Goal: Download file/media

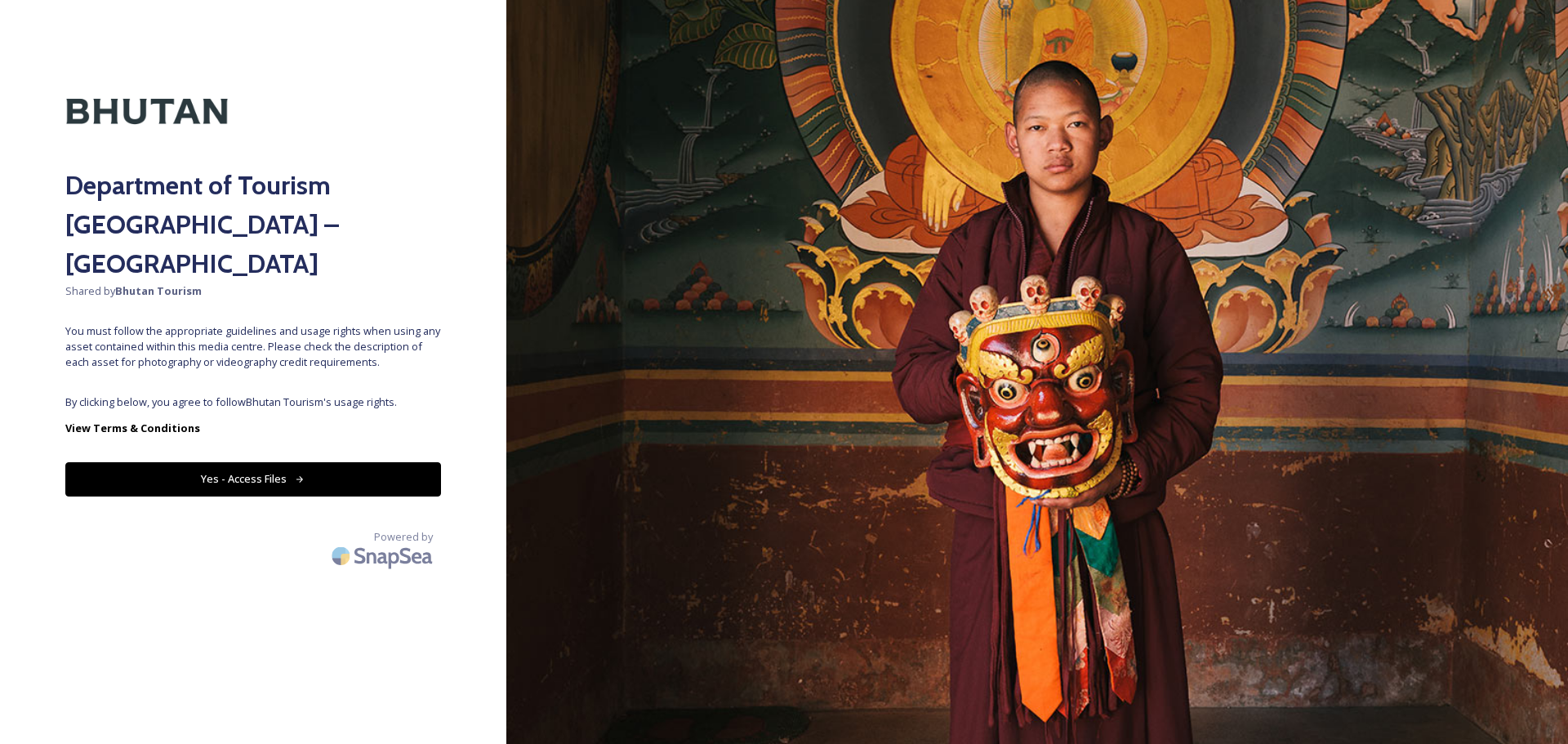
click at [256, 462] on button "Yes - Access Files" at bounding box center [254, 478] width 376 height 33
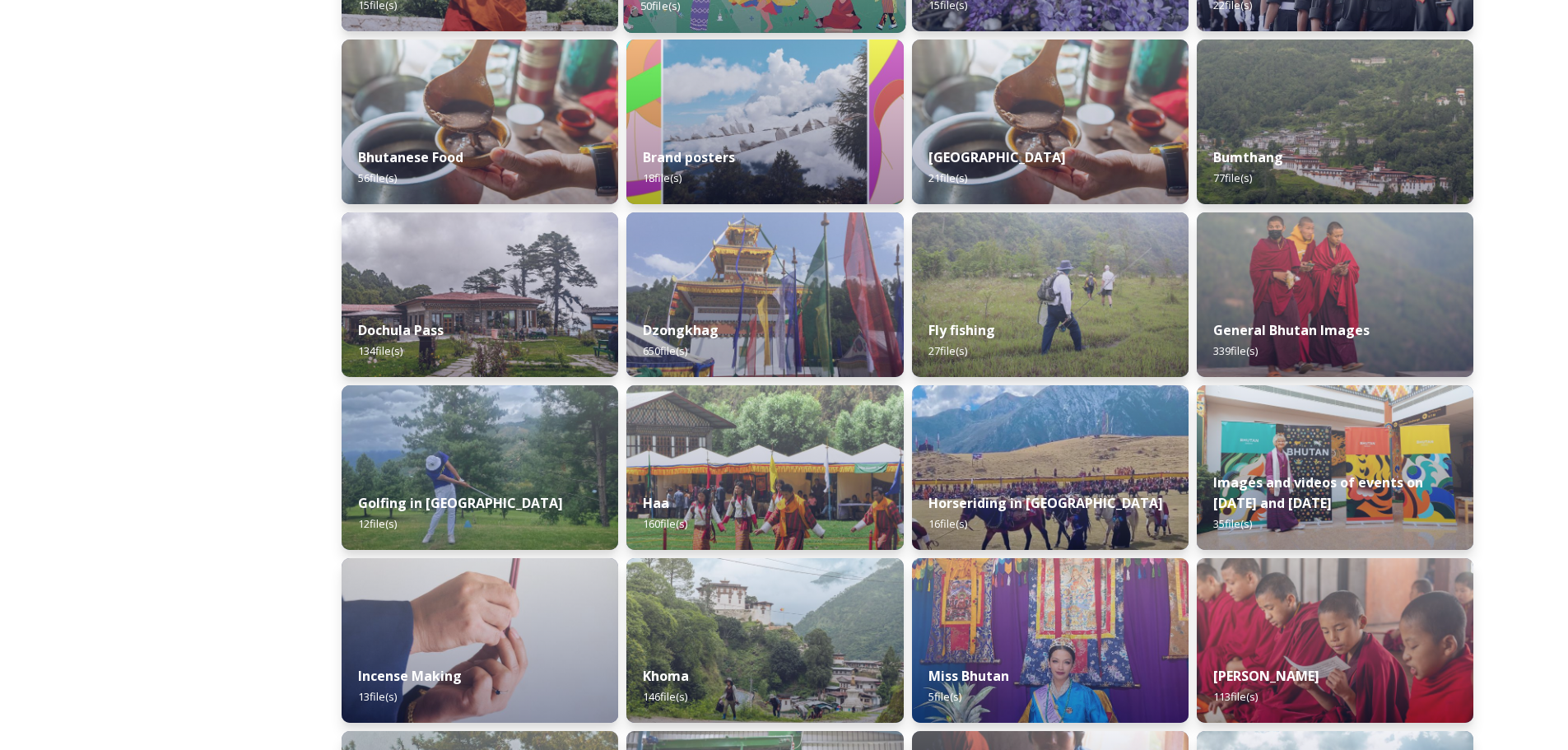
scroll to position [411, 0]
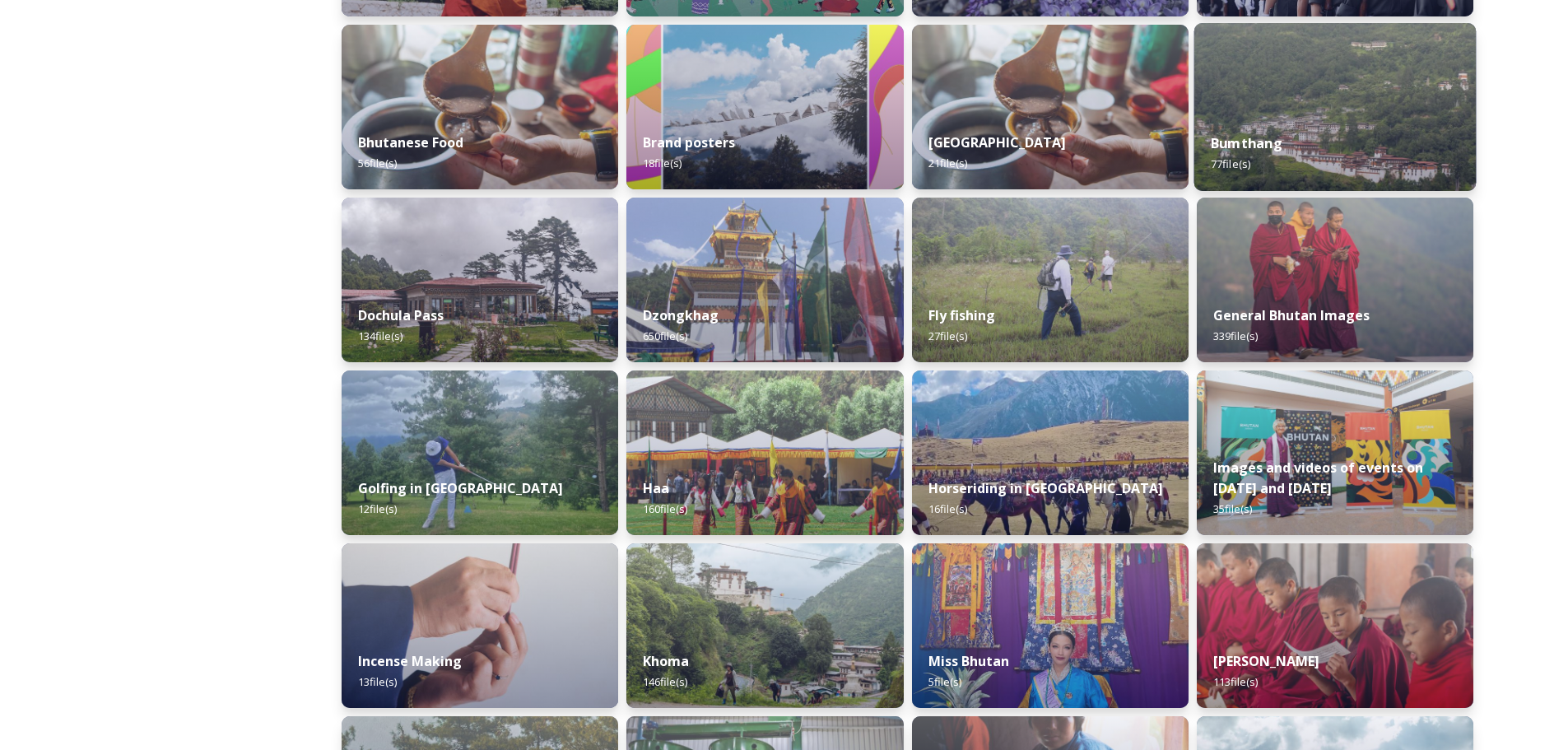
click at [1343, 129] on div "Bumthang 77 file(s)" at bounding box center [1334, 153] width 283 height 75
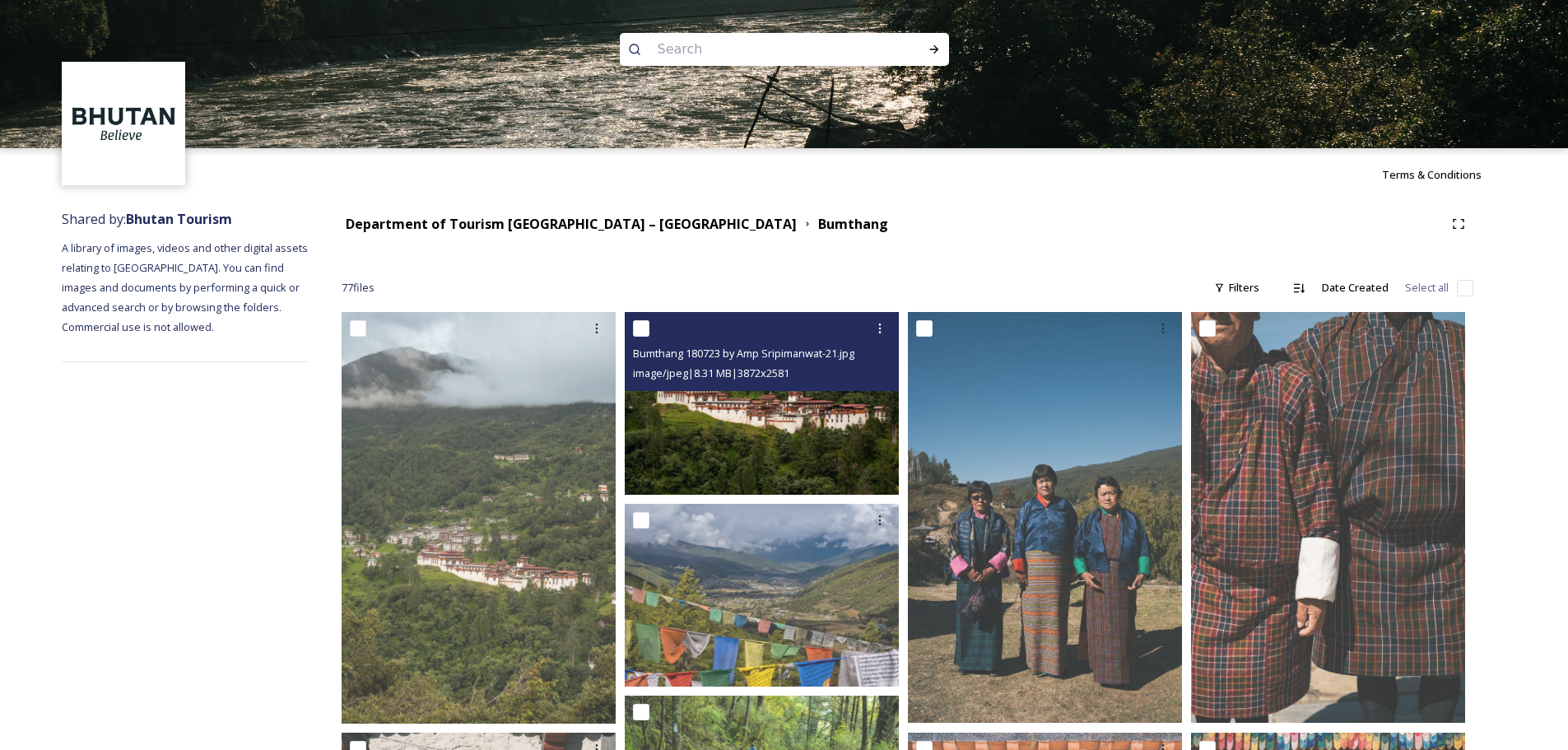
click at [765, 443] on img at bounding box center [762, 403] width 274 height 183
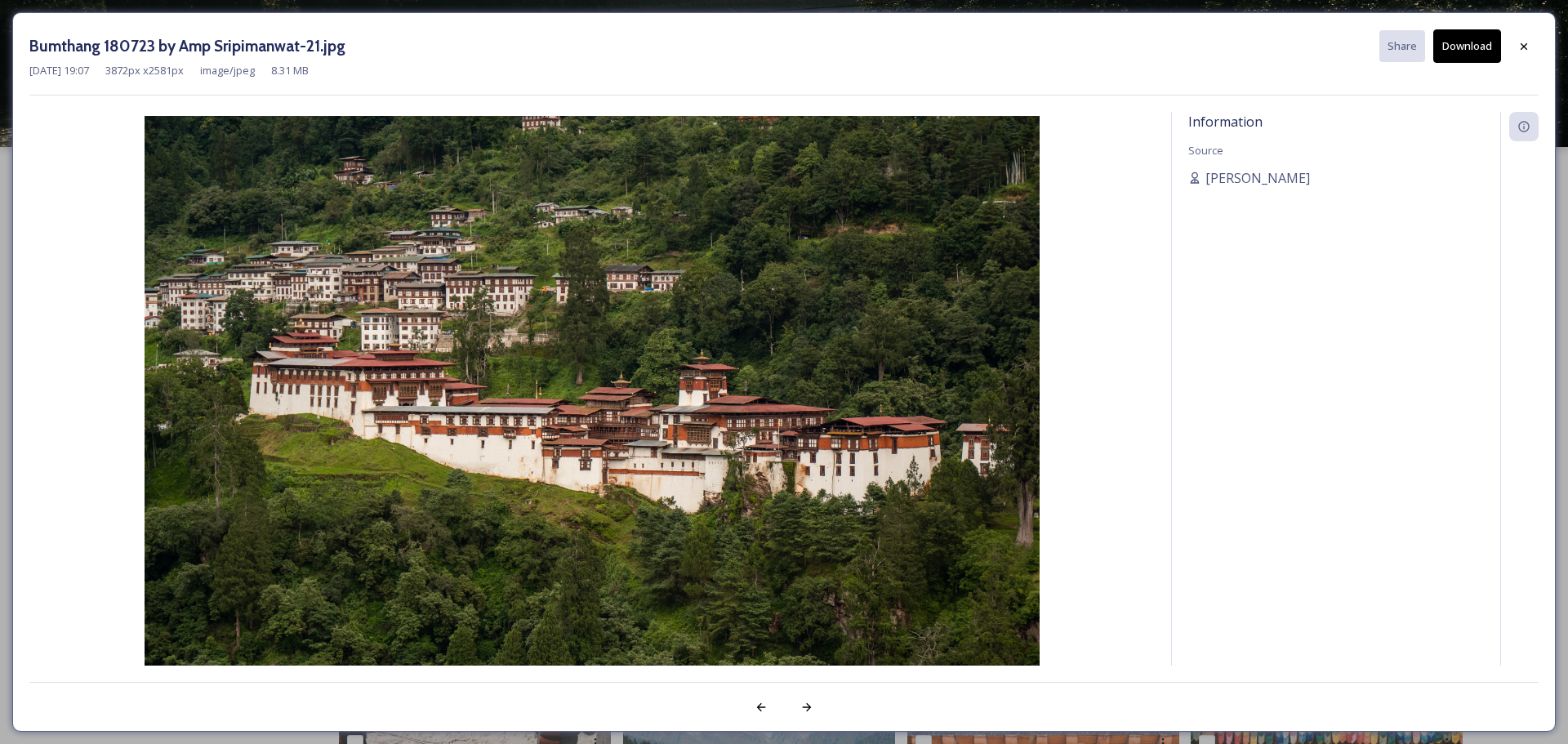
click at [1457, 56] on button "Download" at bounding box center [1466, 46] width 68 height 33
click at [1522, 37] on div at bounding box center [1524, 46] width 30 height 30
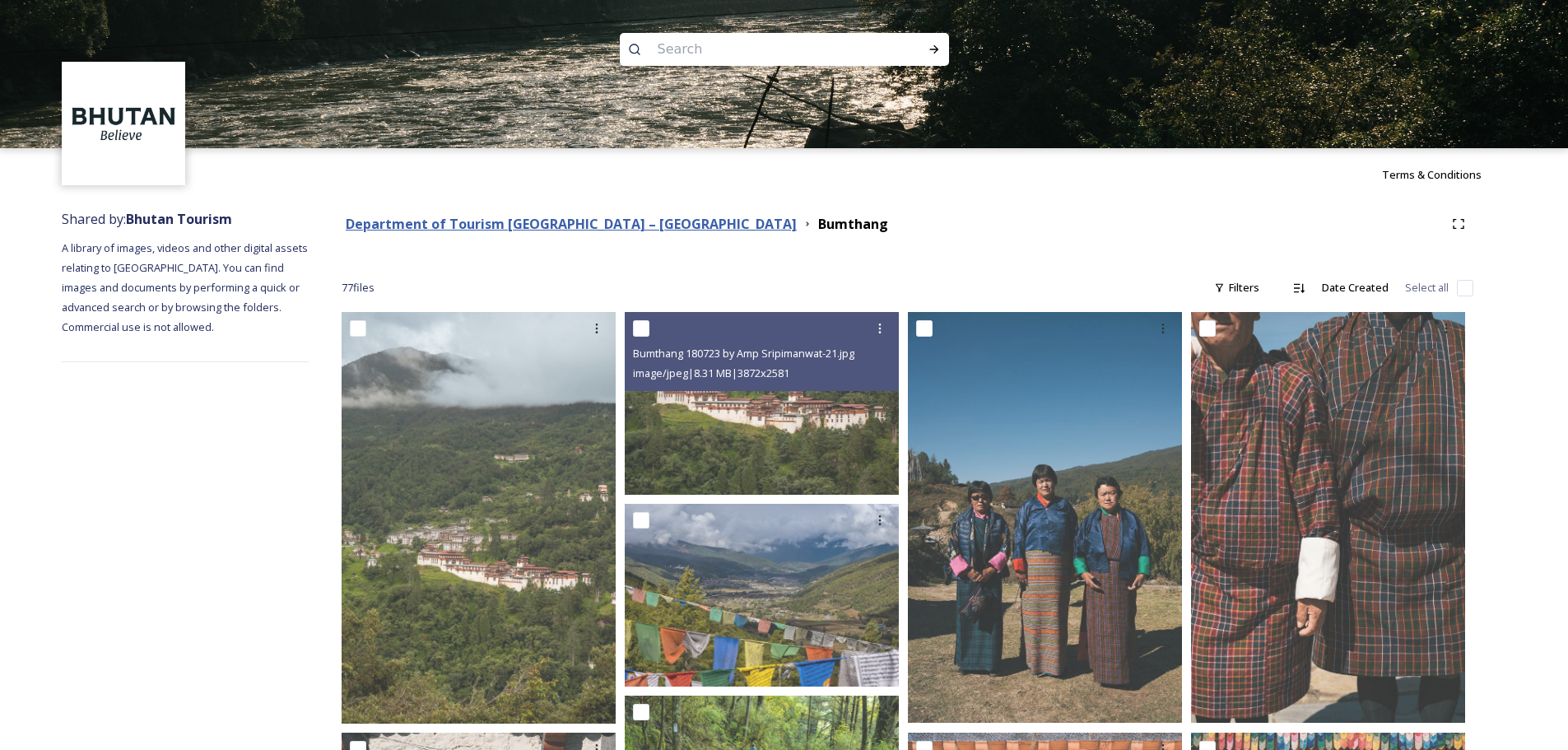
click at [603, 222] on strong "Department of Tourism [GEOGRAPHIC_DATA] – [GEOGRAPHIC_DATA]" at bounding box center [571, 223] width 451 height 18
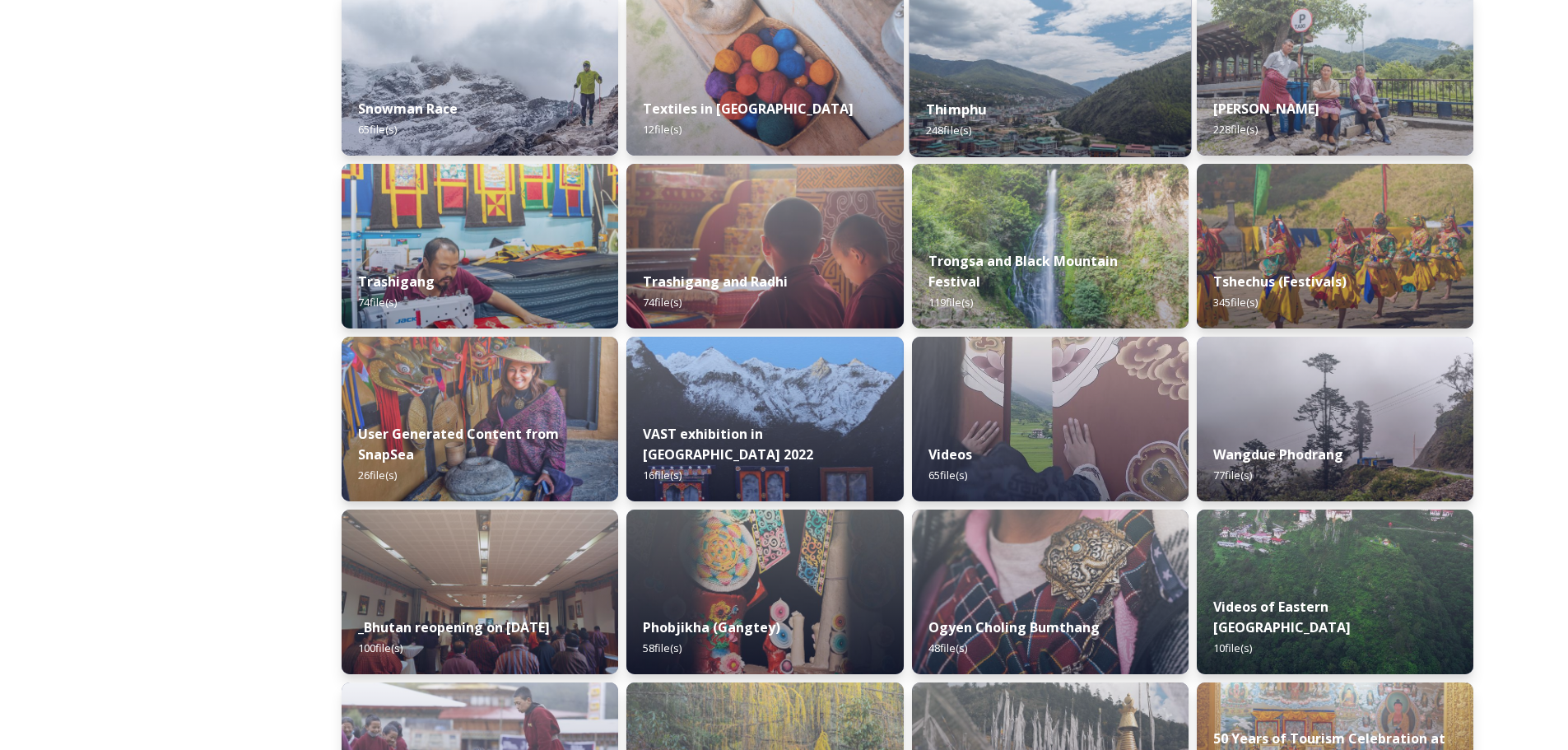
scroll to position [1481, 0]
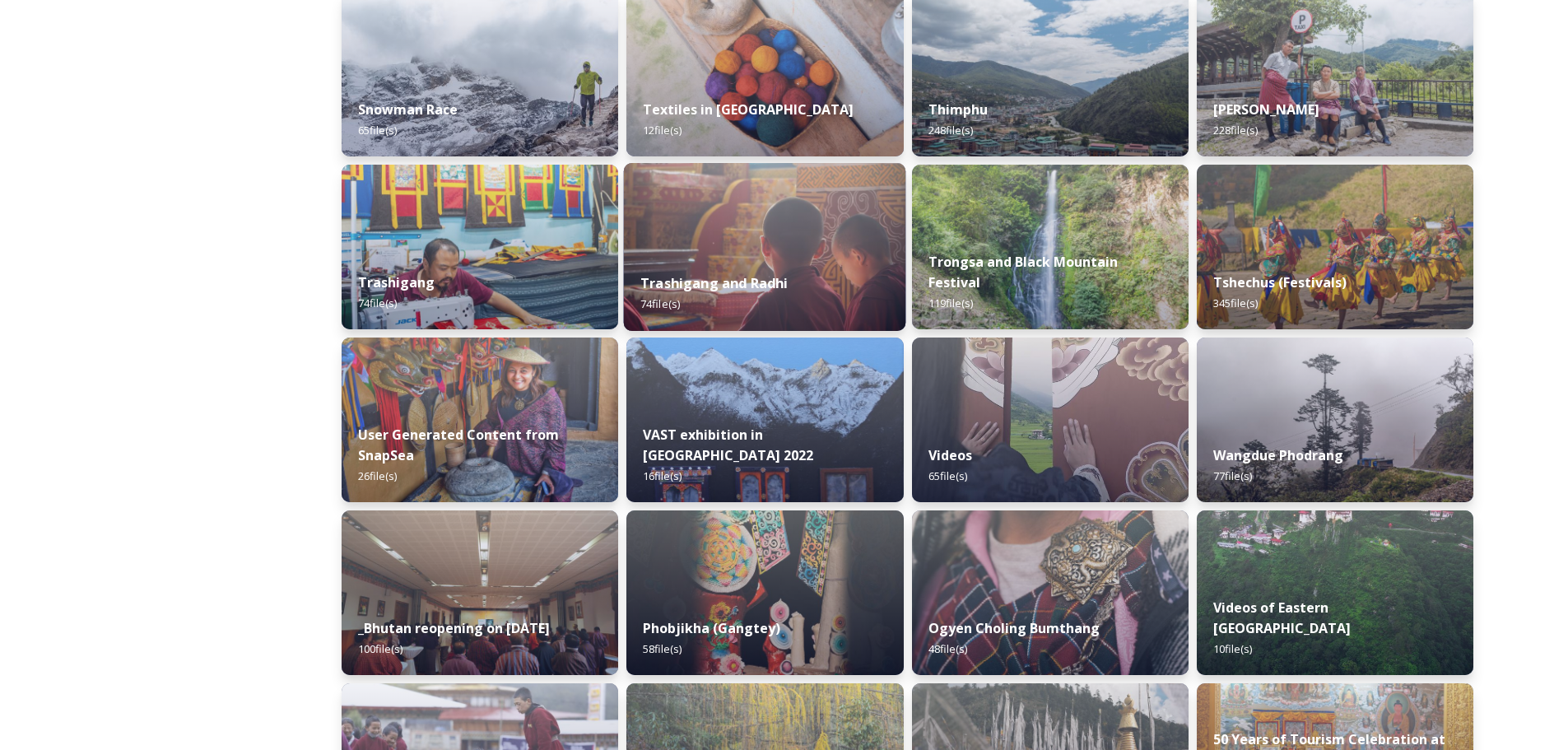
click at [766, 264] on div "Trashigang and Radhi 74 file(s)" at bounding box center [765, 293] width 283 height 75
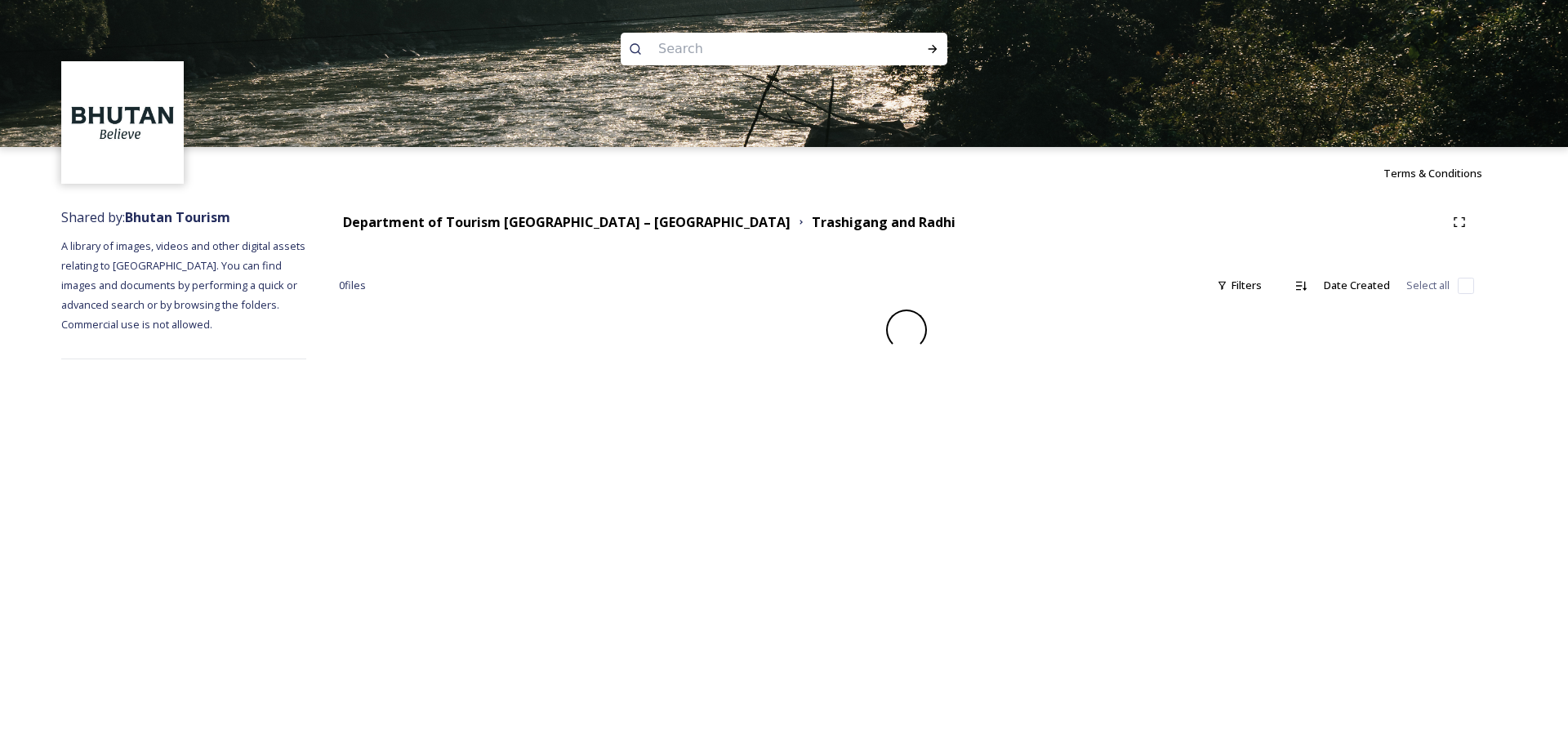
click at [760, 262] on div "Department of Tourism [GEOGRAPHIC_DATA] – Brand Centre Trashigang and Radhi 0 f…" at bounding box center [906, 283] width 1201 height 168
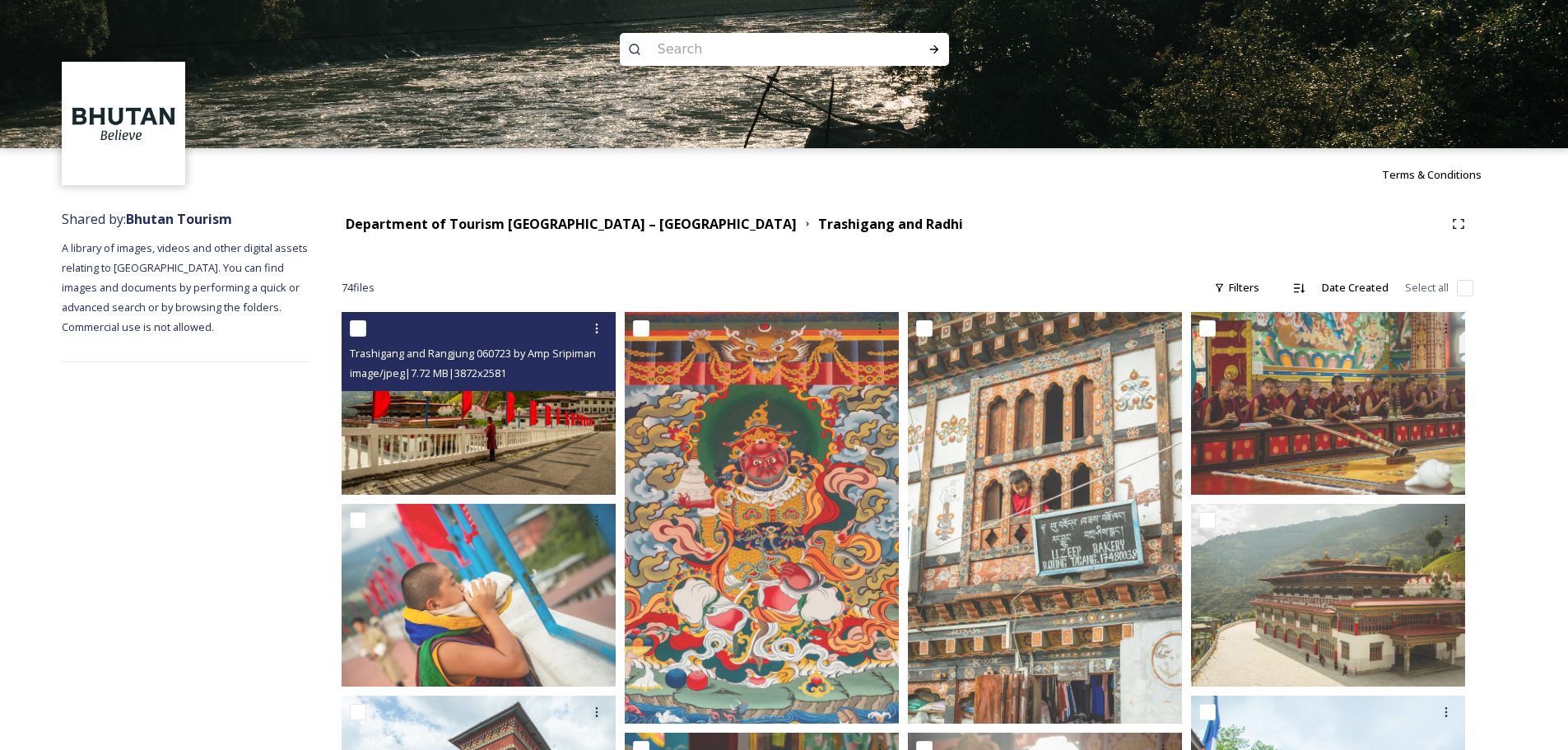
click at [540, 434] on img at bounding box center [479, 403] width 274 height 183
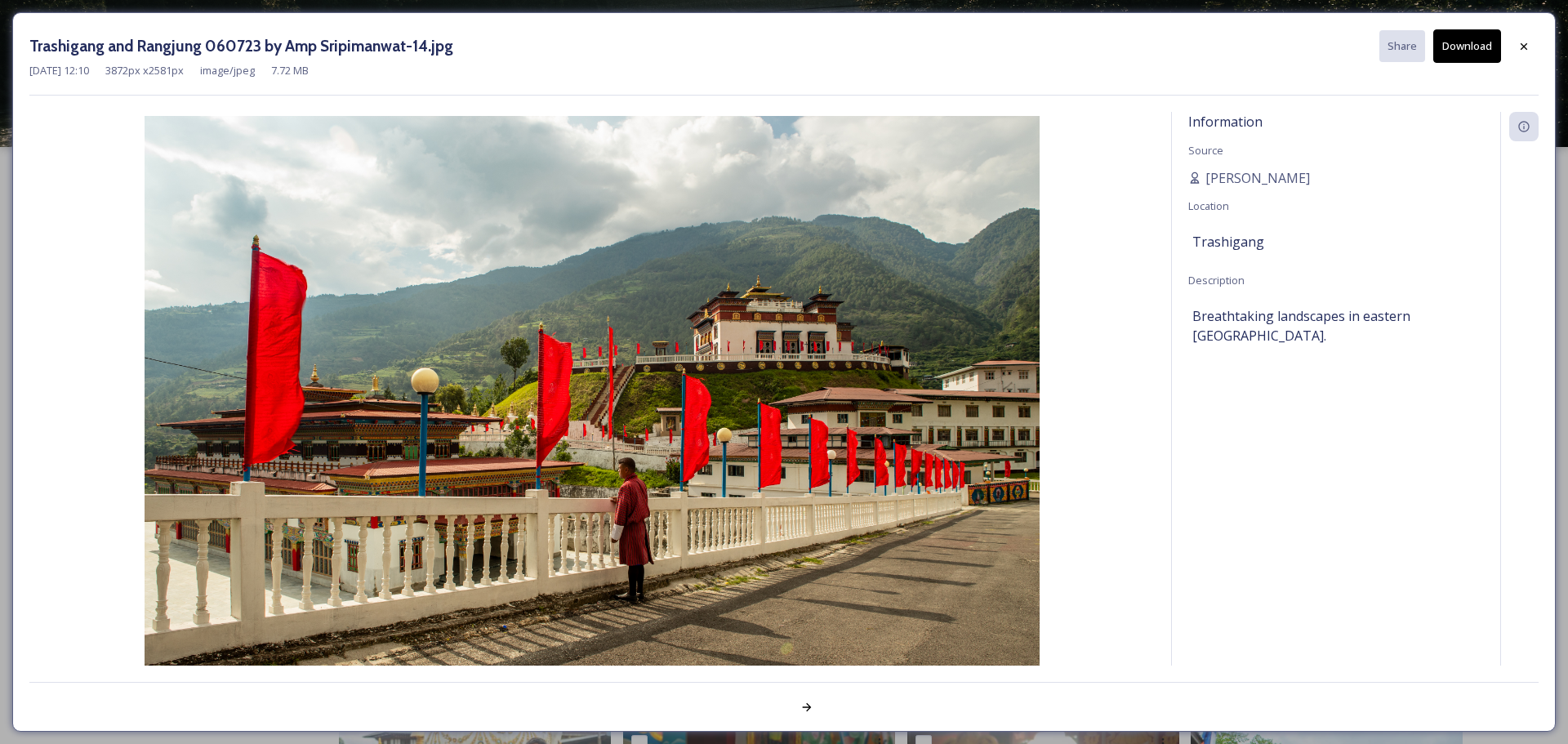
click at [1467, 52] on button "Download" at bounding box center [1466, 46] width 68 height 33
click at [1519, 50] on icon at bounding box center [1524, 46] width 13 height 13
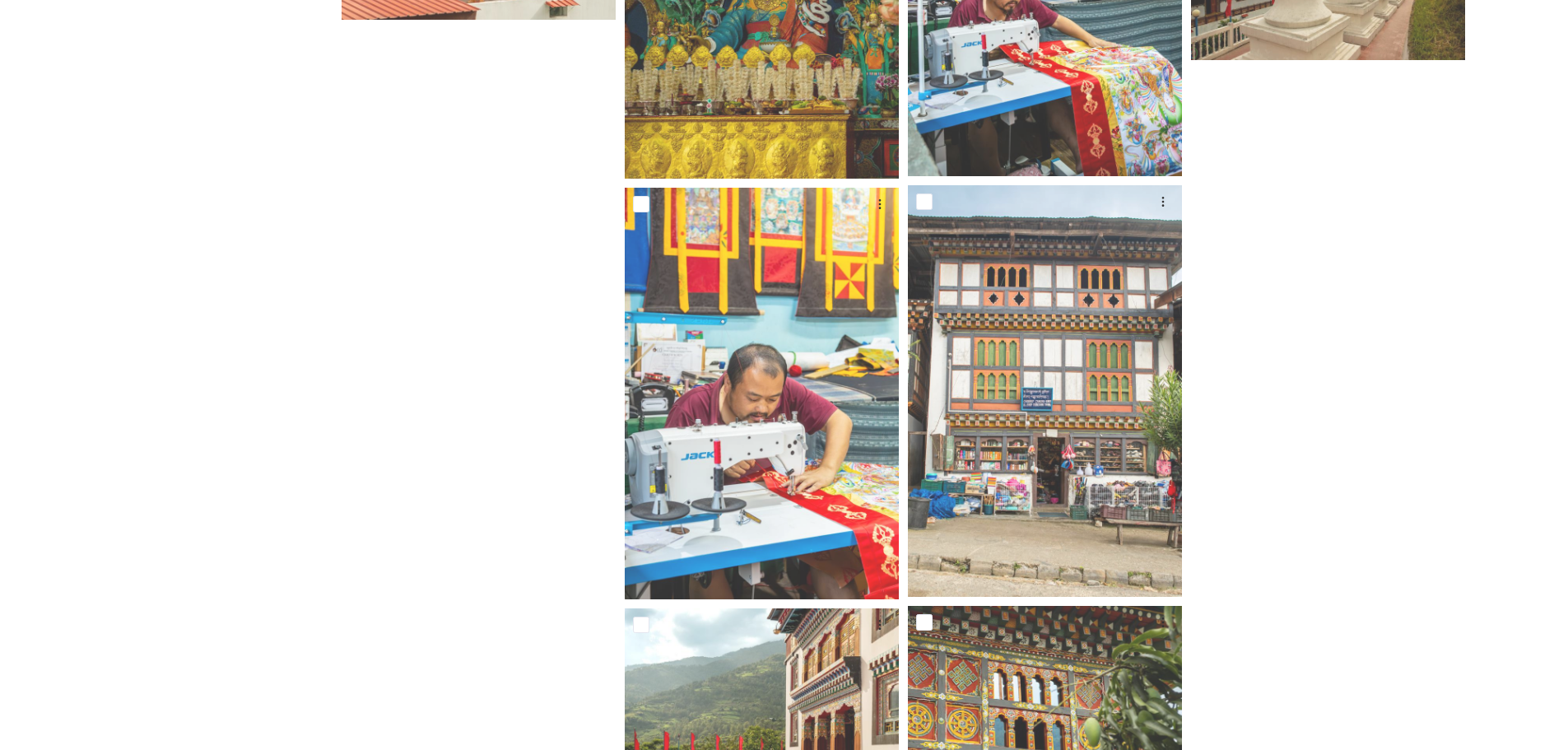
scroll to position [4150, 0]
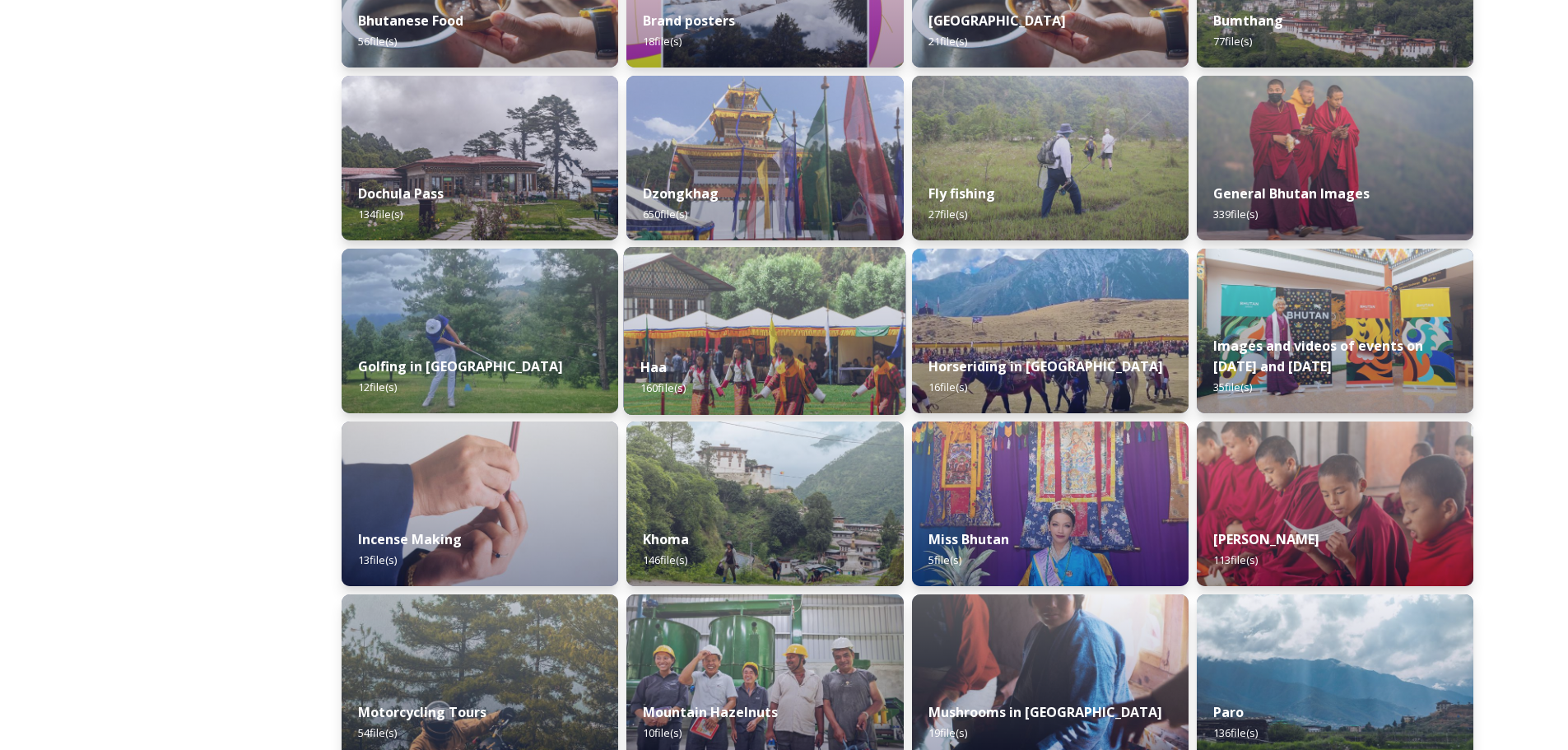
scroll to position [493, 0]
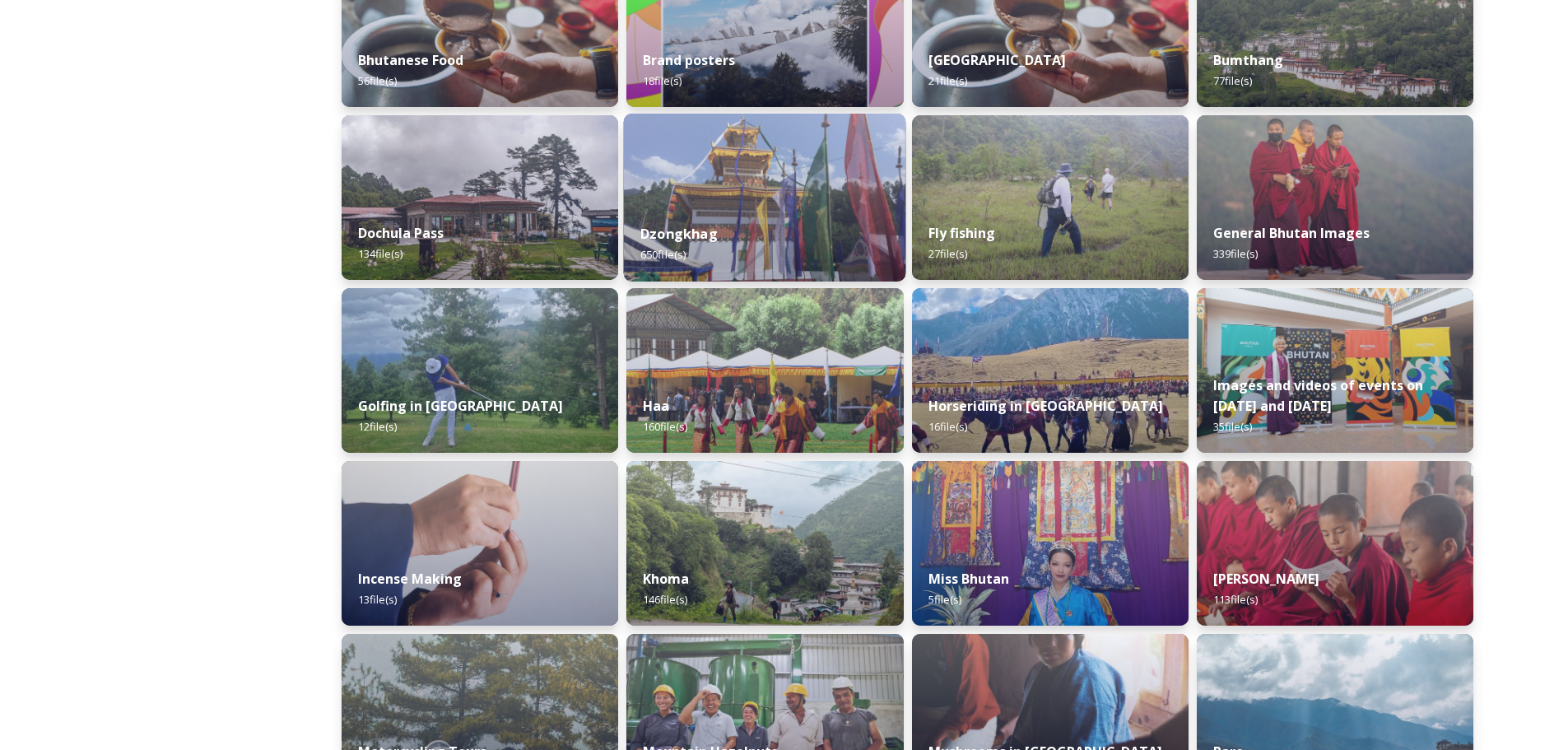
click at [731, 199] on img at bounding box center [765, 198] width 283 height 168
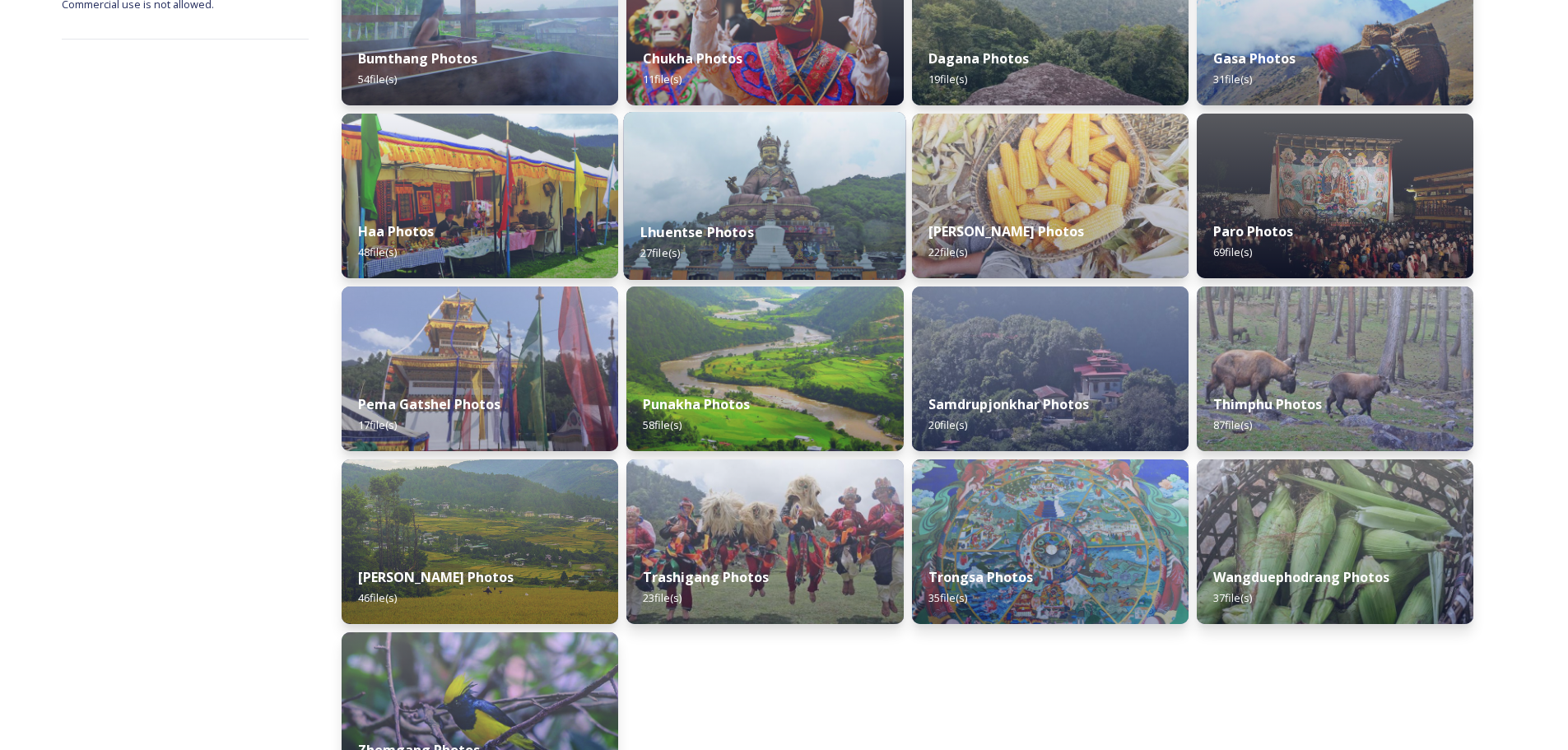
scroll to position [329, 0]
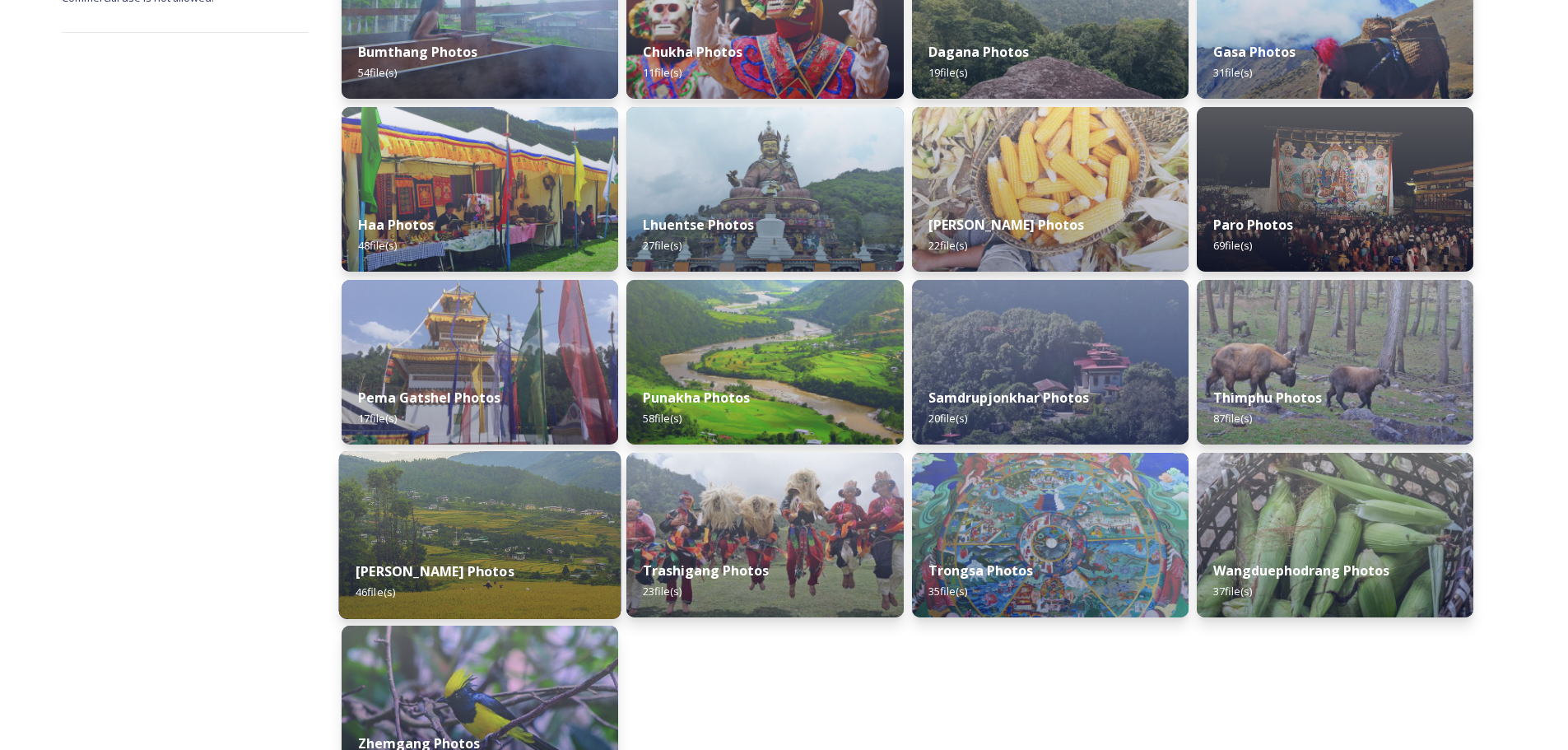
click at [524, 521] on img at bounding box center [479, 535] width 283 height 168
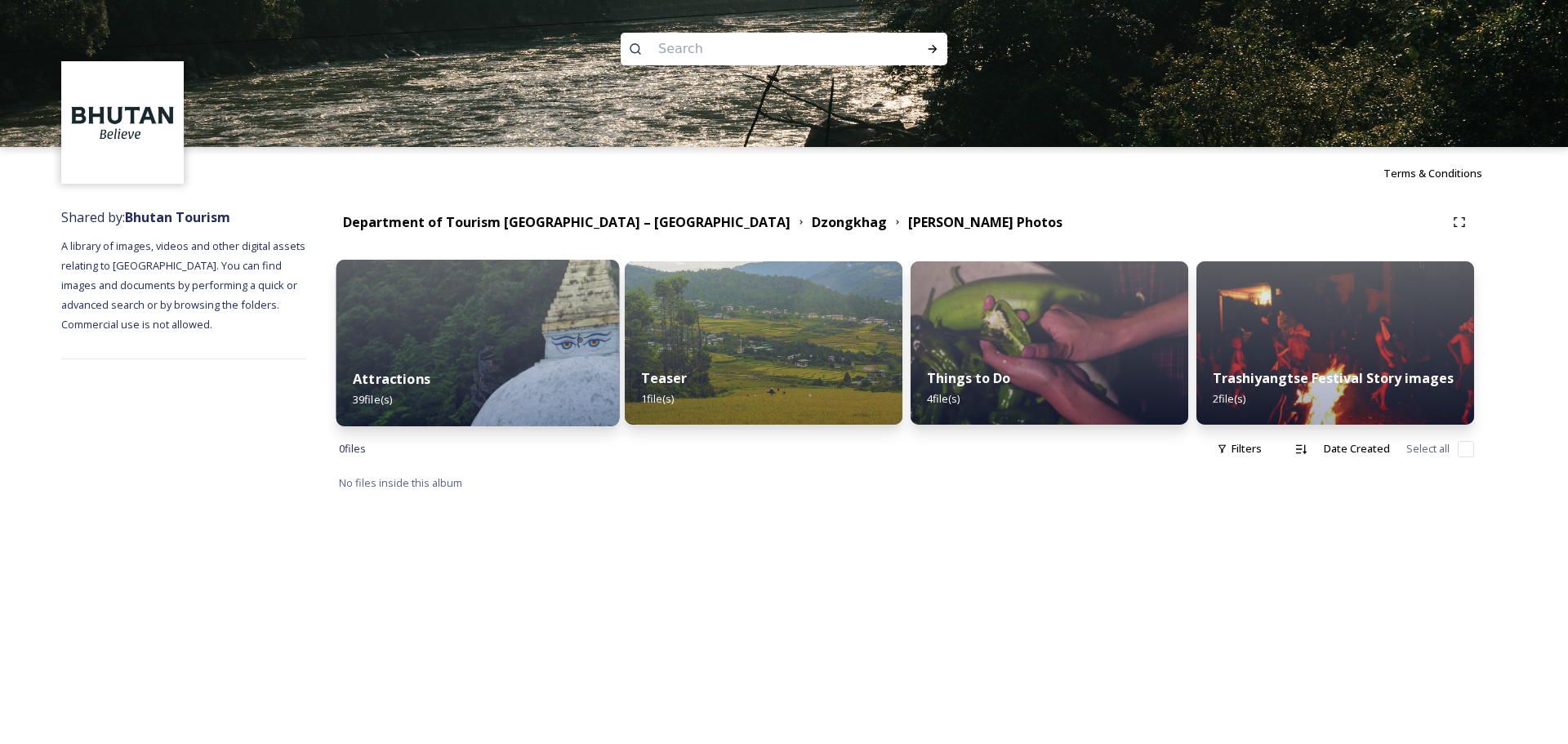
click at [526, 350] on img at bounding box center [478, 343] width 283 height 167
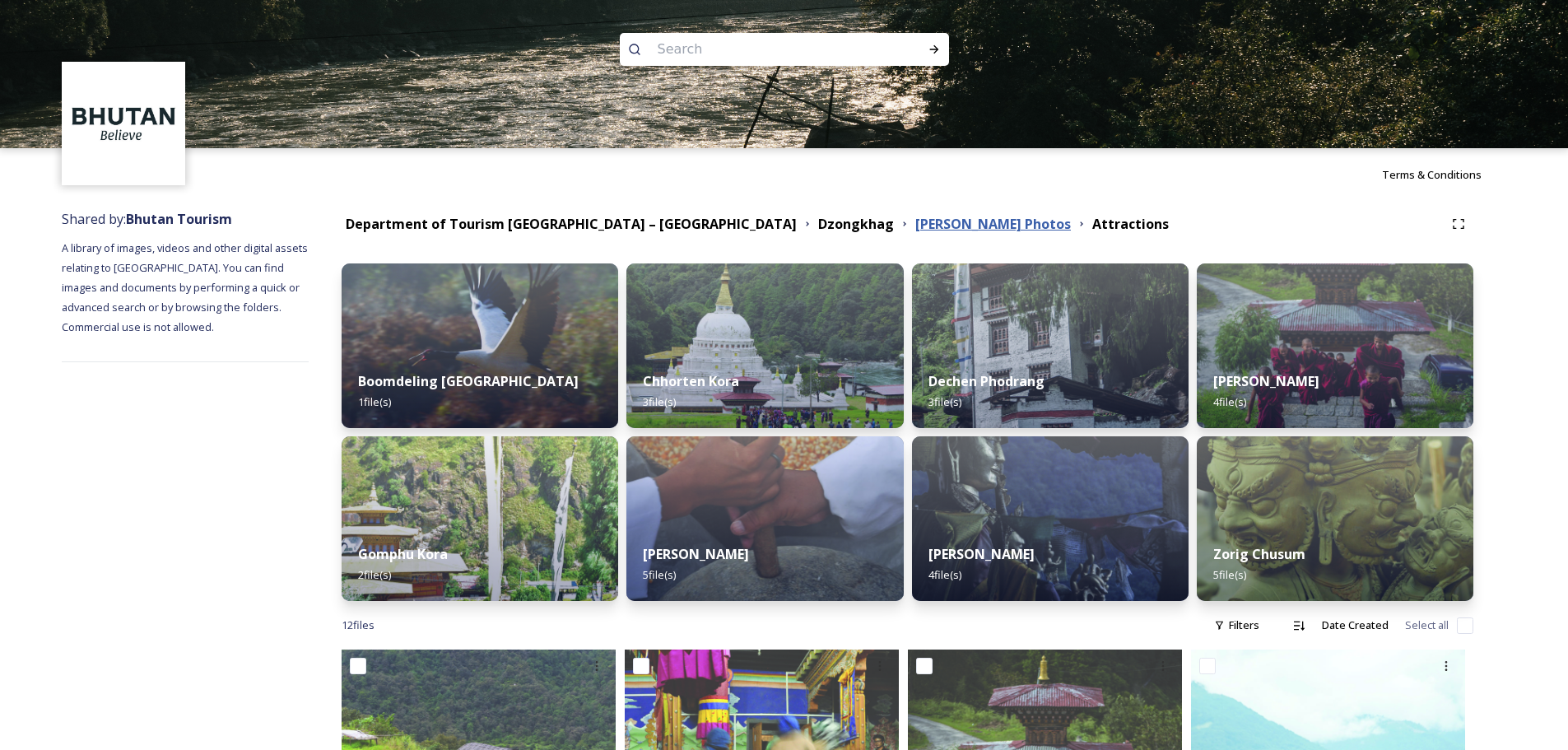
click at [915, 224] on strong "[PERSON_NAME] Photos" at bounding box center [992, 223] width 156 height 18
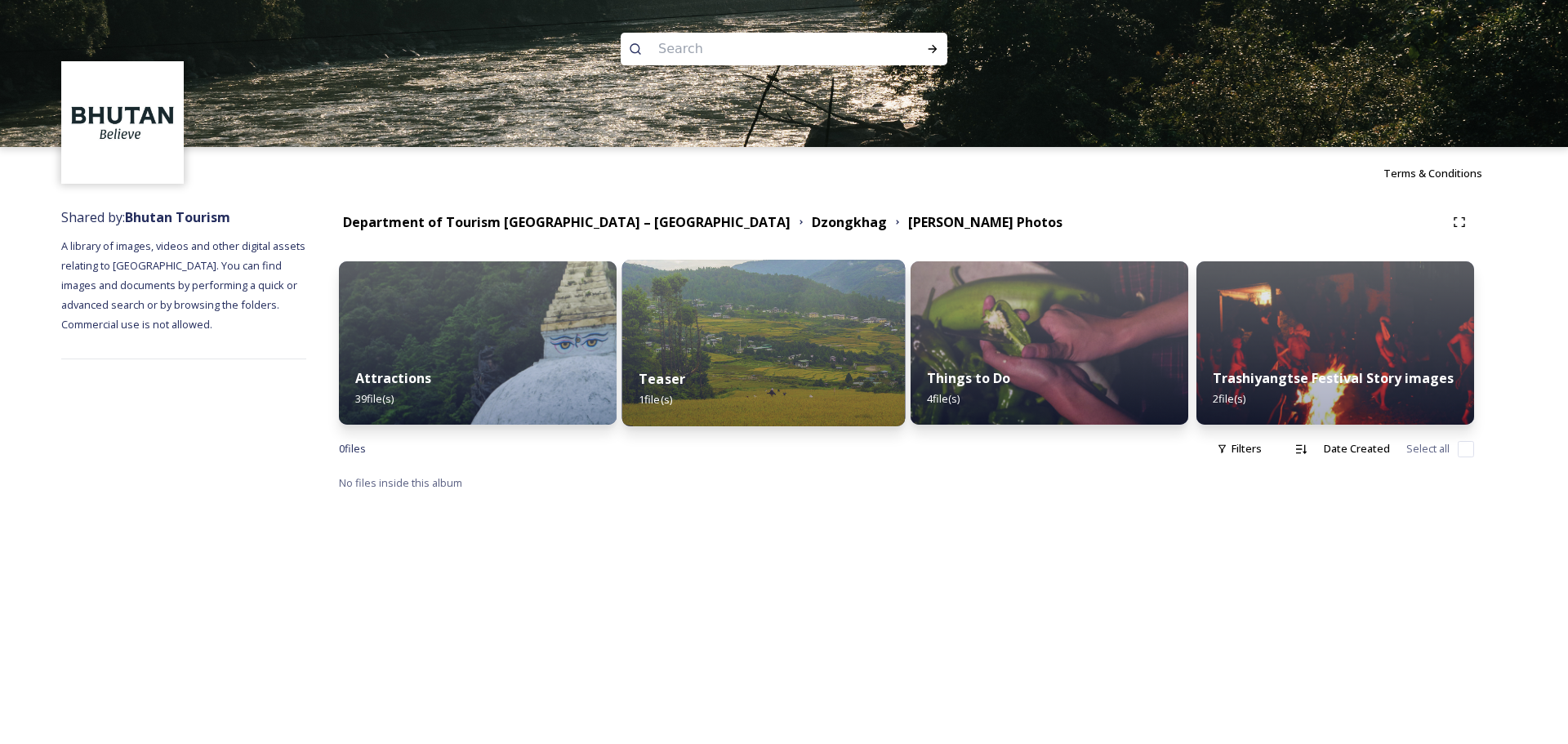
click at [747, 353] on div "Teaser 1 file(s)" at bounding box center [764, 389] width 283 height 74
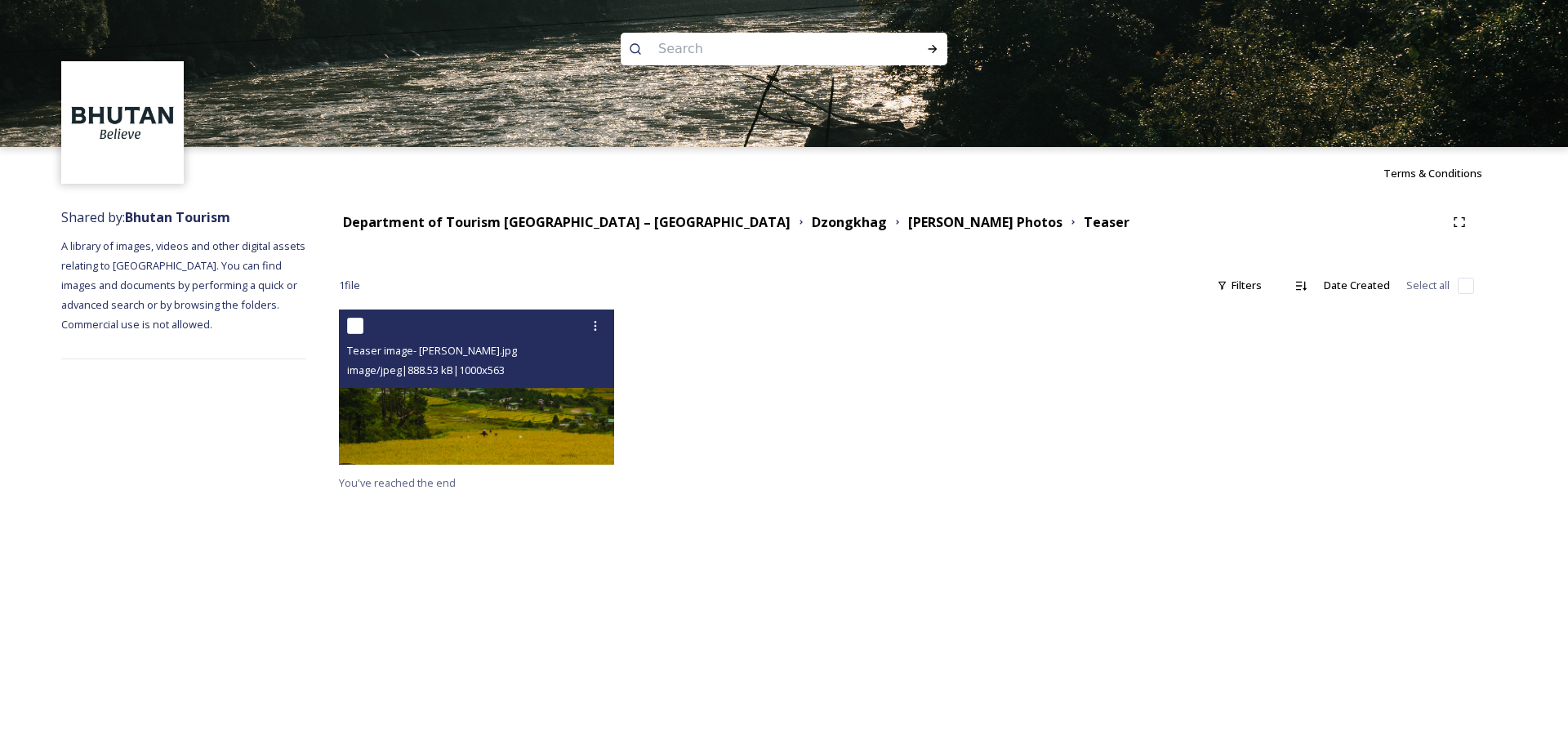
click at [514, 394] on img at bounding box center [476, 387] width 275 height 155
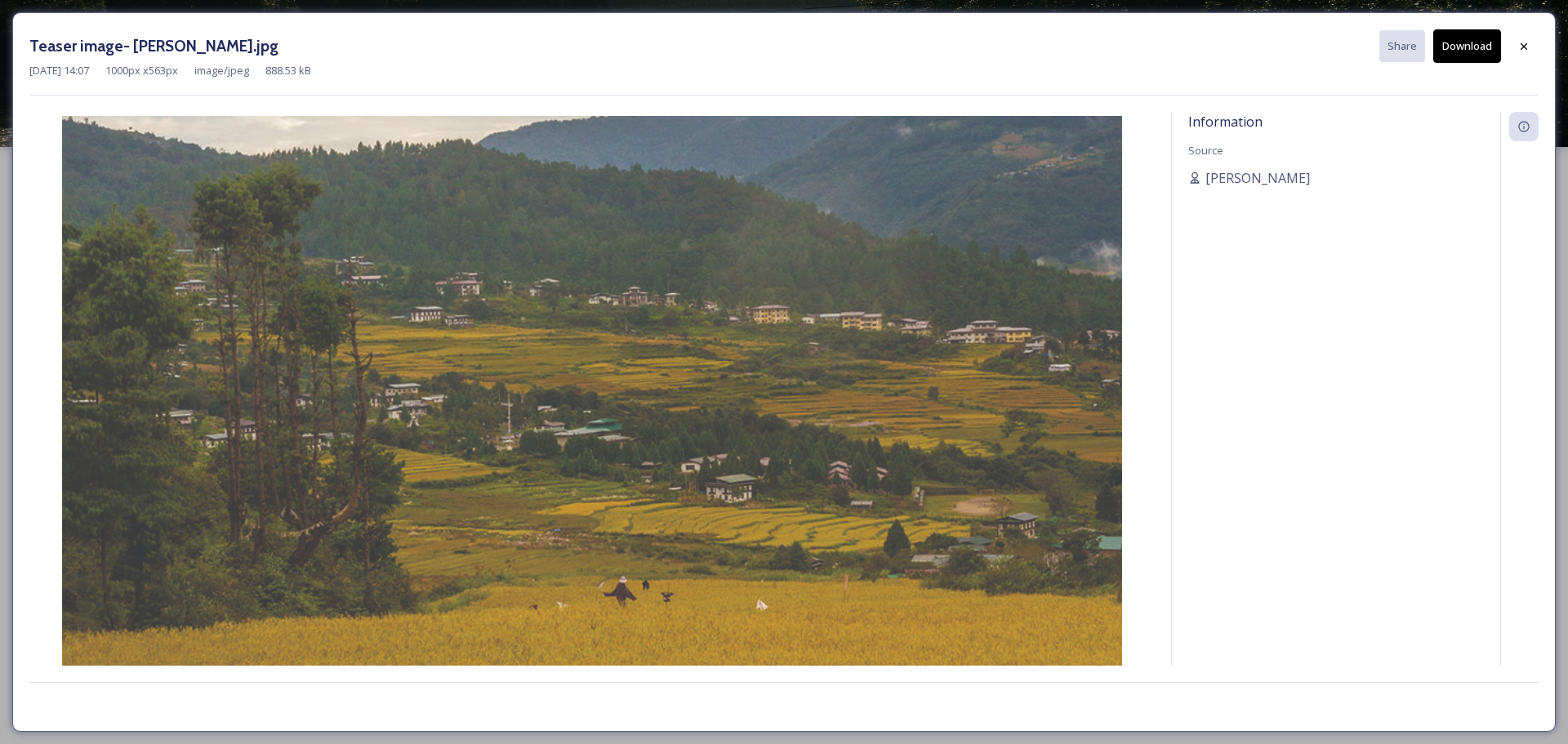
click at [1458, 41] on button "Download" at bounding box center [1466, 46] width 68 height 33
click at [1520, 44] on icon at bounding box center [1524, 46] width 13 height 13
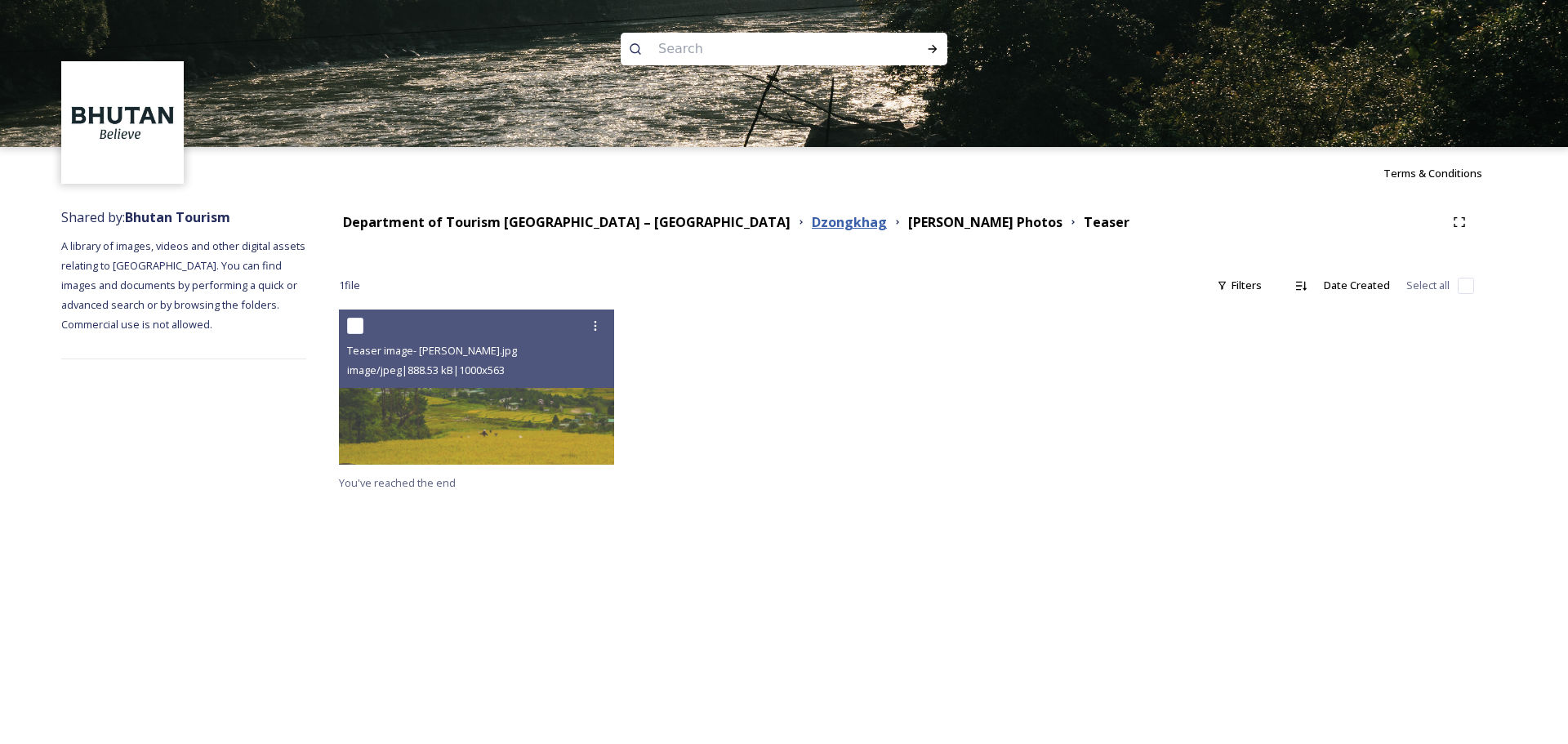
click at [812, 223] on strong "Dzongkhag" at bounding box center [849, 221] width 75 height 18
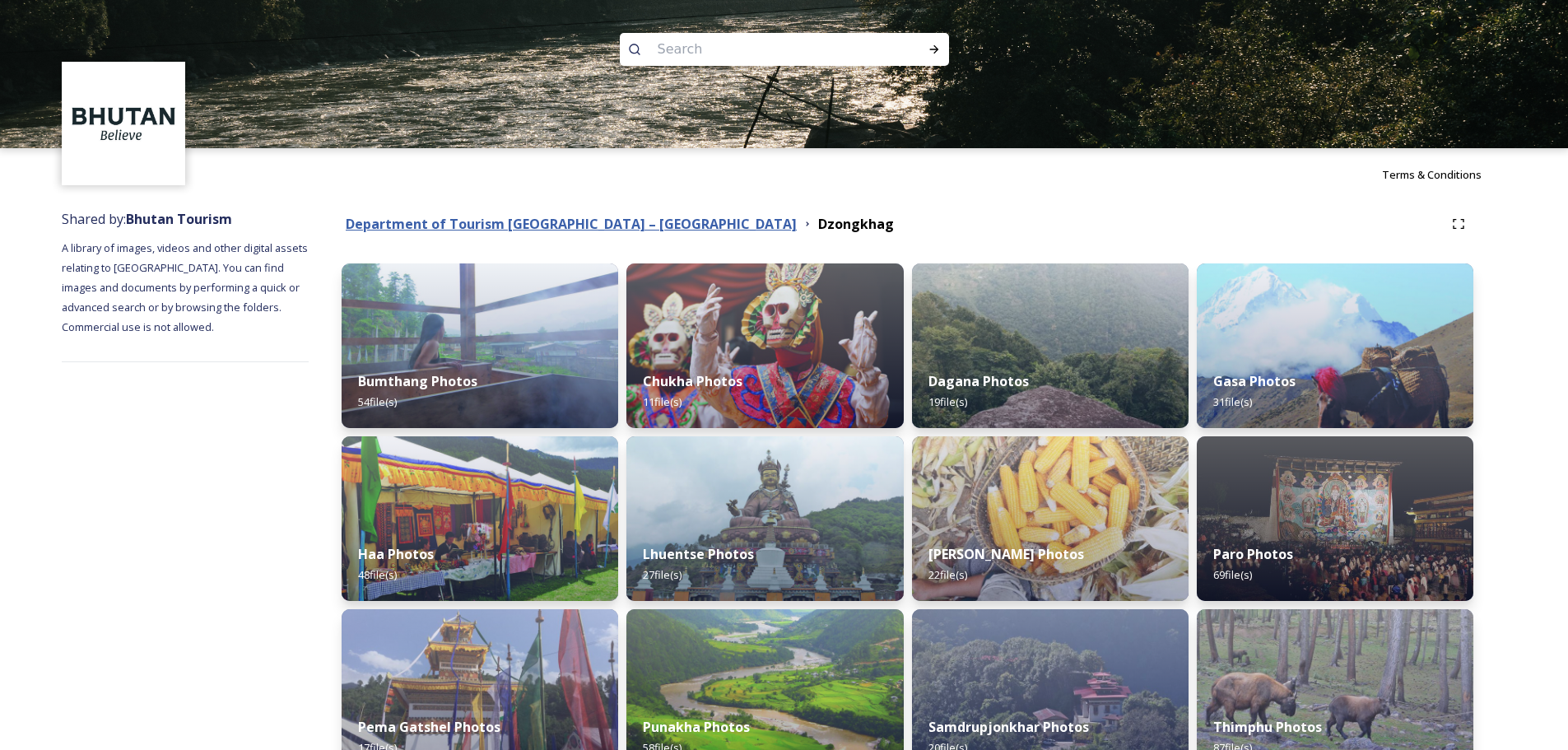
click at [623, 224] on strong "Department of Tourism [GEOGRAPHIC_DATA] – [GEOGRAPHIC_DATA]" at bounding box center [571, 223] width 451 height 18
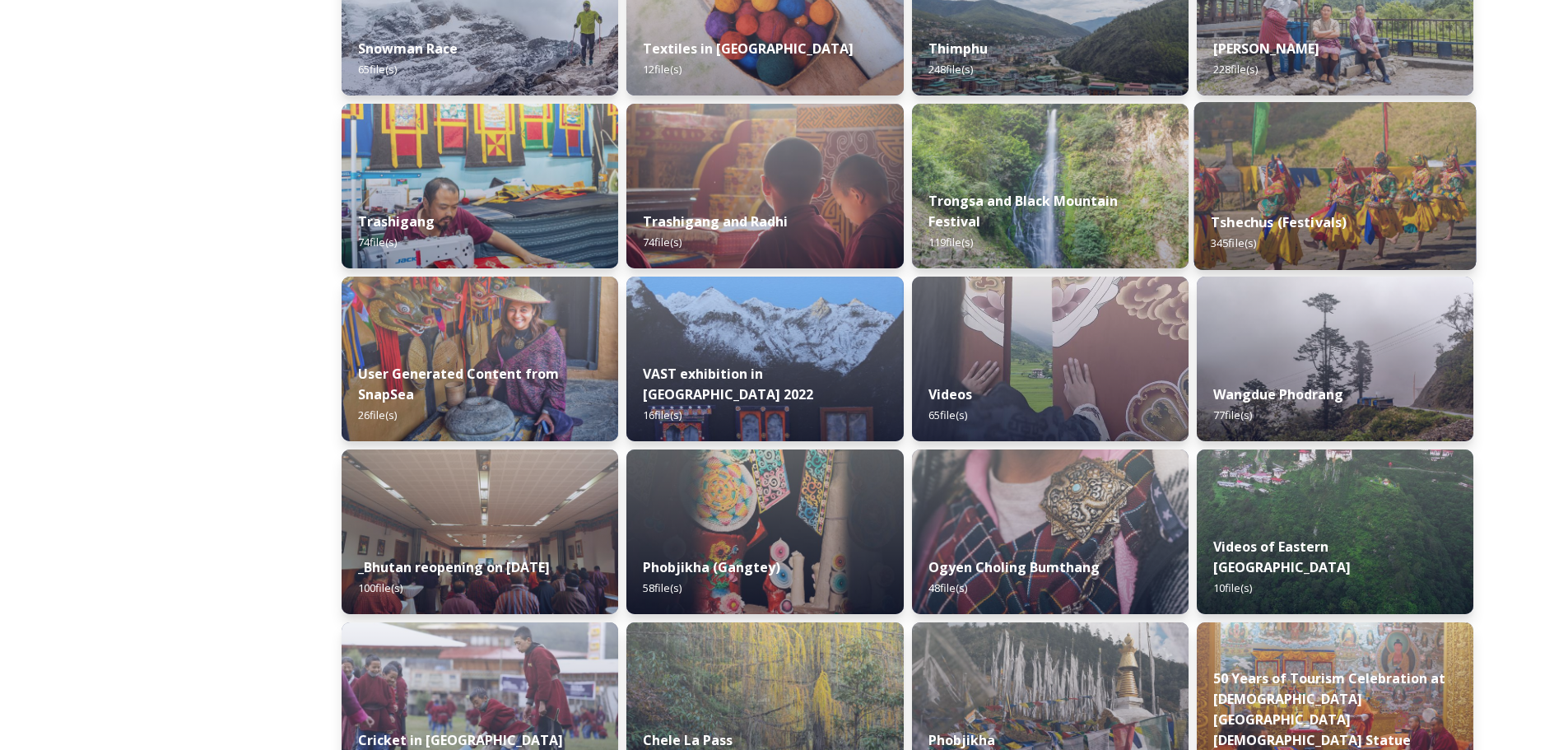
scroll to position [1563, 0]
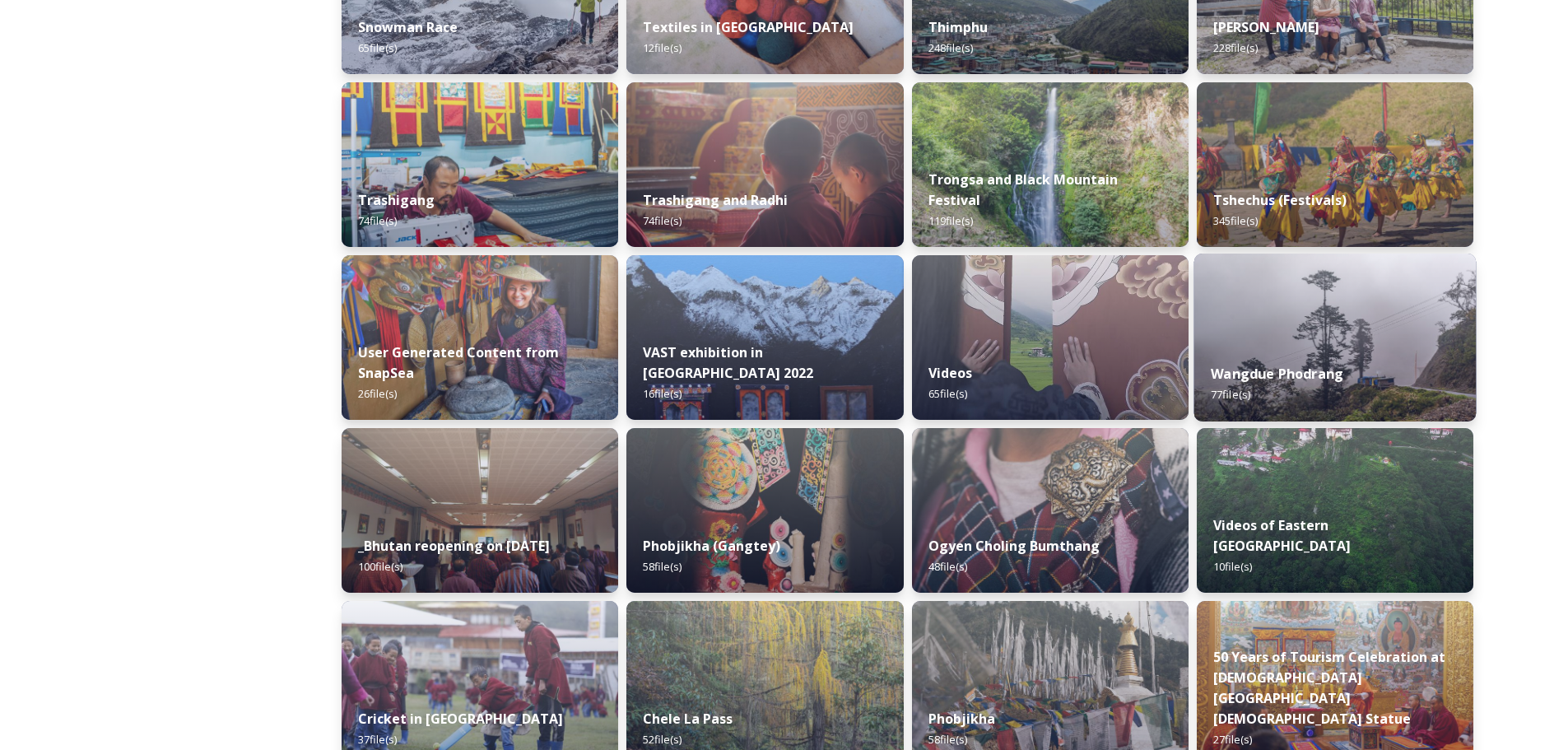
click at [1310, 318] on img at bounding box center [1334, 338] width 283 height 168
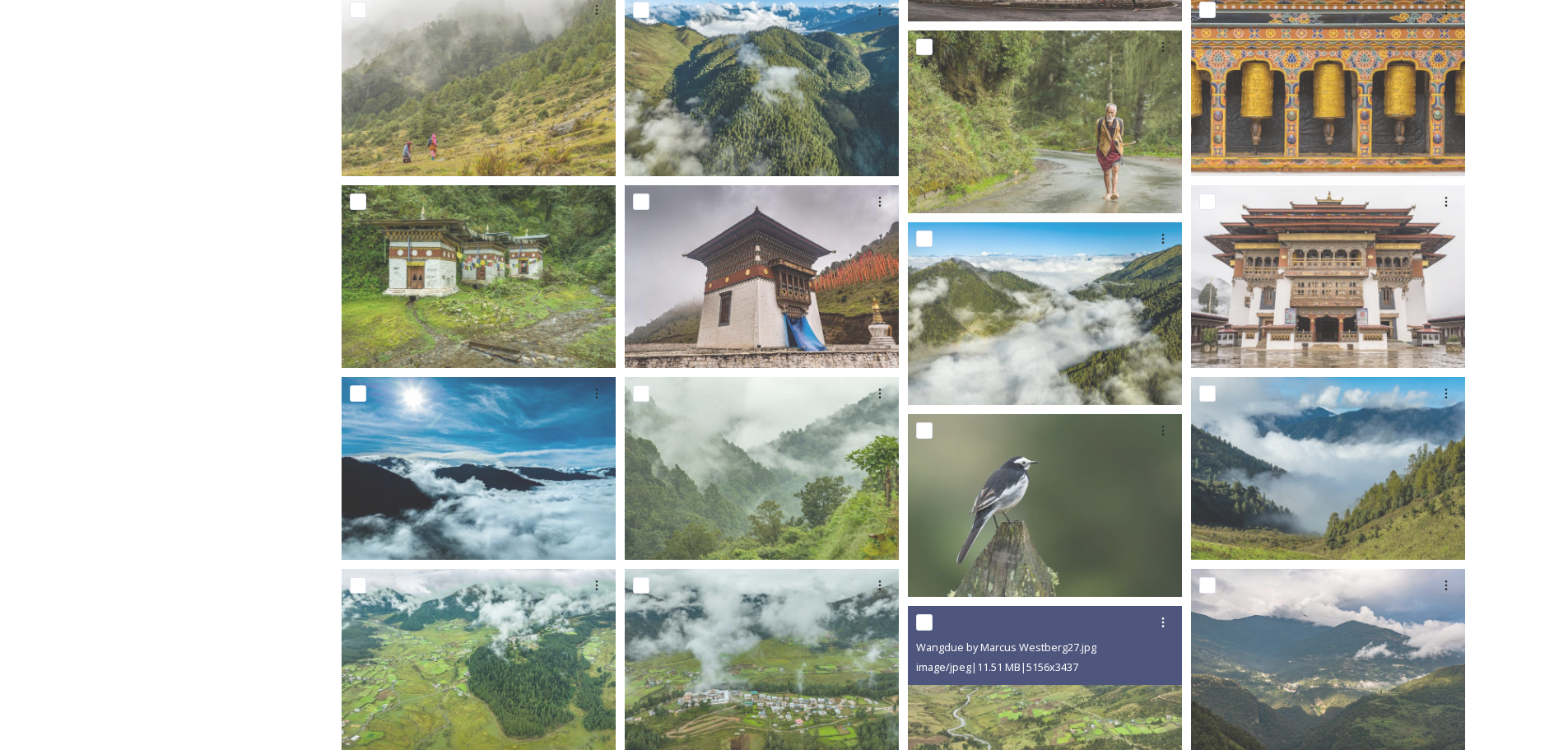
scroll to position [855, 0]
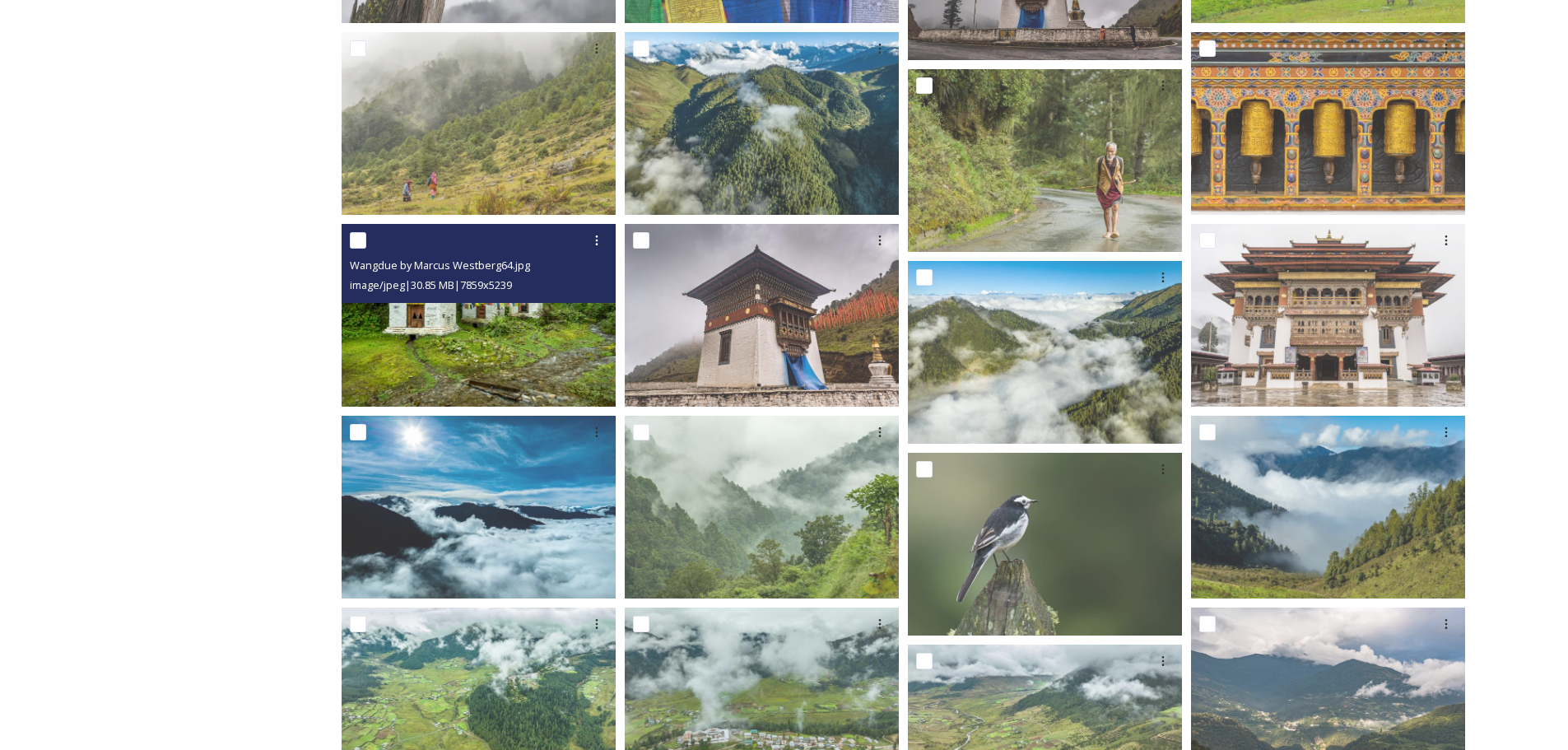
click at [506, 355] on img at bounding box center [479, 315] width 274 height 183
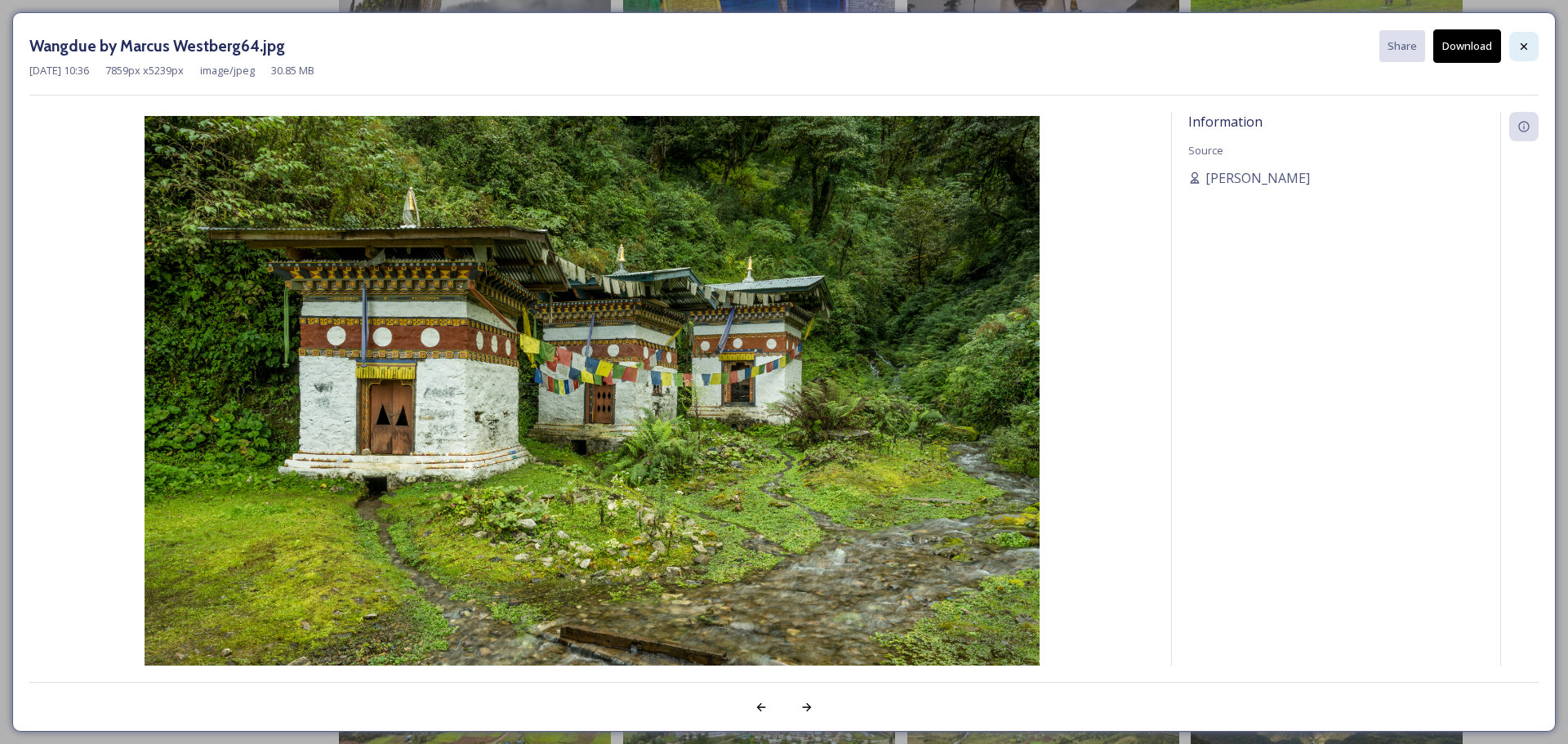
click at [1526, 48] on icon at bounding box center [1524, 45] width 6 height 6
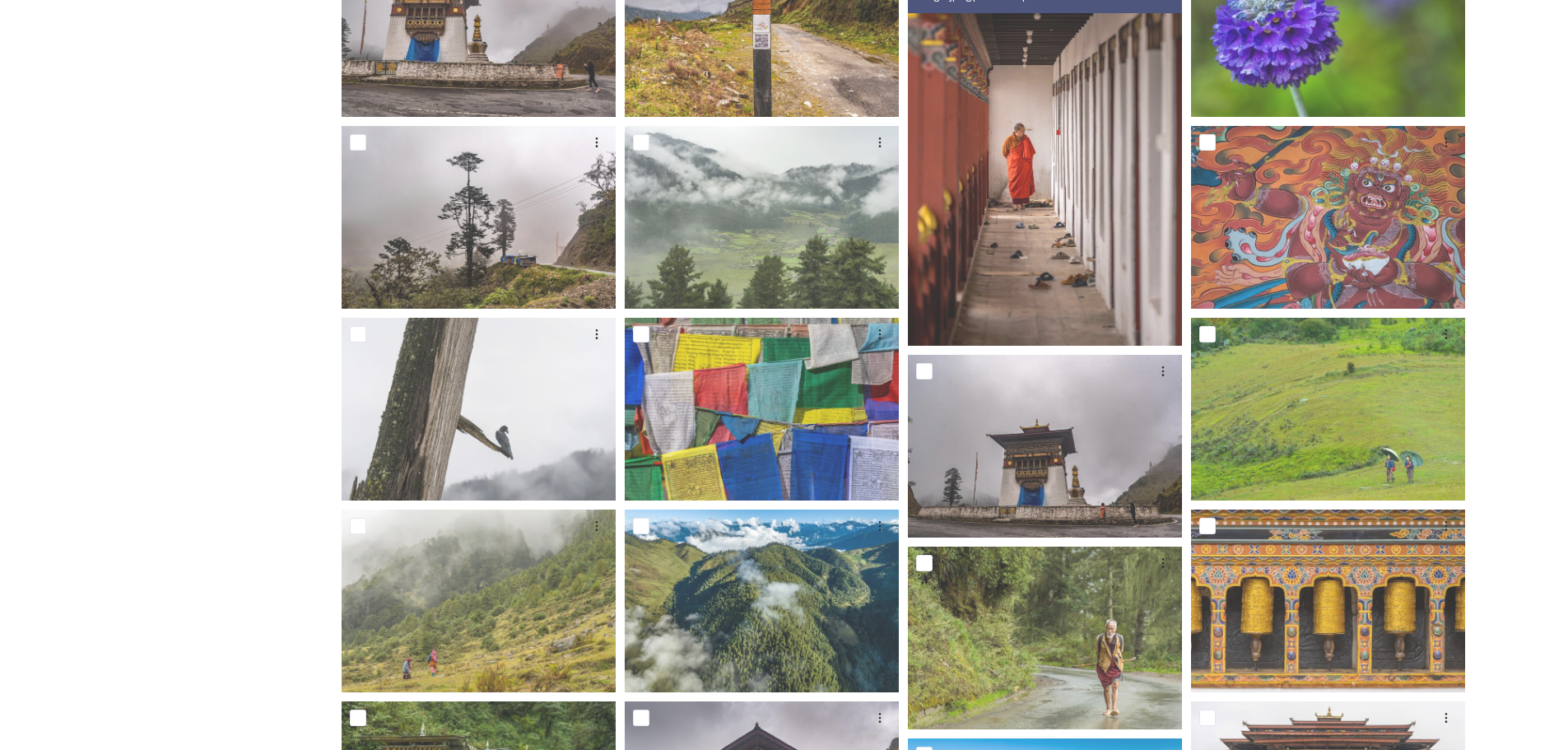
scroll to position [0, 0]
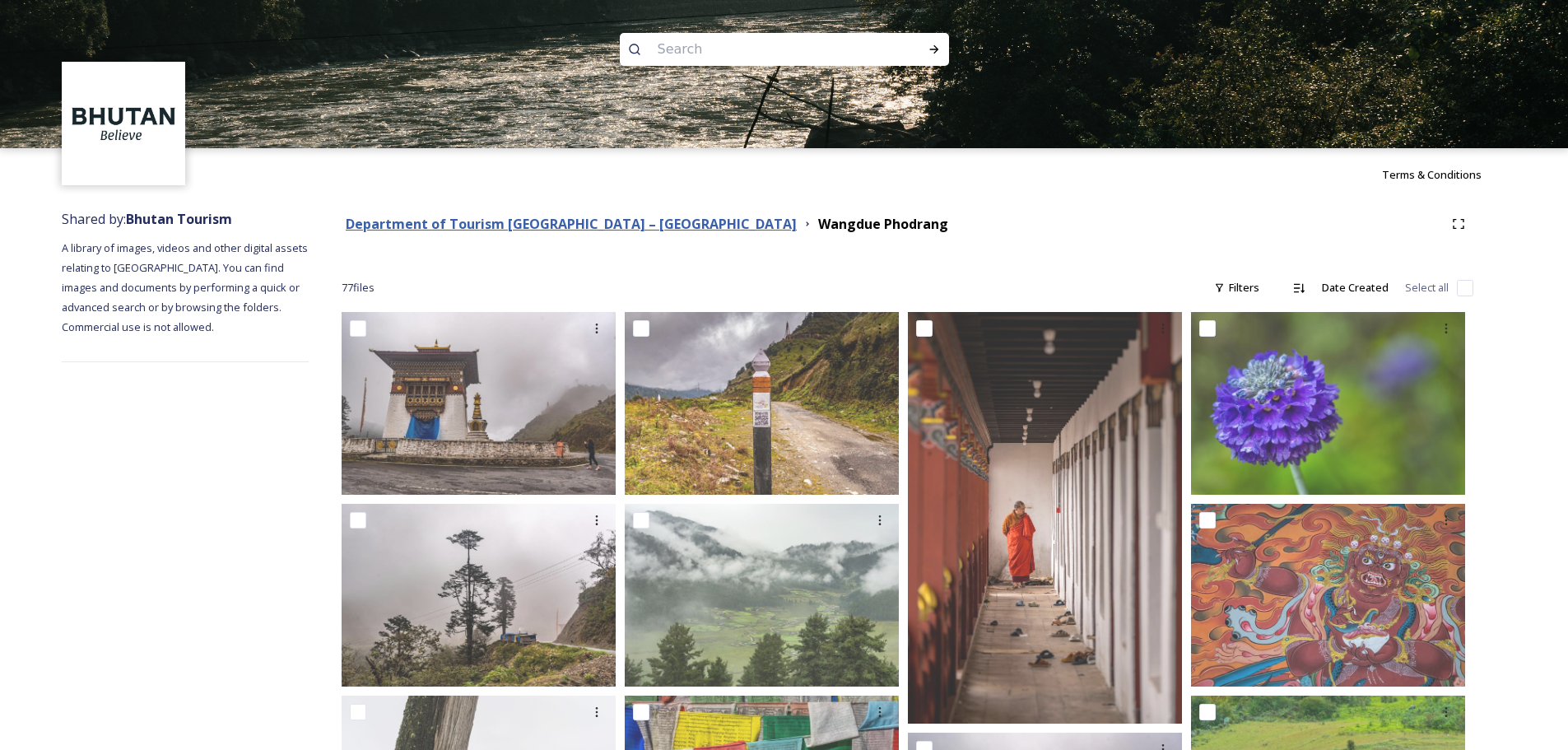
click at [559, 220] on strong "Department of Tourism [GEOGRAPHIC_DATA] – [GEOGRAPHIC_DATA]" at bounding box center [571, 223] width 451 height 18
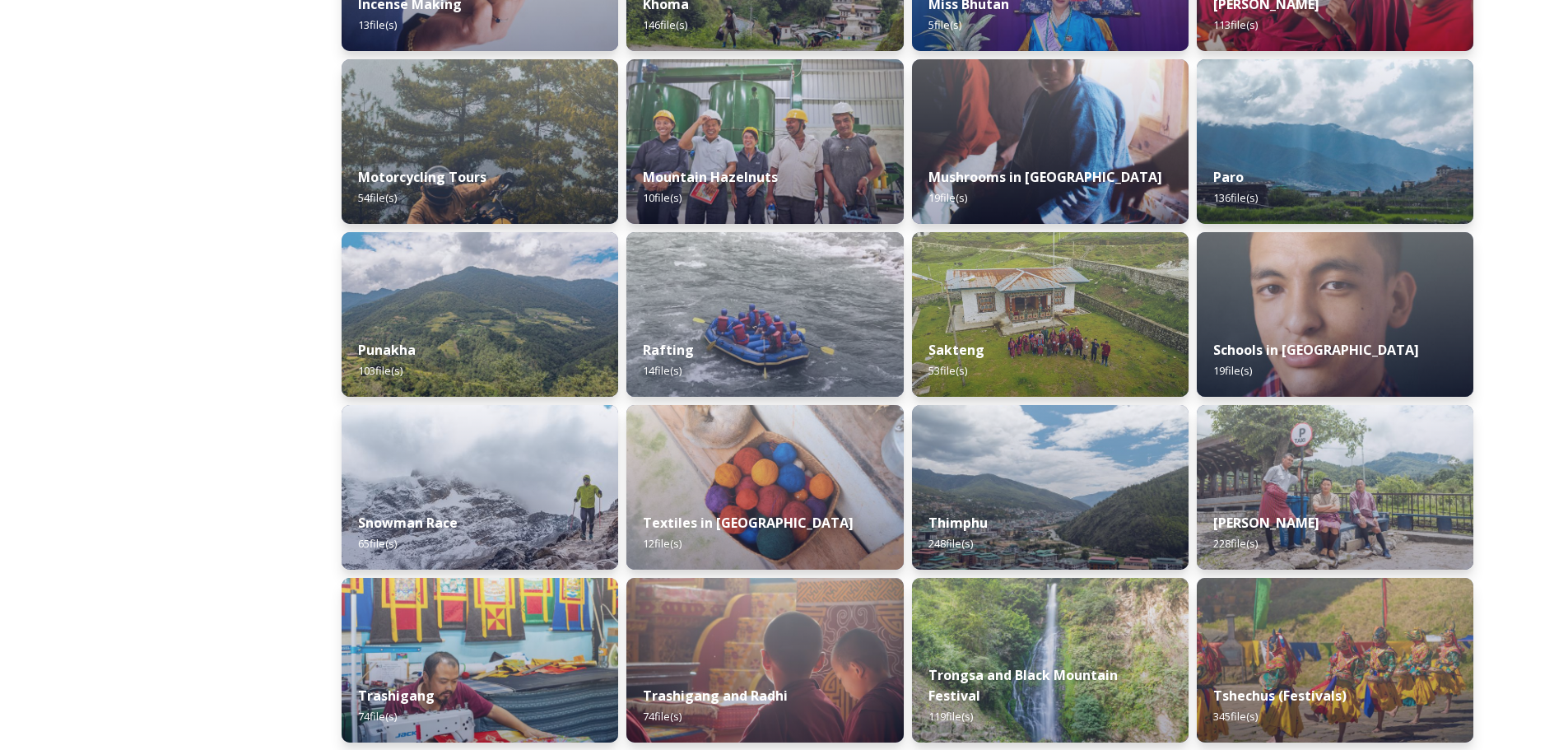
scroll to position [1070, 0]
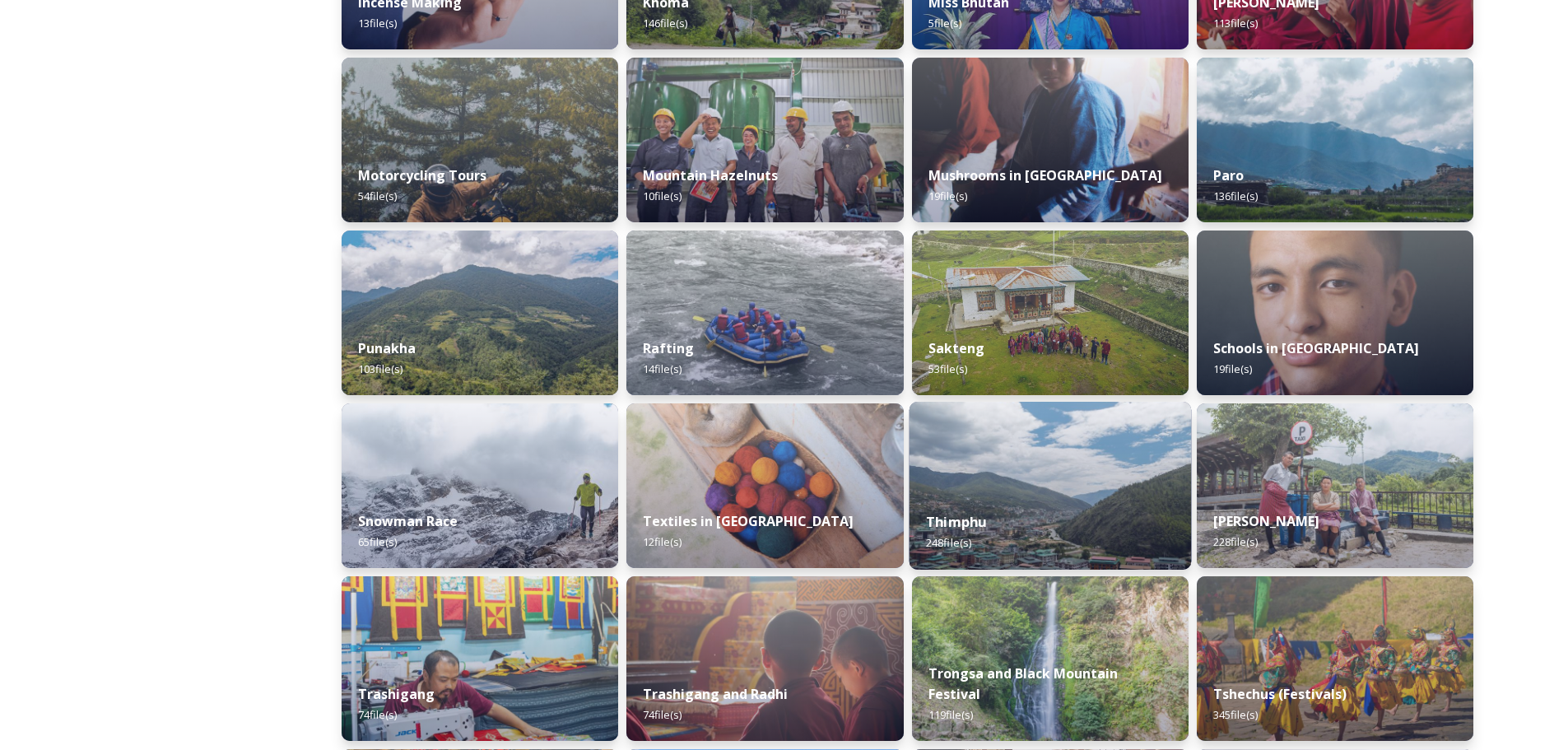
click at [1088, 472] on img at bounding box center [1049, 485] width 283 height 168
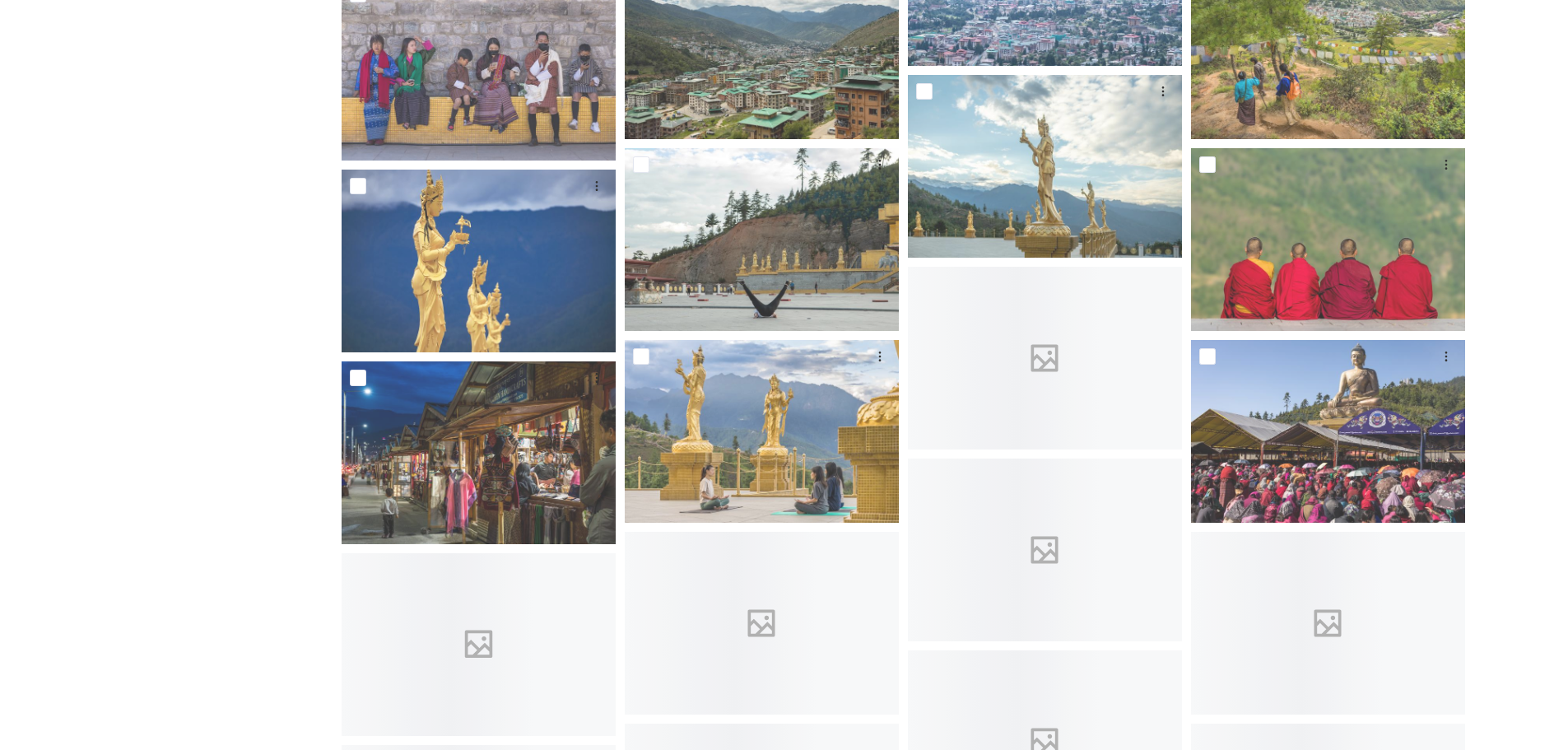
scroll to position [4526, 0]
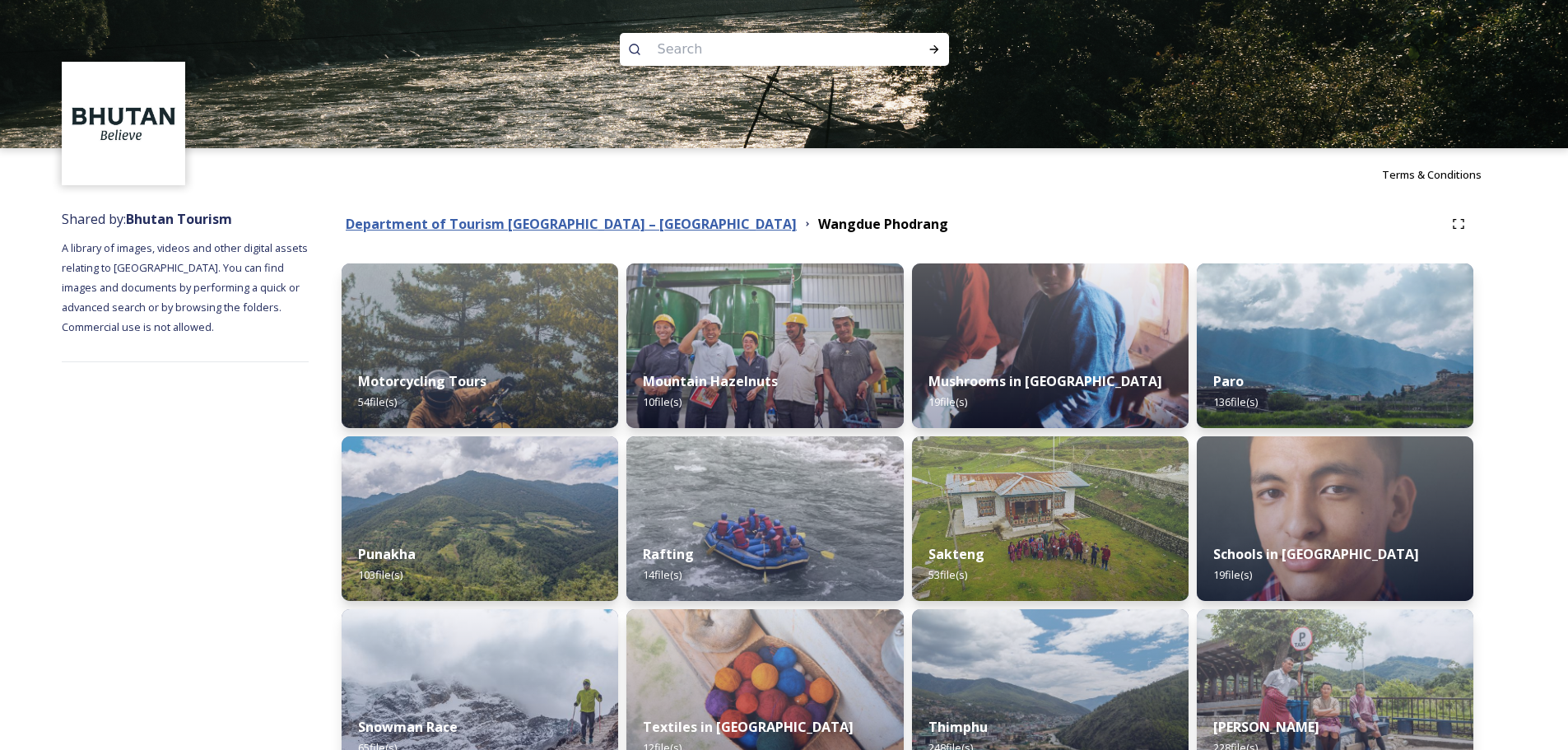
click at [574, 222] on strong "Department of Tourism [GEOGRAPHIC_DATA] – [GEOGRAPHIC_DATA]" at bounding box center [571, 223] width 451 height 18
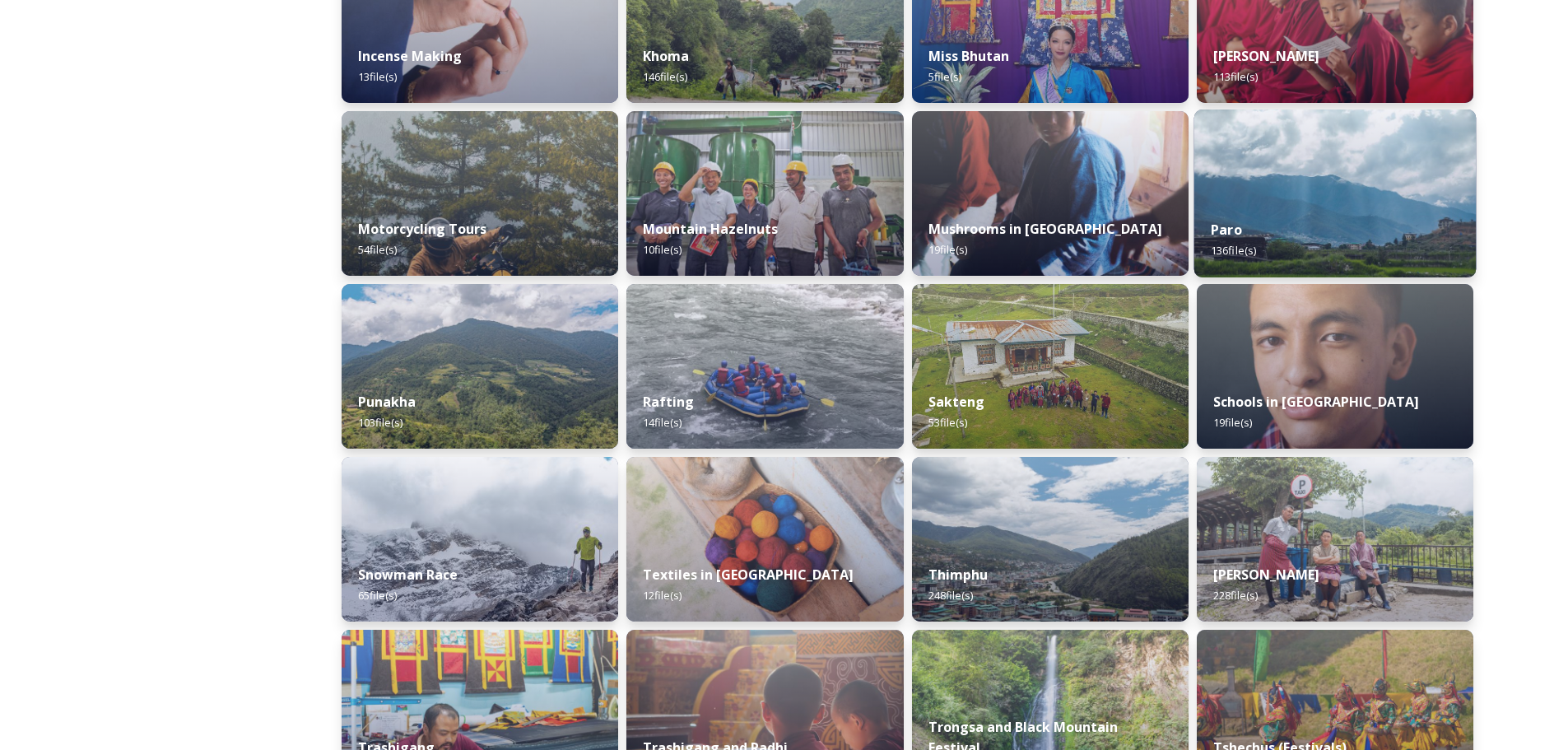
scroll to position [988, 0]
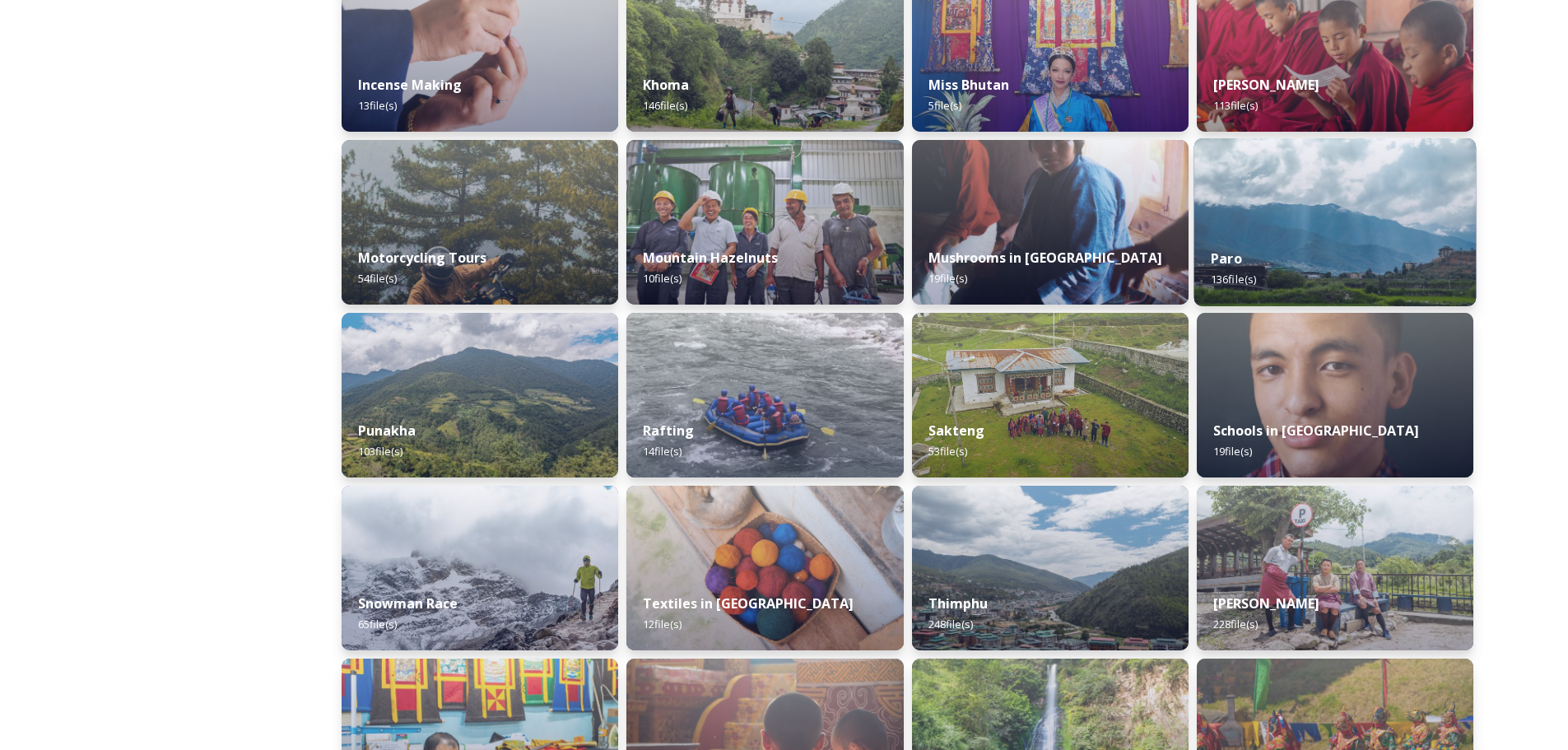
click at [1374, 217] on img at bounding box center [1334, 222] width 283 height 168
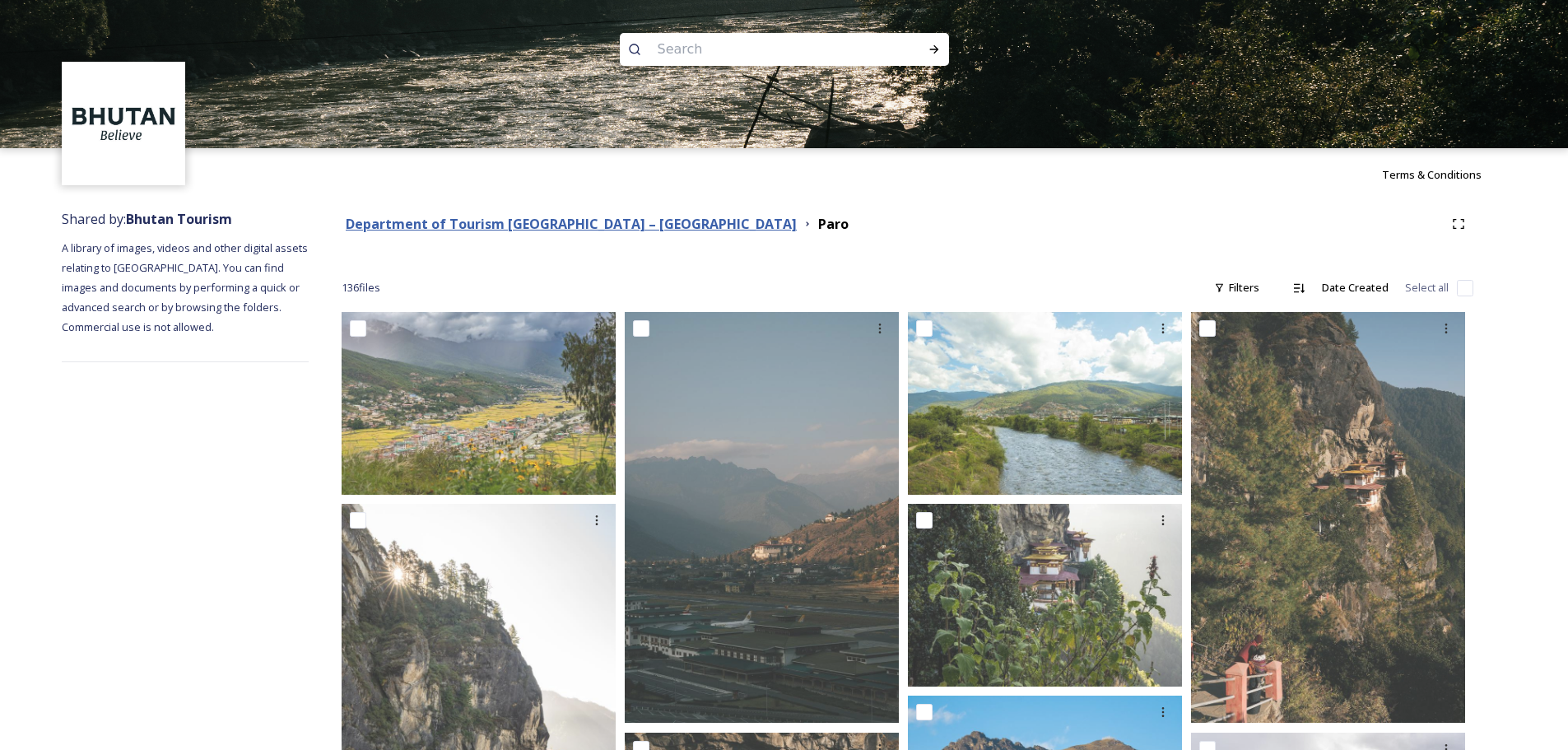
click at [592, 228] on strong "Department of Tourism [GEOGRAPHIC_DATA] – [GEOGRAPHIC_DATA]" at bounding box center [571, 223] width 451 height 18
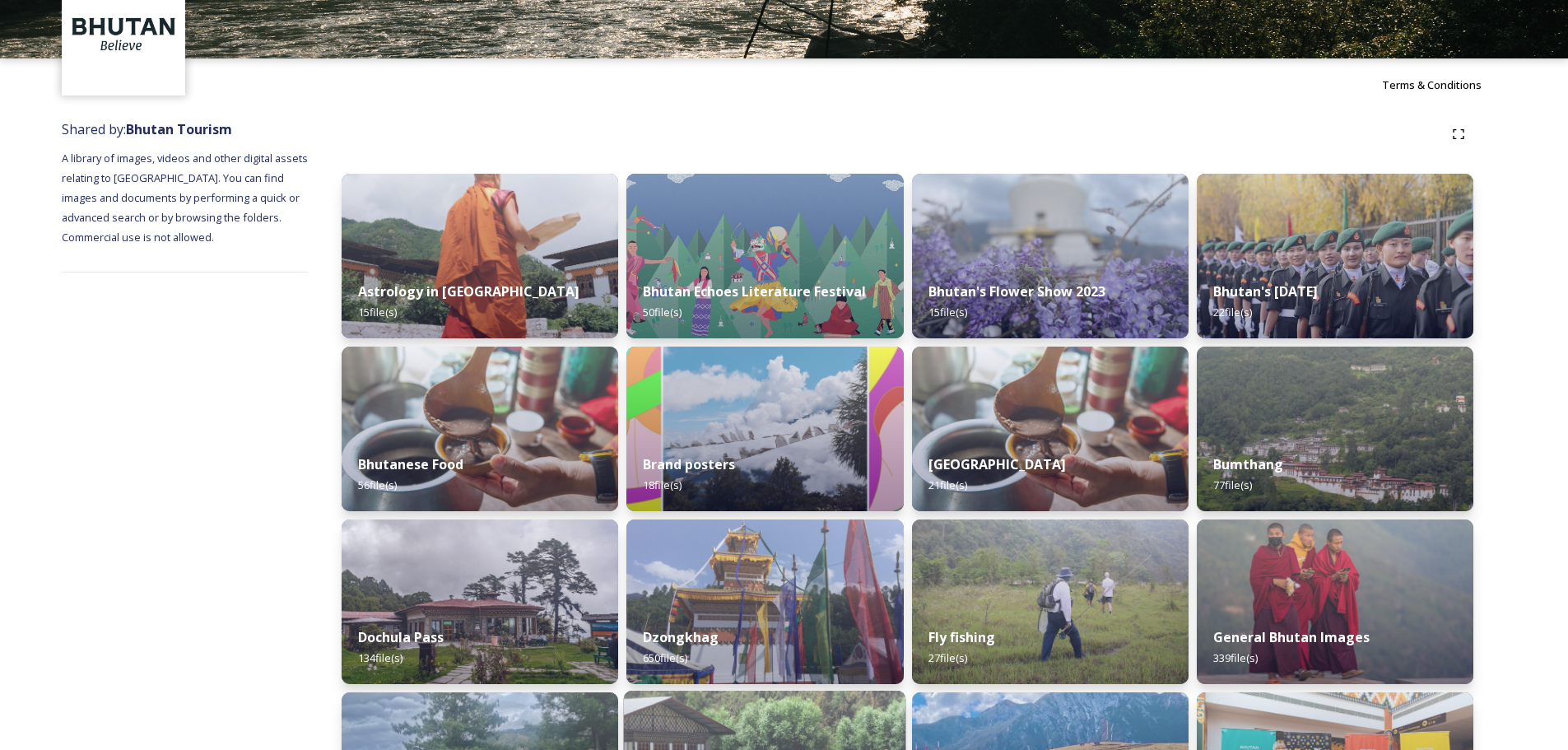
scroll to position [329, 0]
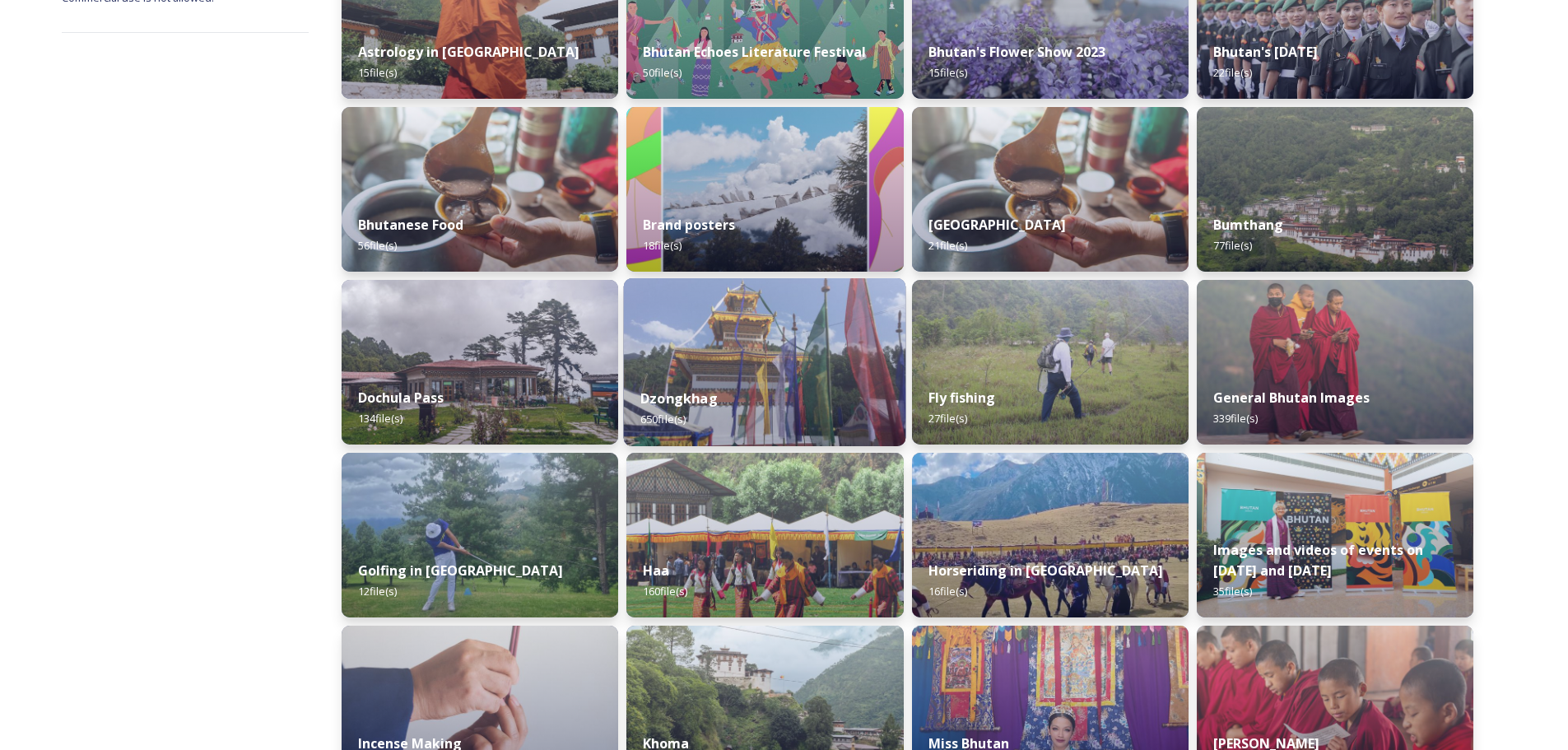
click at [710, 370] on img at bounding box center [765, 362] width 283 height 168
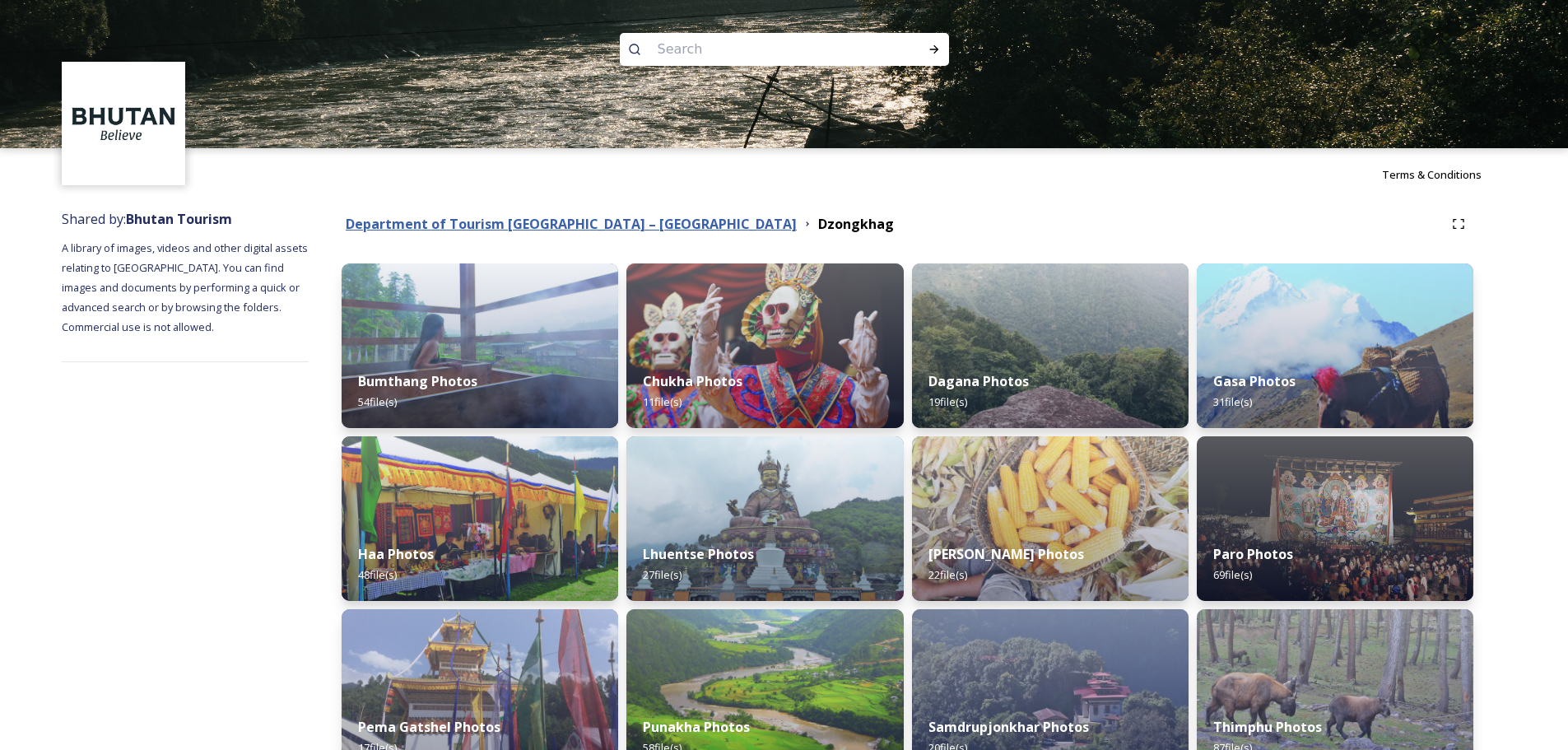
click at [590, 225] on strong "Department of Tourism [GEOGRAPHIC_DATA] – [GEOGRAPHIC_DATA]" at bounding box center [571, 223] width 451 height 18
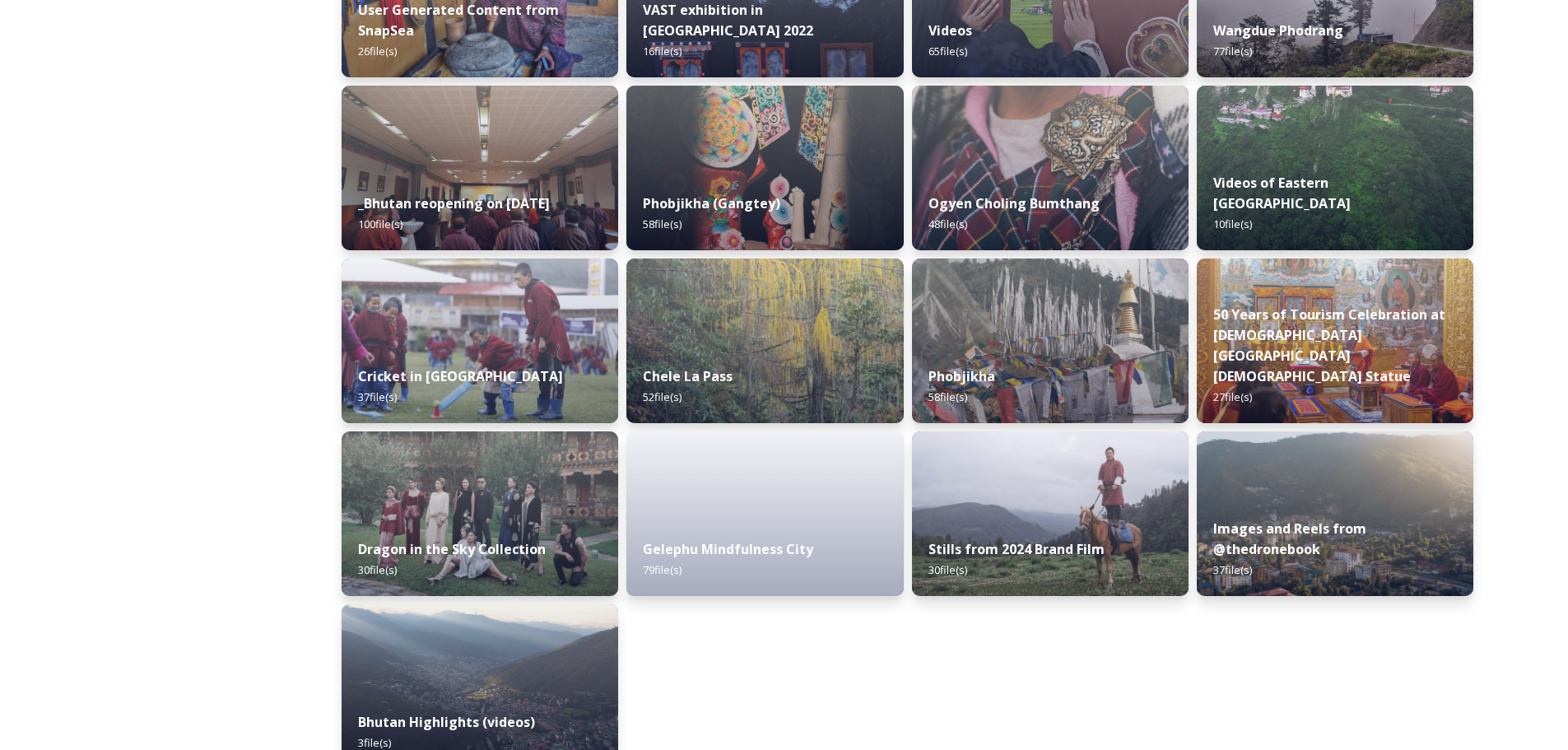
scroll to position [1909, 0]
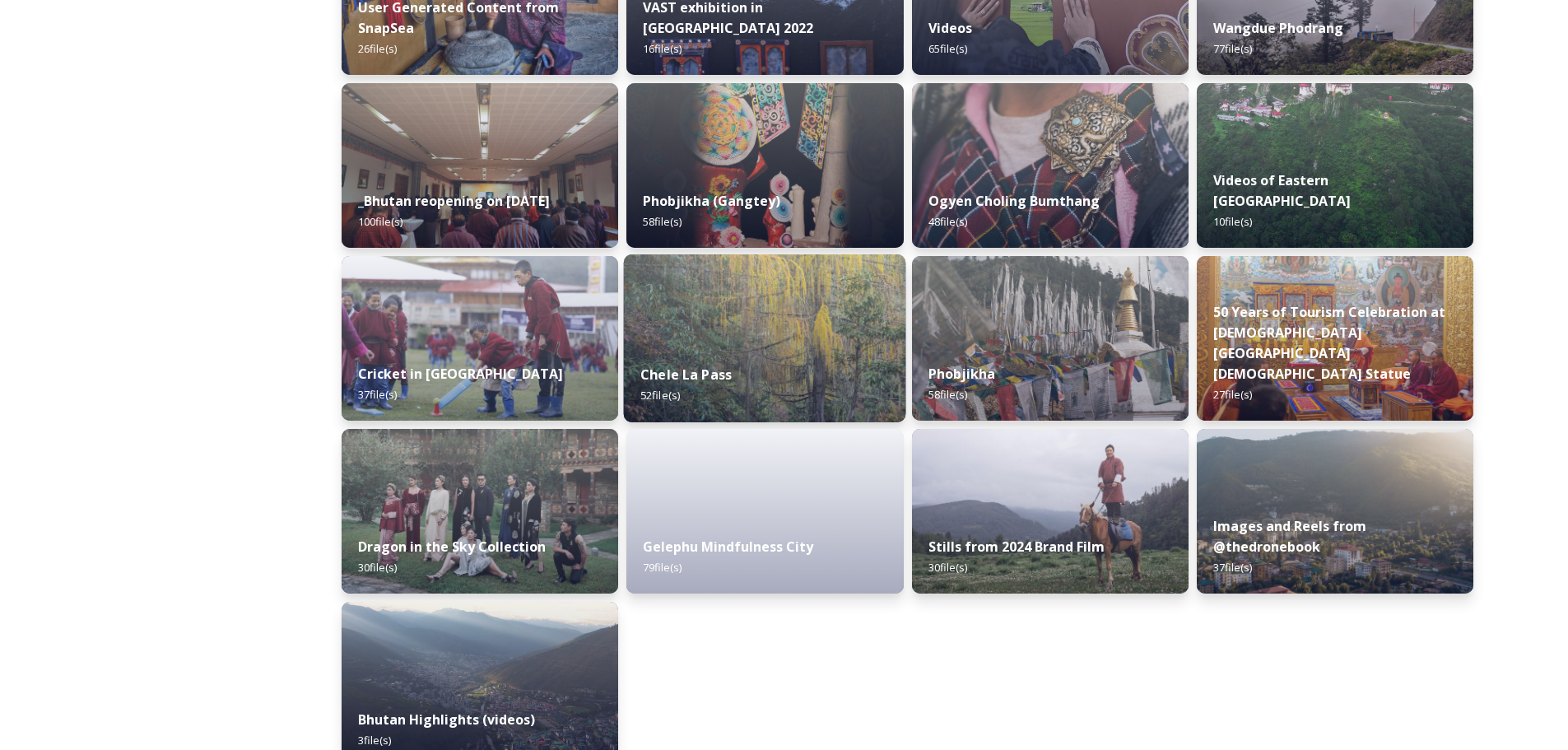
click at [793, 366] on div "Chele La Pass 52 file(s)" at bounding box center [765, 384] width 283 height 75
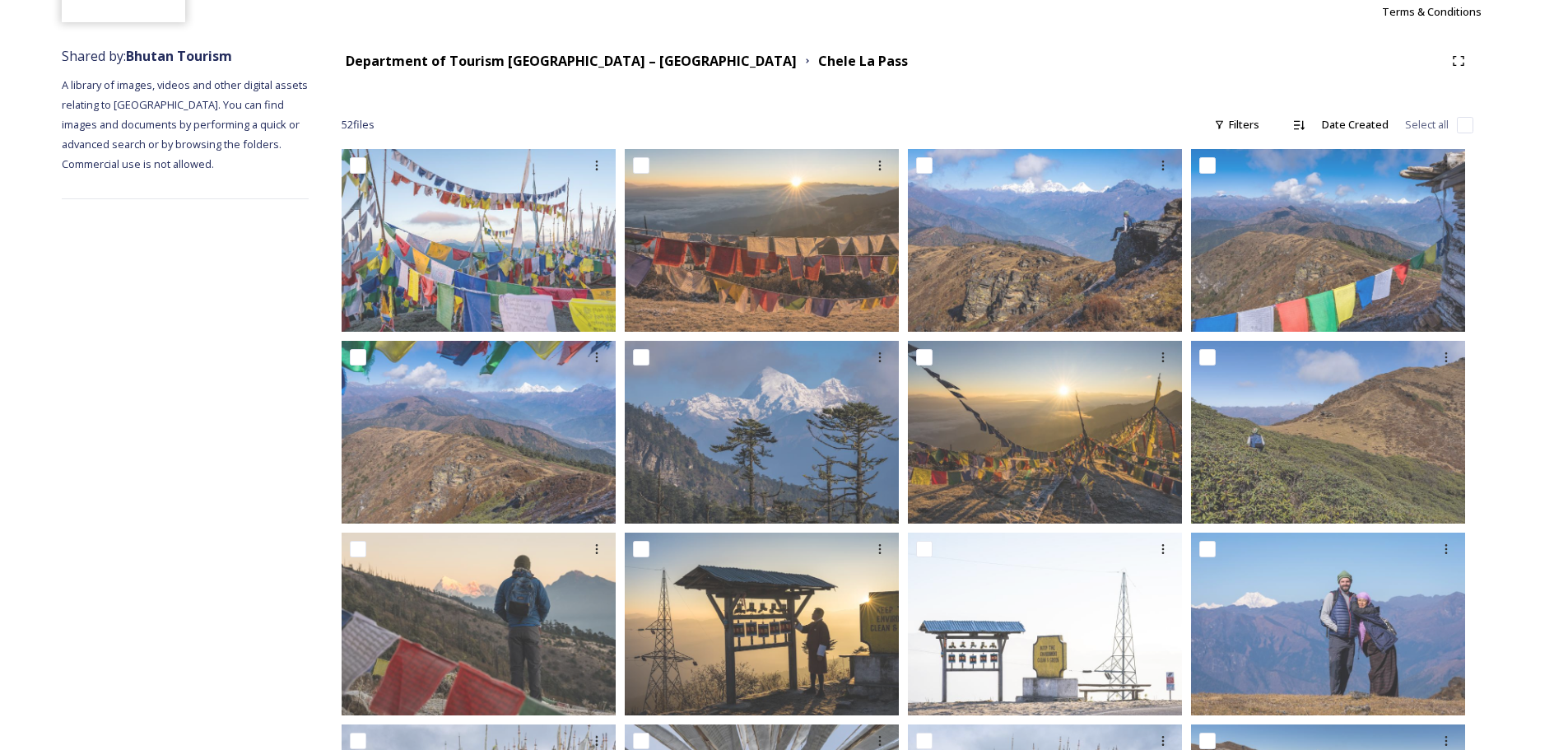
scroll to position [164, 0]
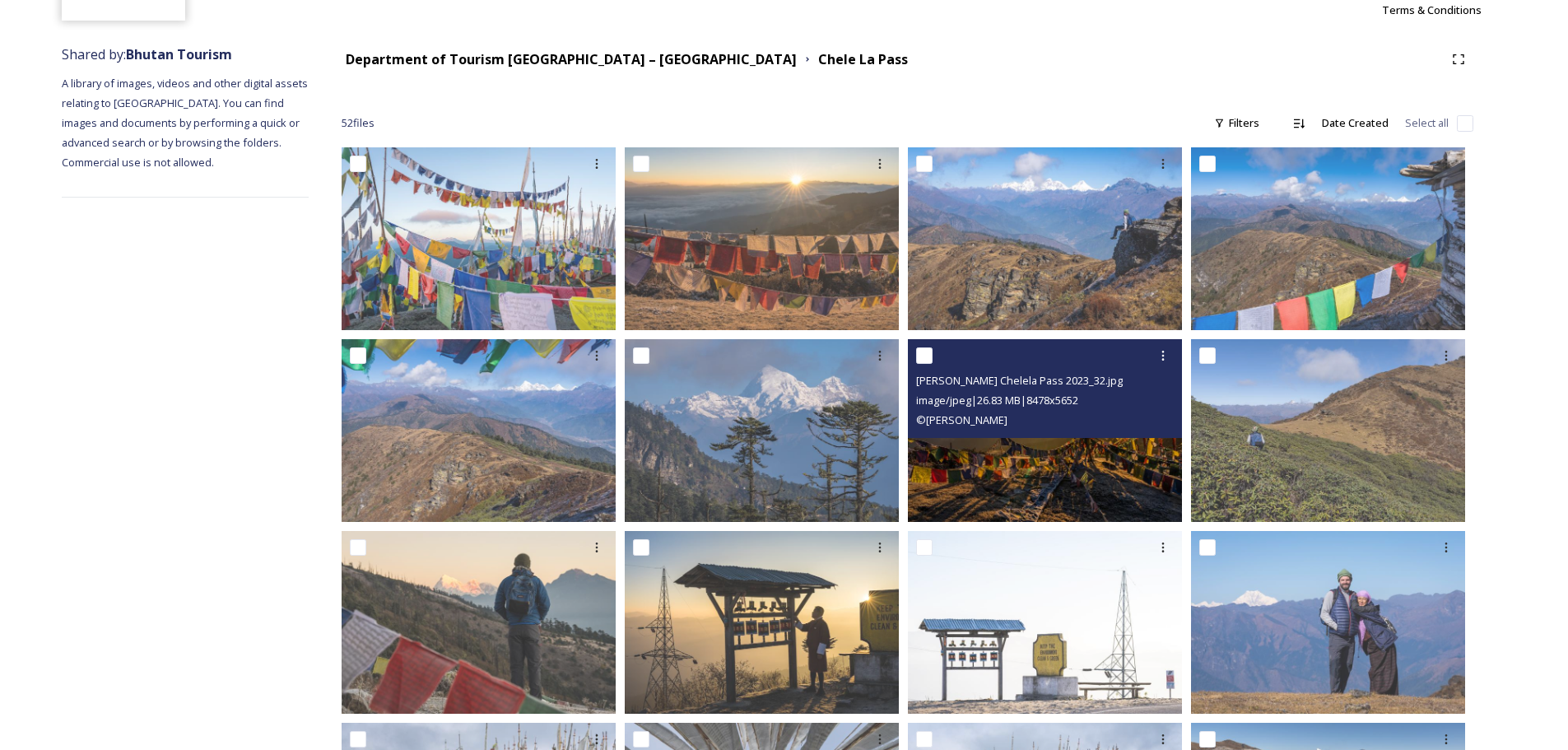
click at [1039, 473] on img at bounding box center [1045, 430] width 274 height 183
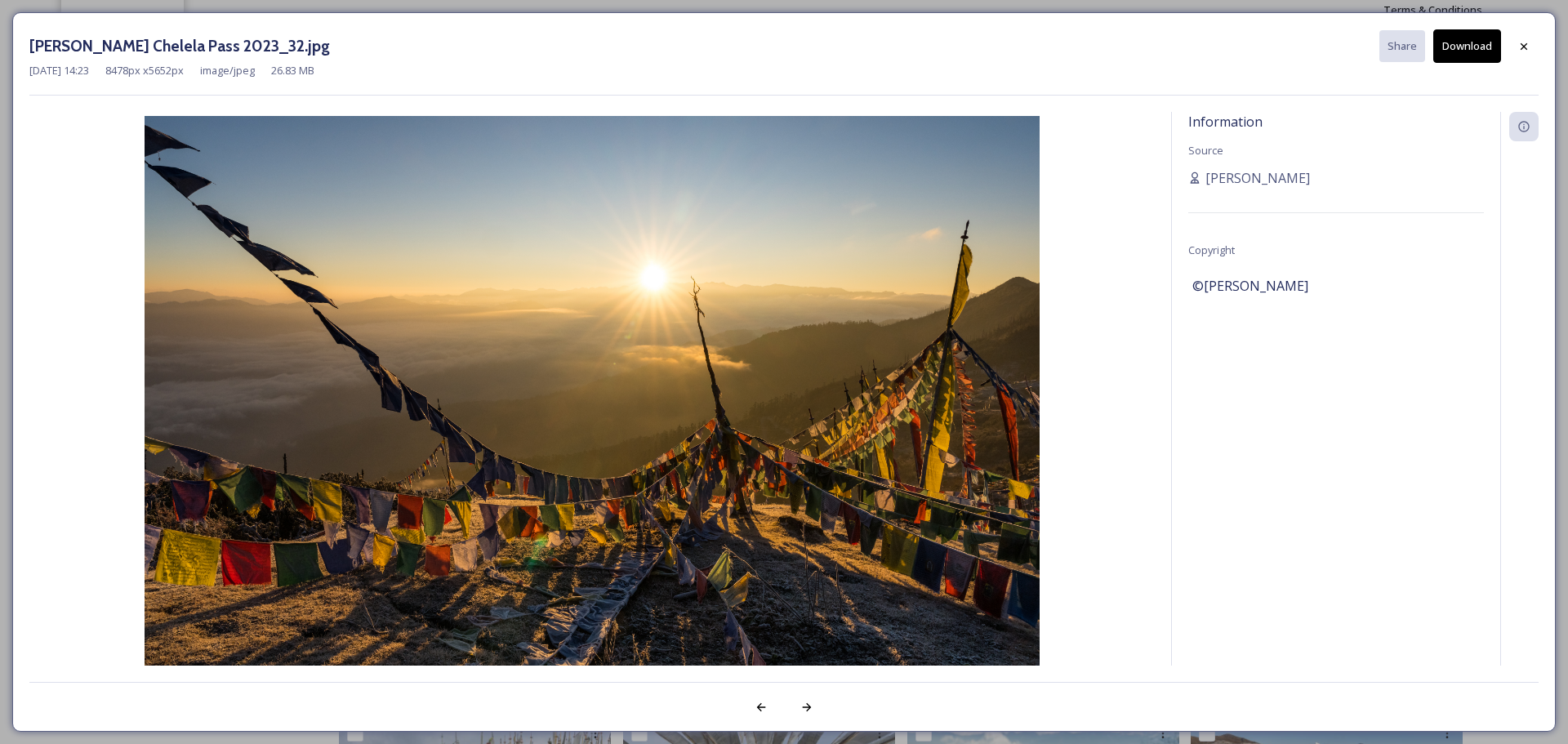
click at [1482, 50] on button "Download" at bounding box center [1466, 46] width 68 height 33
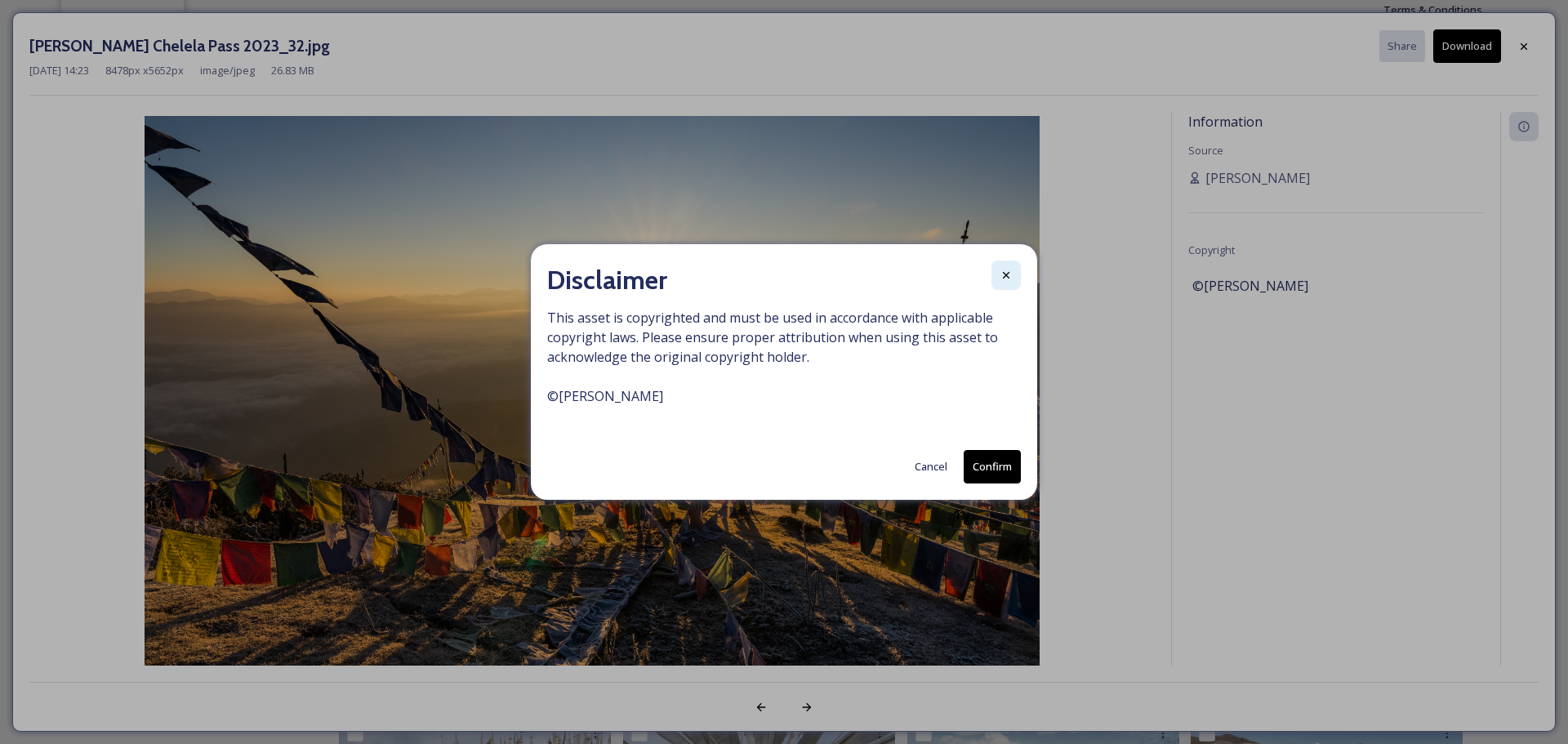
click at [1002, 277] on icon at bounding box center [1006, 275] width 13 height 13
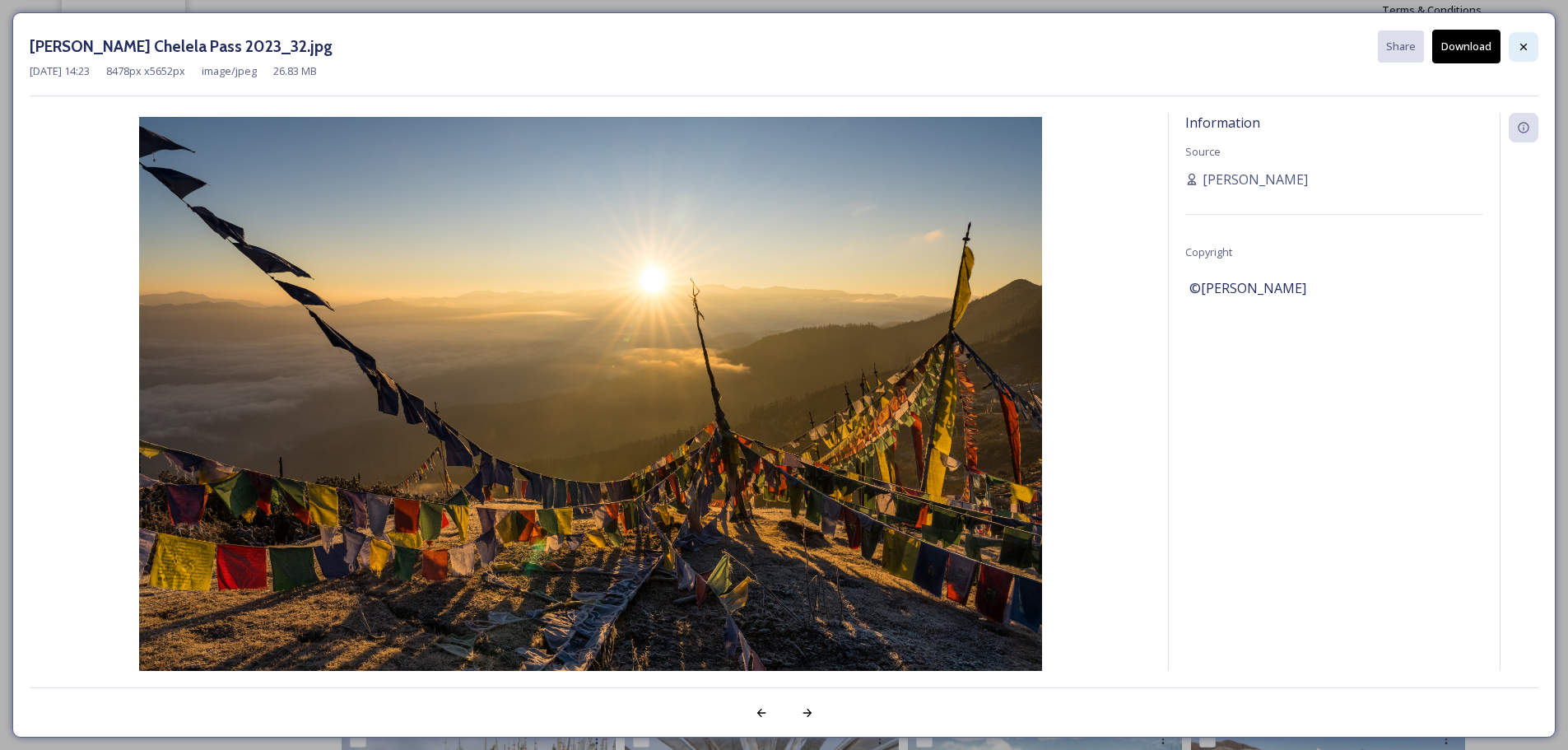
click at [1526, 47] on icon at bounding box center [1523, 47] width 13 height 13
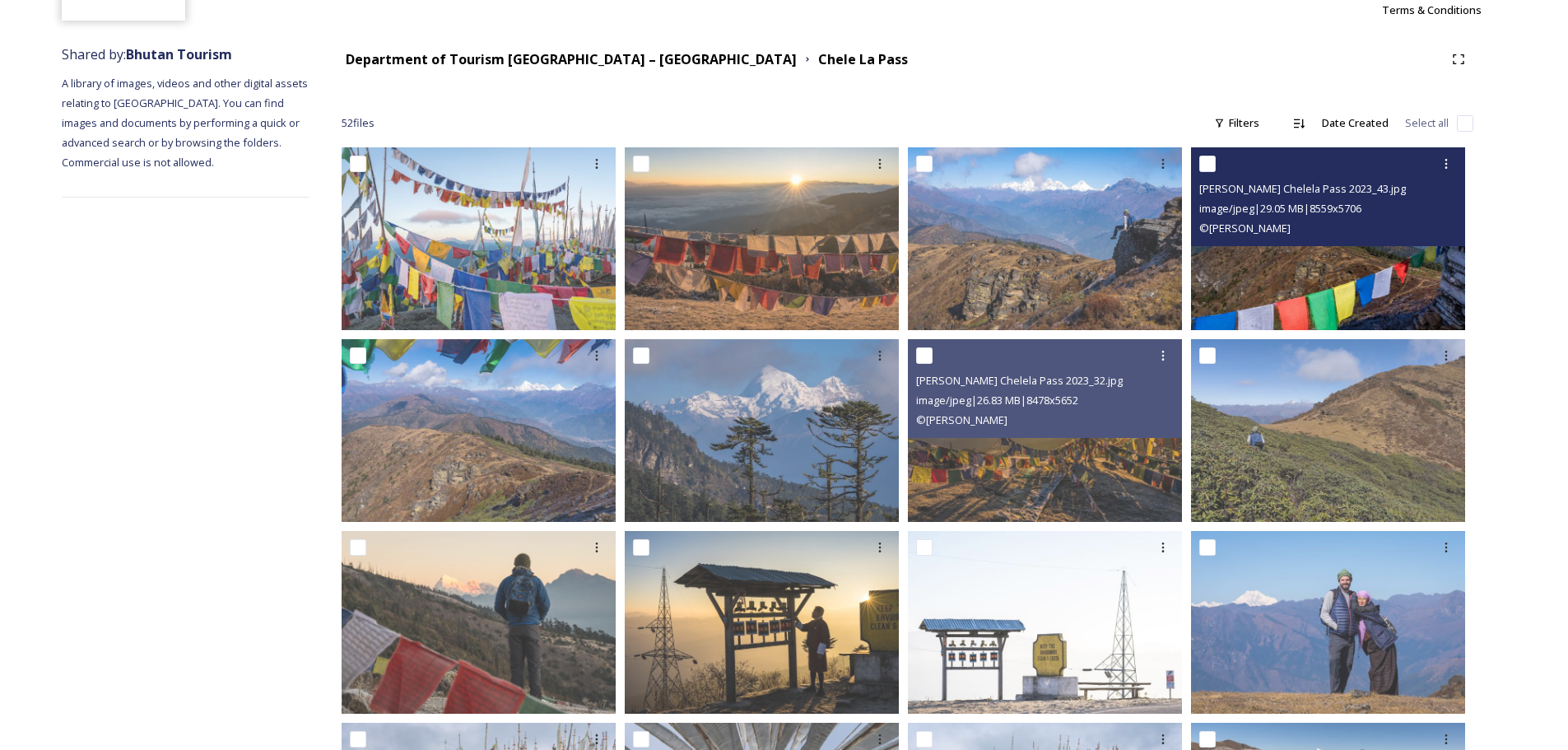
click at [1345, 264] on img at bounding box center [1327, 239] width 274 height 183
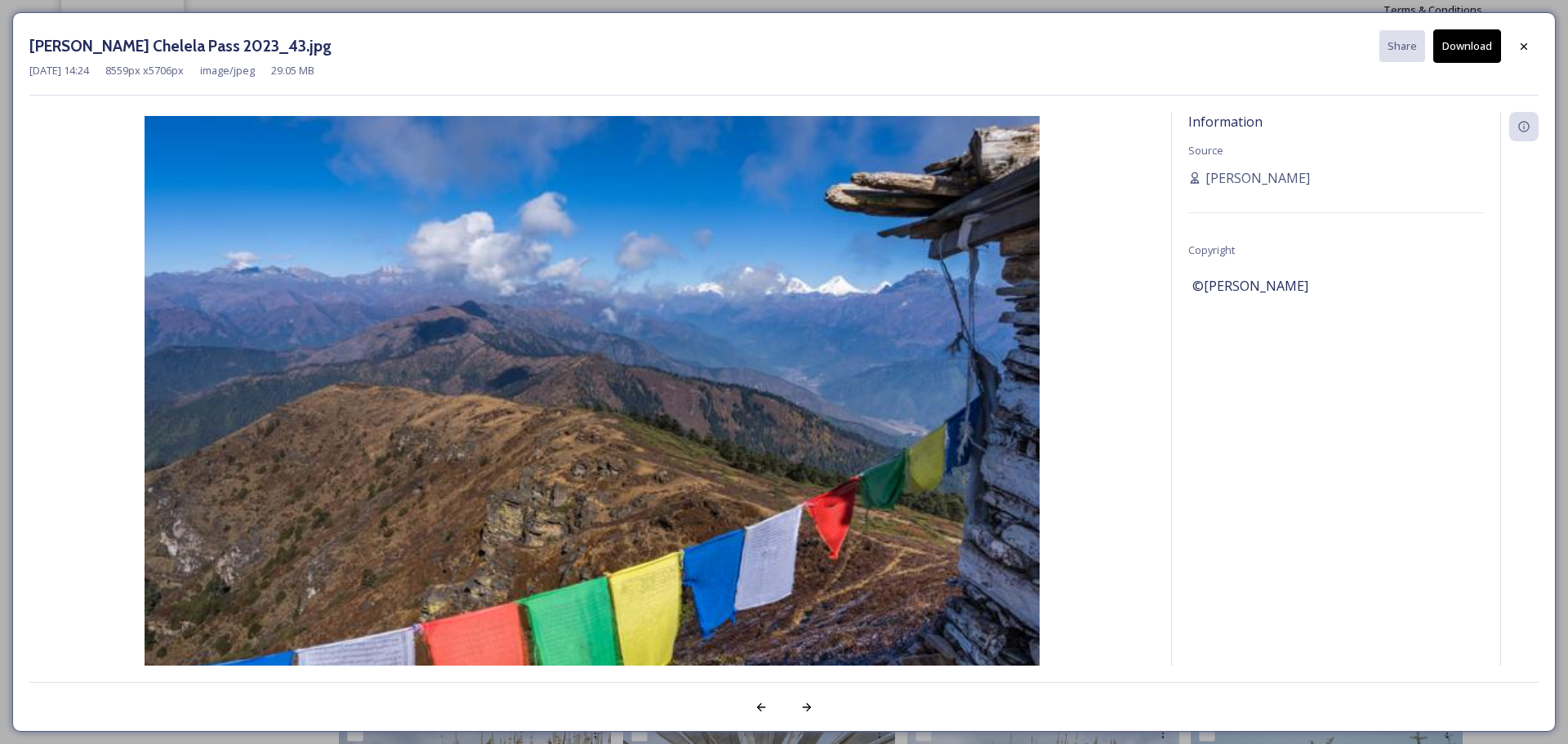
click at [1465, 51] on button "Download" at bounding box center [1466, 46] width 68 height 33
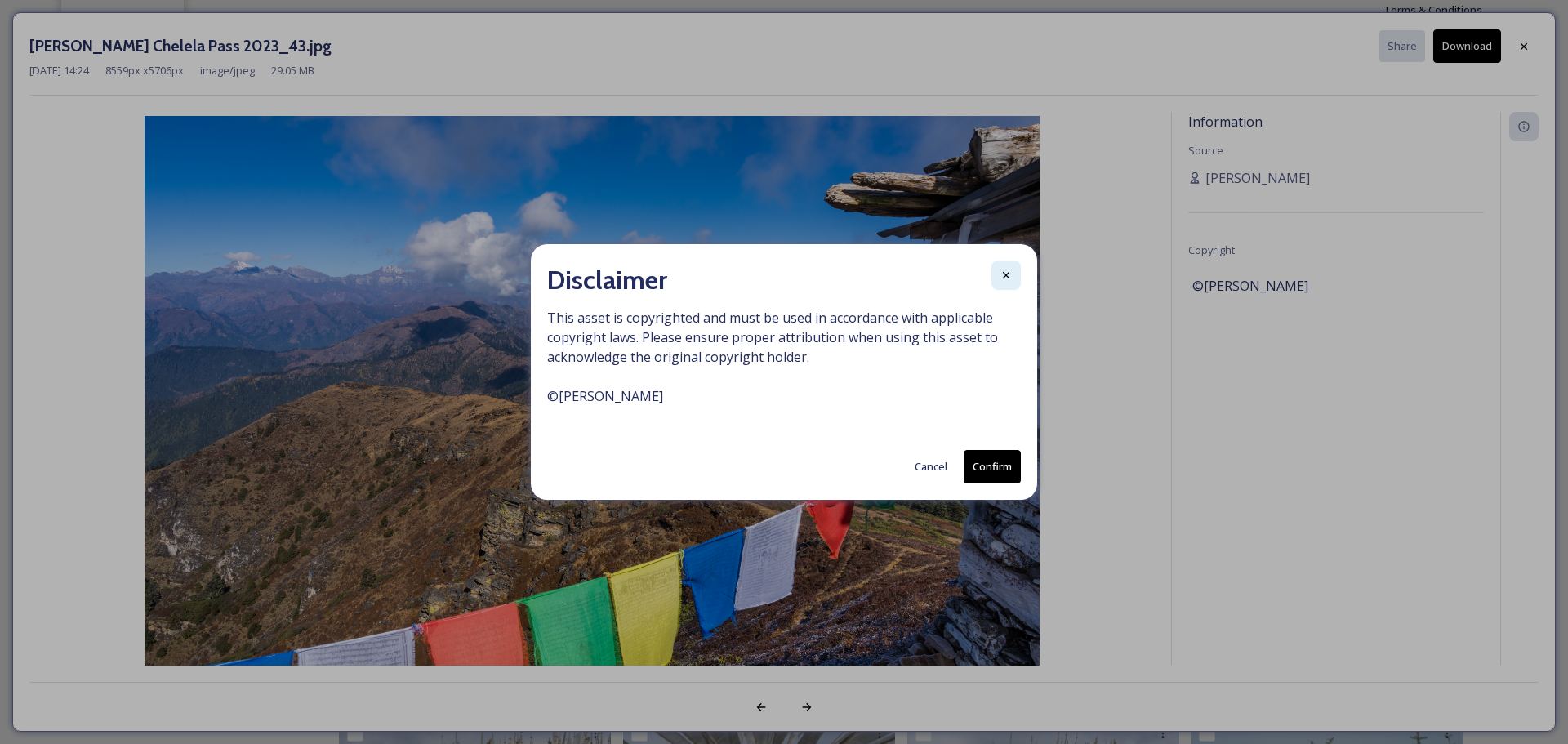
click at [1012, 274] on icon at bounding box center [1006, 275] width 13 height 13
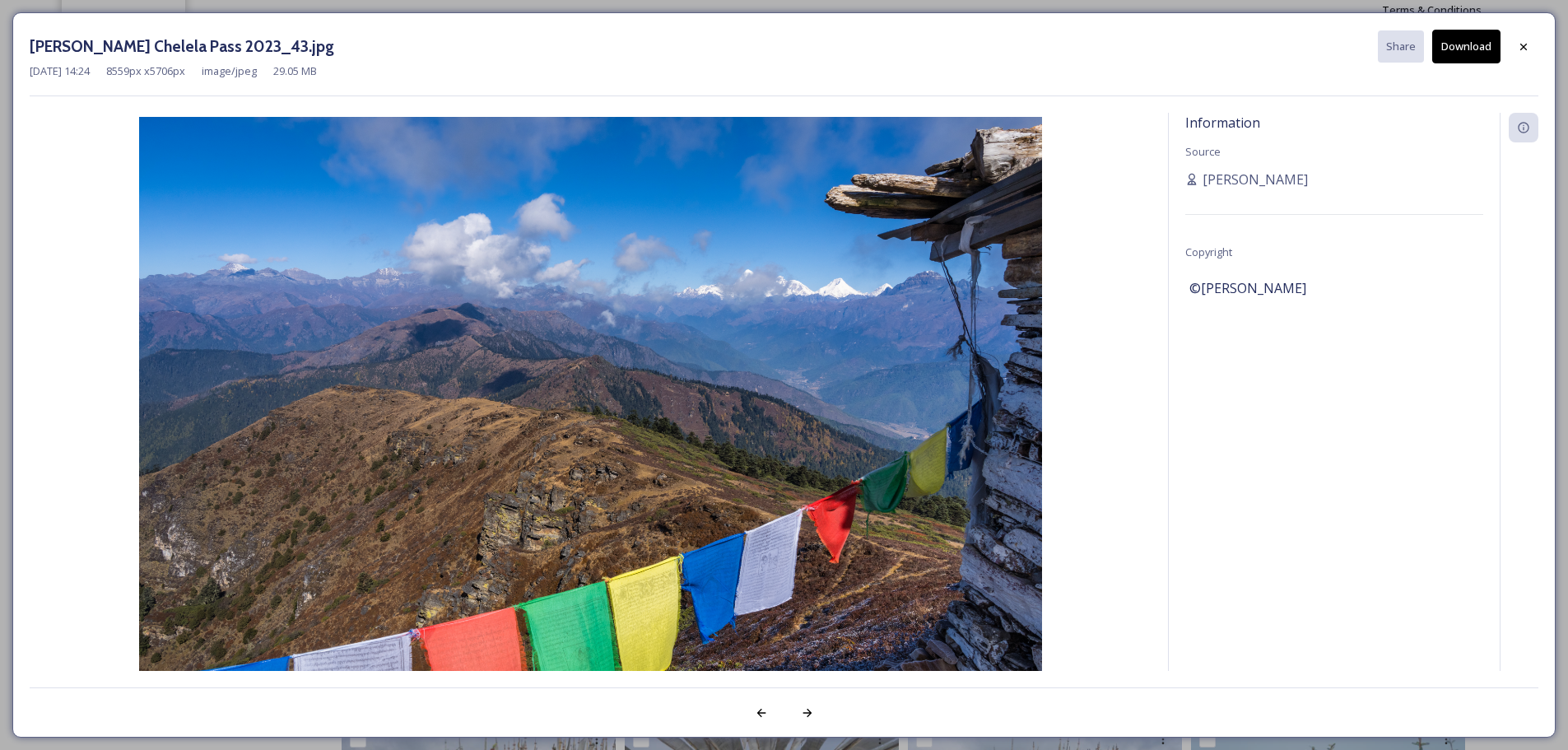
click at [1455, 46] on button "Download" at bounding box center [1465, 47] width 68 height 34
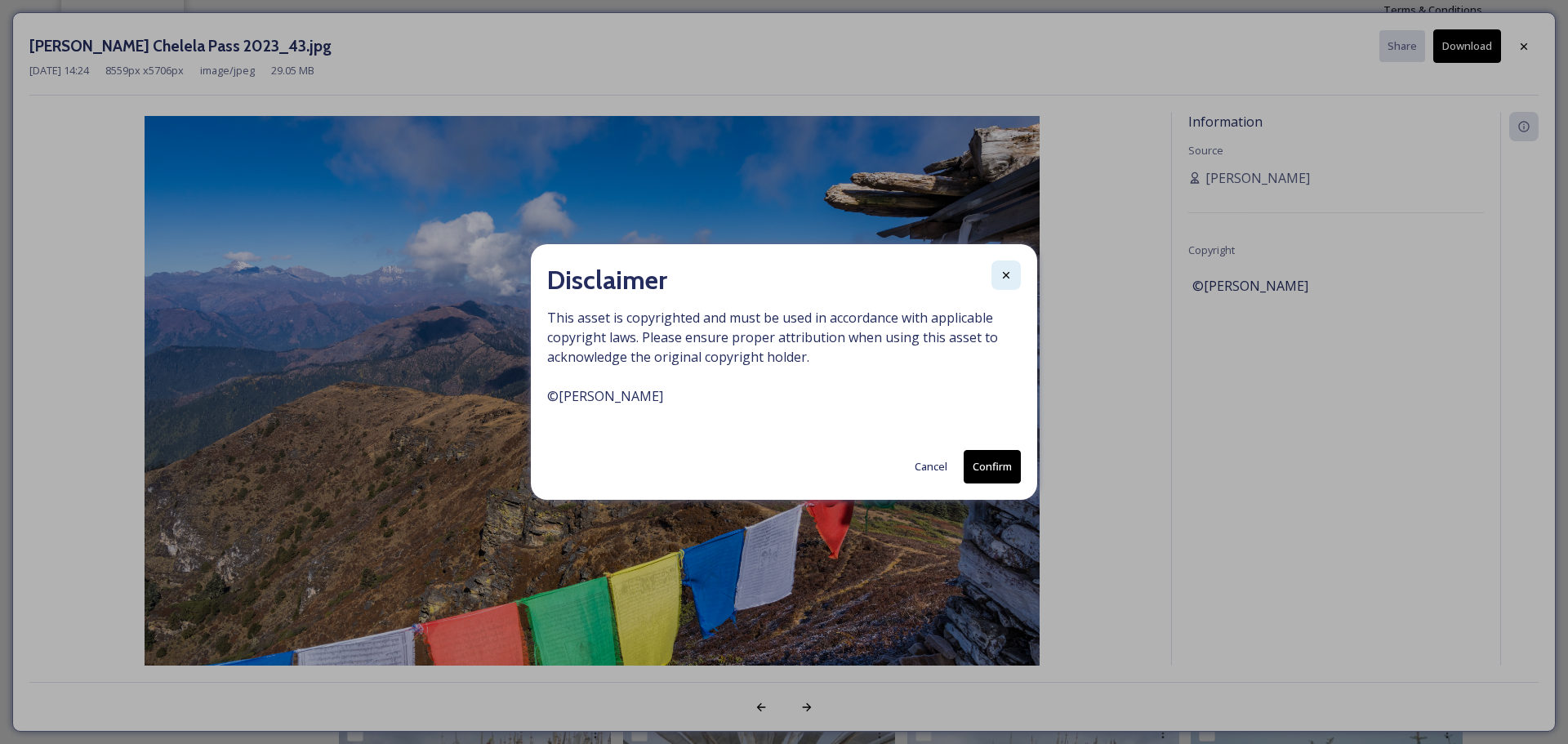
click at [1007, 274] on icon at bounding box center [1005, 275] width 6 height 6
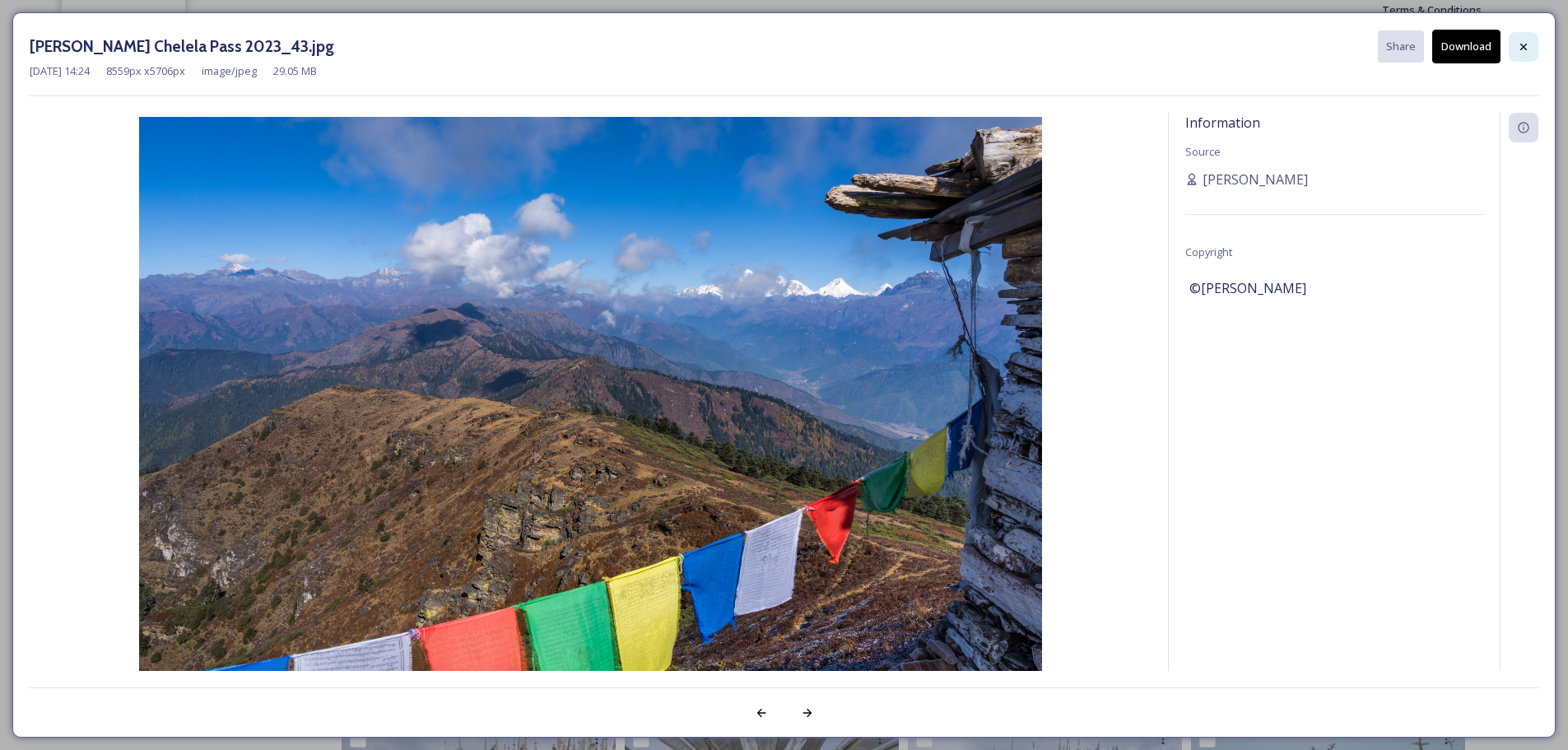
click at [1521, 45] on icon at bounding box center [1522, 46] width 7 height 7
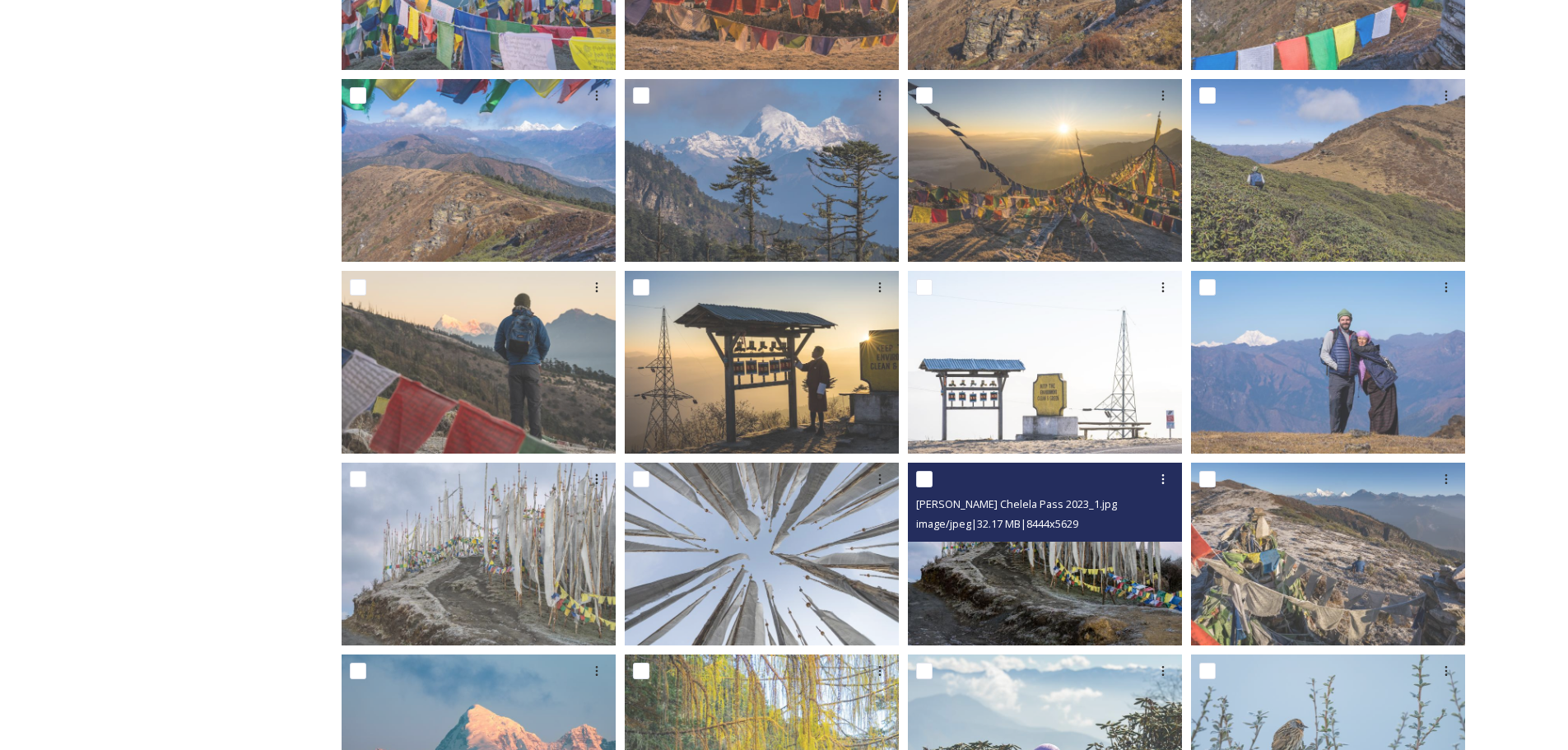
scroll to position [247, 0]
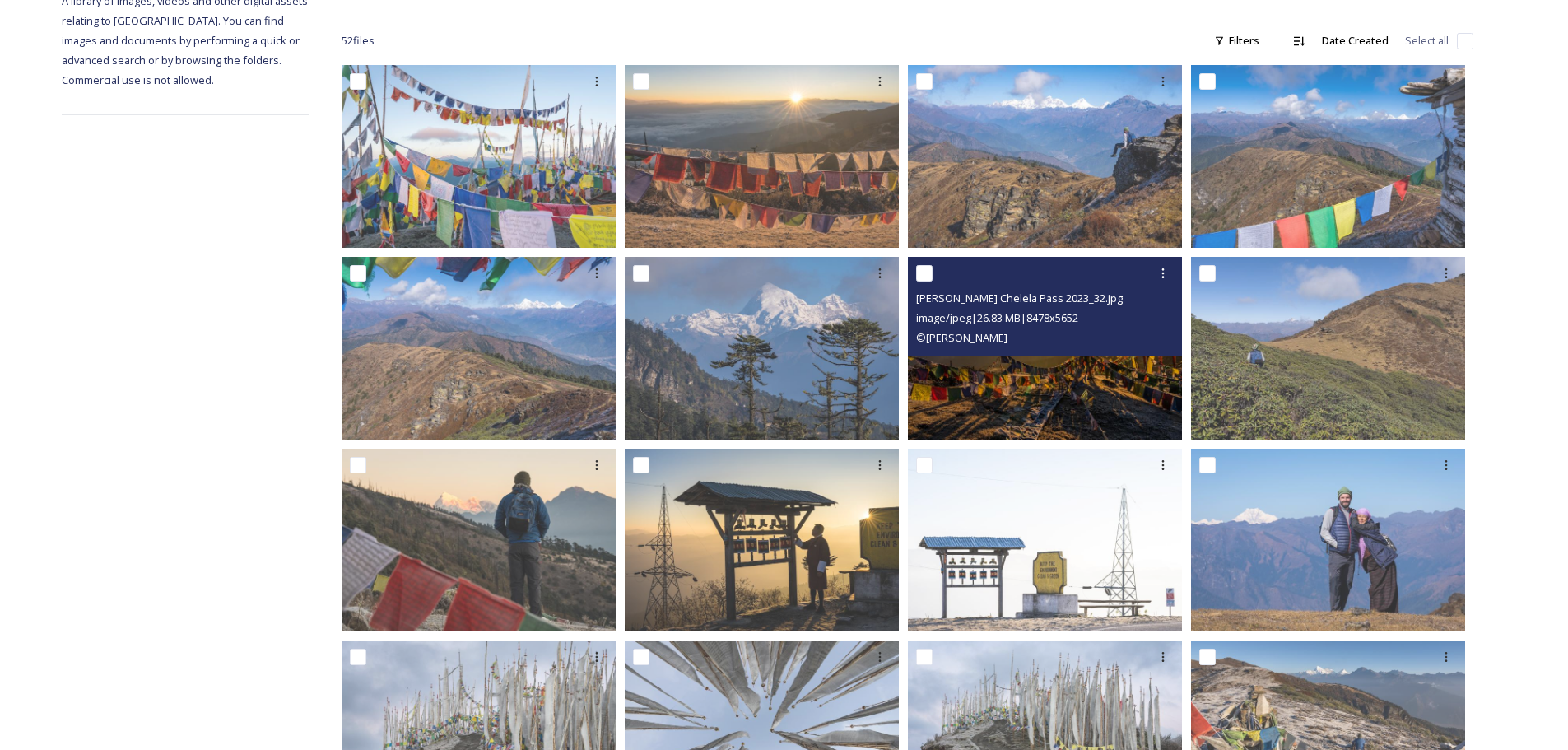
click at [1037, 378] on img at bounding box center [1045, 348] width 274 height 183
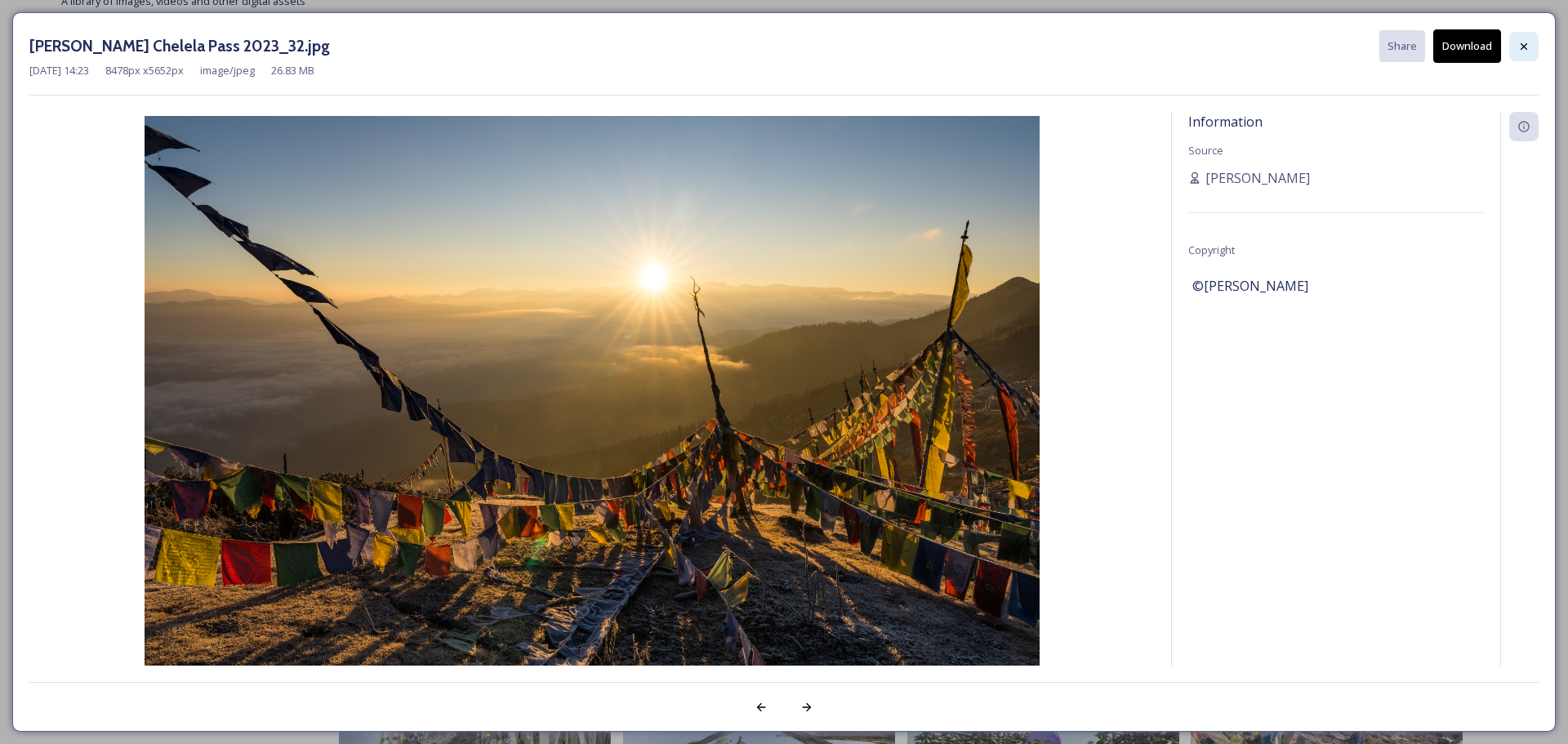
click at [1535, 43] on div at bounding box center [1524, 46] width 30 height 30
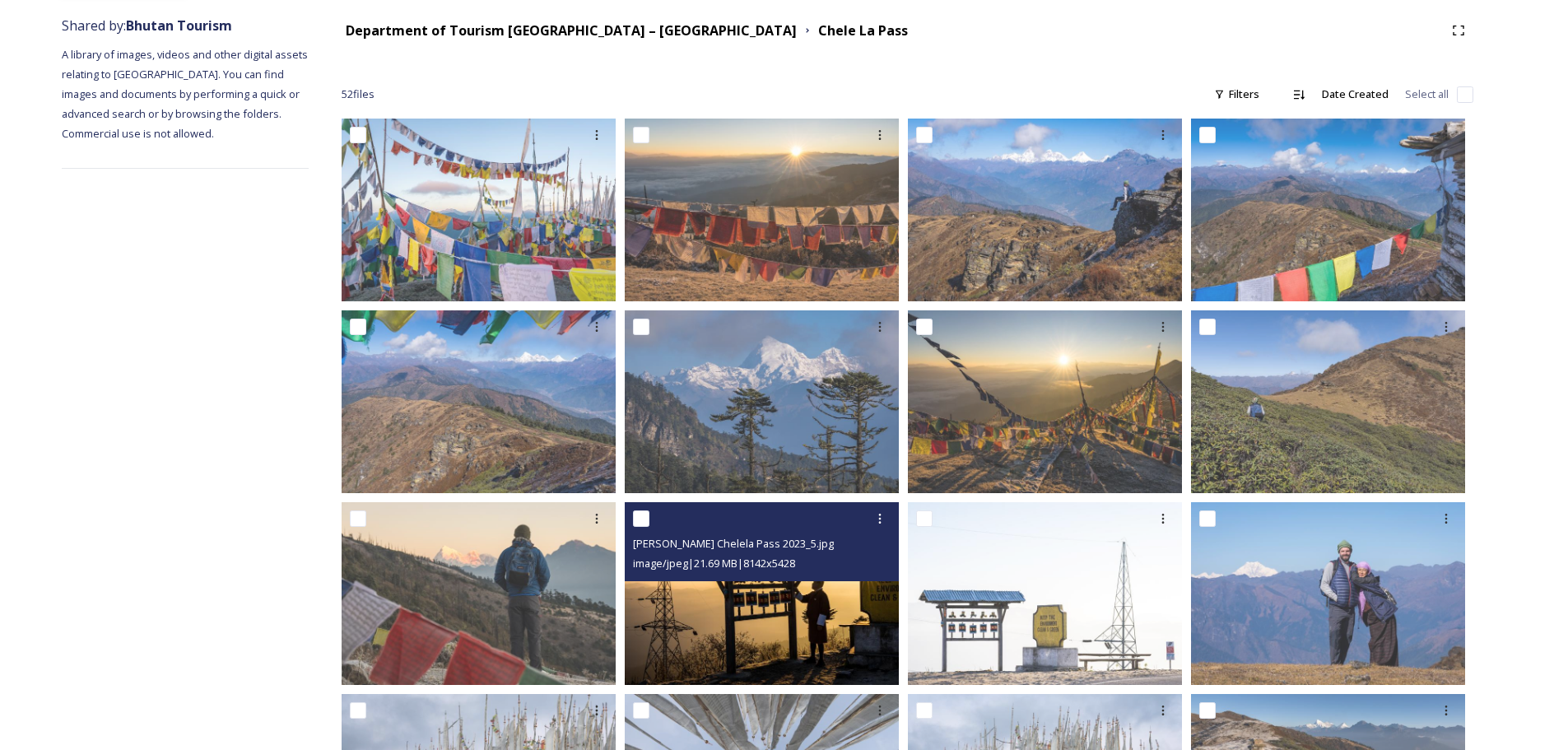
scroll to position [164, 0]
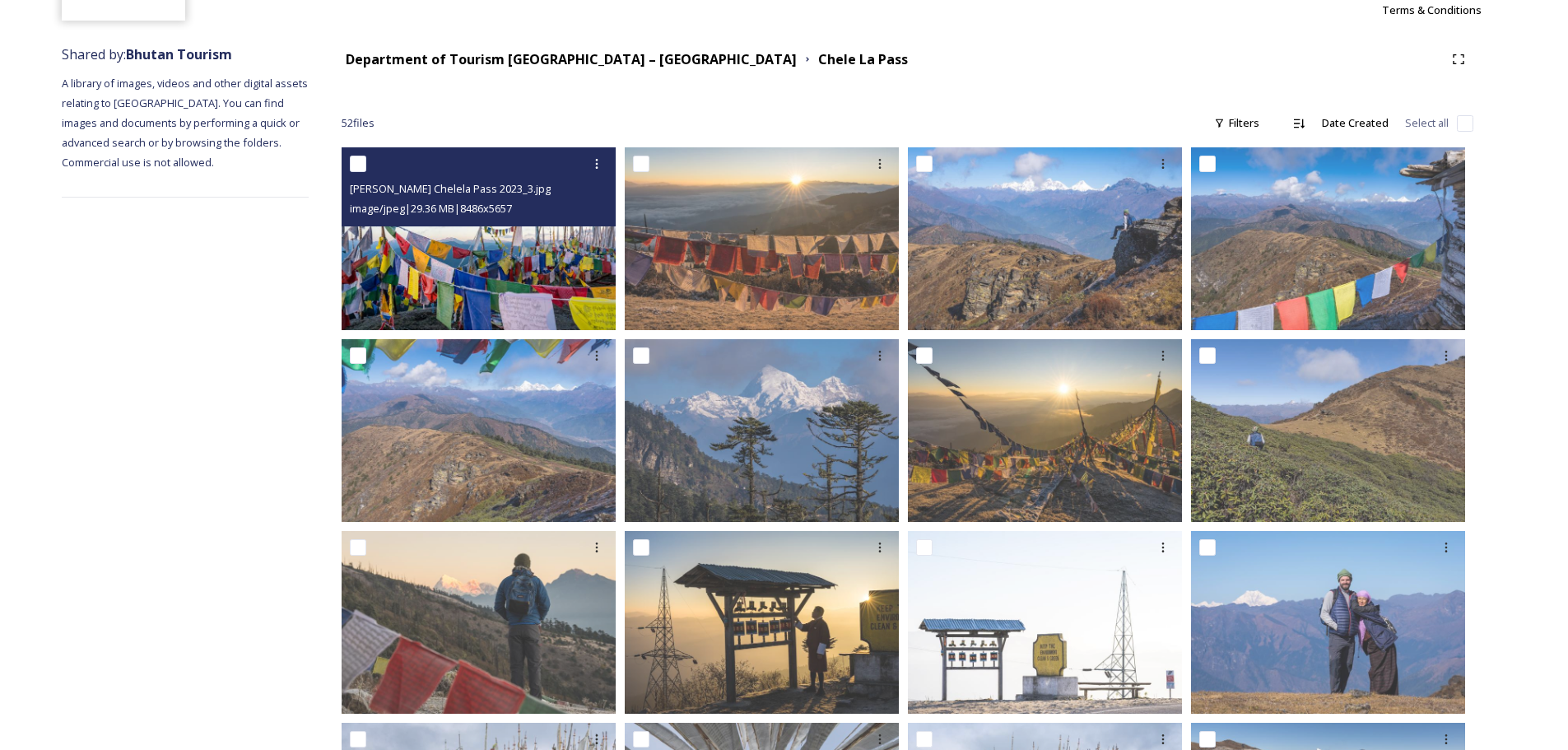
click at [521, 286] on img at bounding box center [479, 239] width 274 height 183
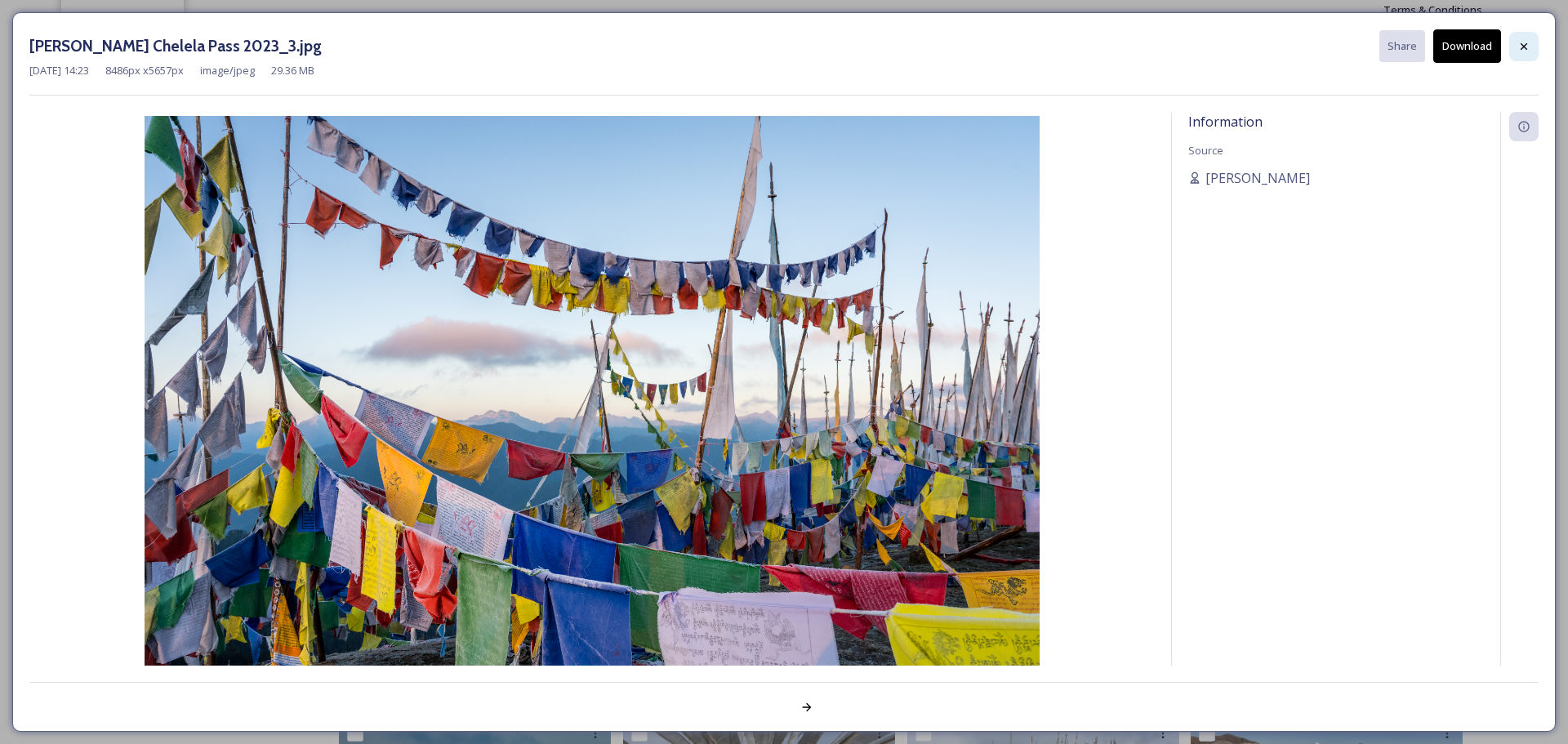
click at [1521, 43] on icon at bounding box center [1524, 46] width 13 height 13
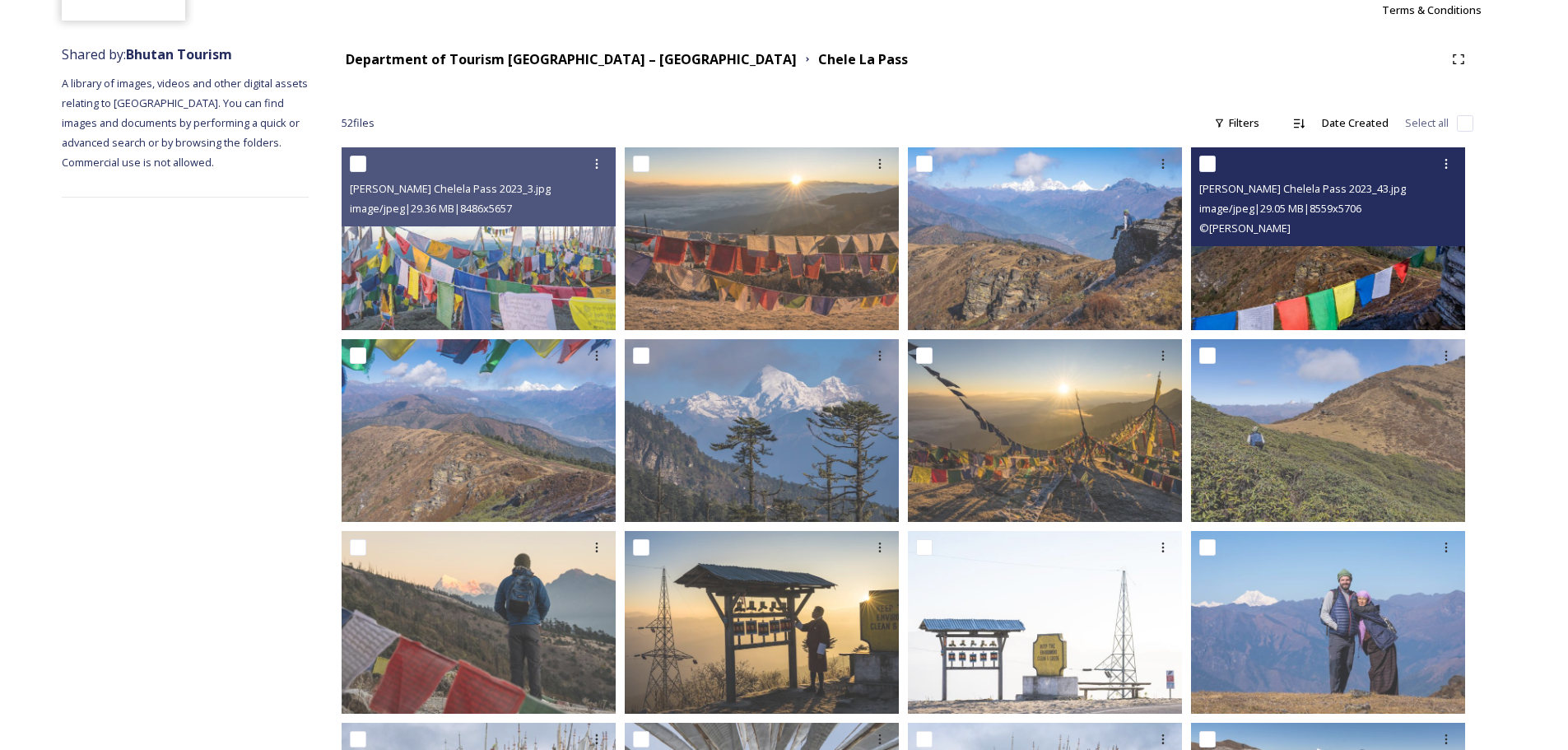
click at [1323, 278] on img at bounding box center [1327, 239] width 274 height 183
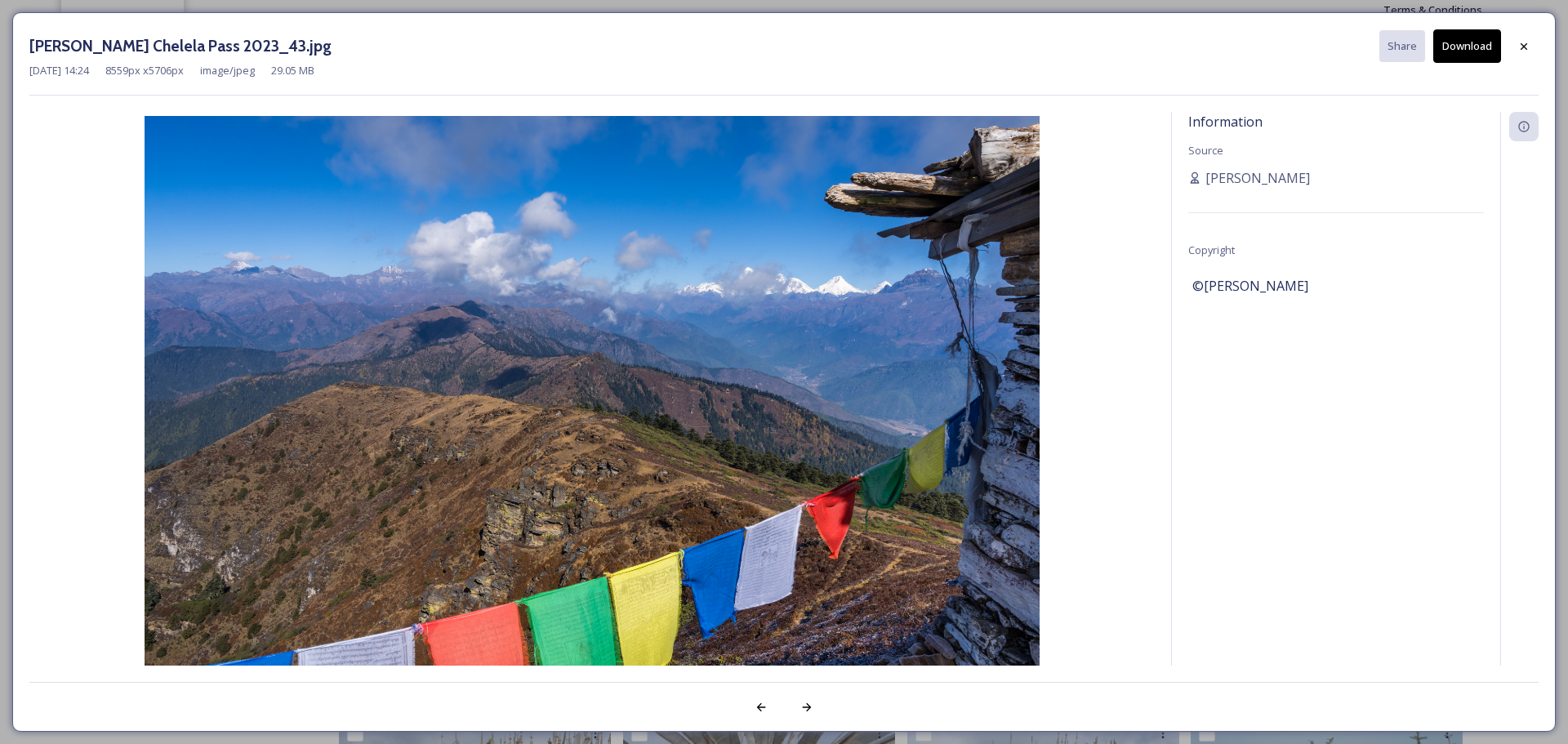
click at [1469, 46] on button "Download" at bounding box center [1466, 46] width 68 height 33
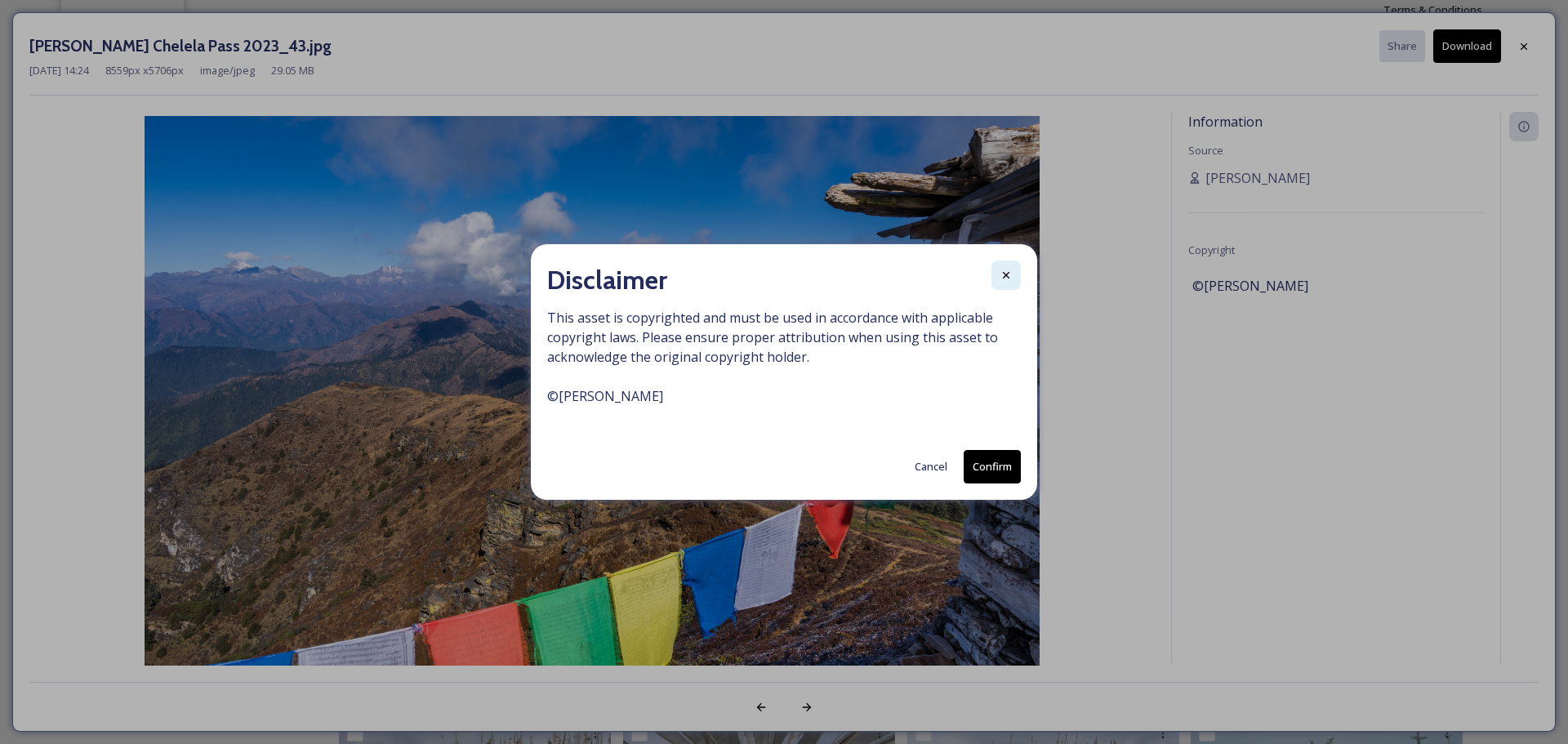
click at [1005, 272] on icon at bounding box center [1006, 275] width 13 height 13
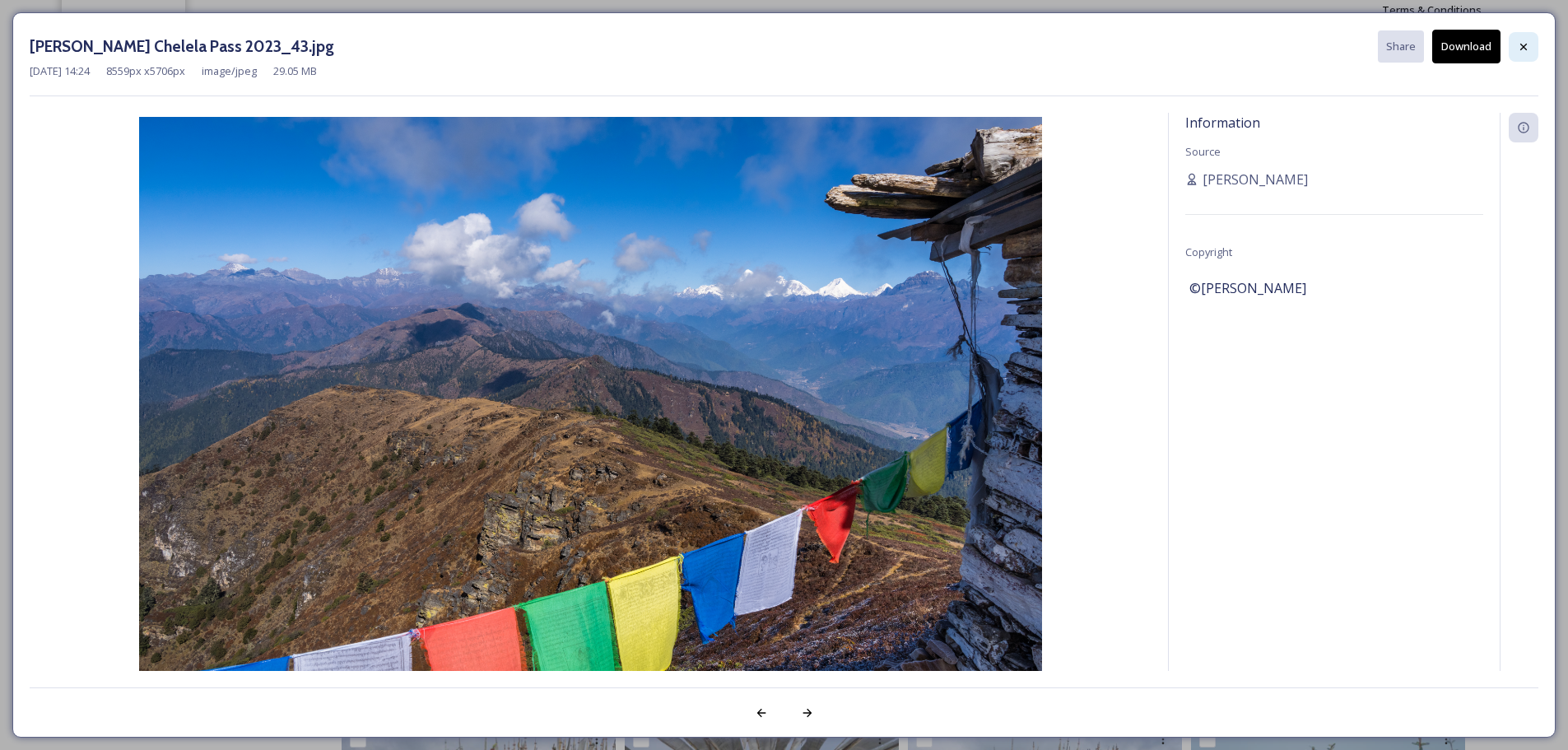
click at [1521, 40] on icon at bounding box center [1523, 47] width 13 height 13
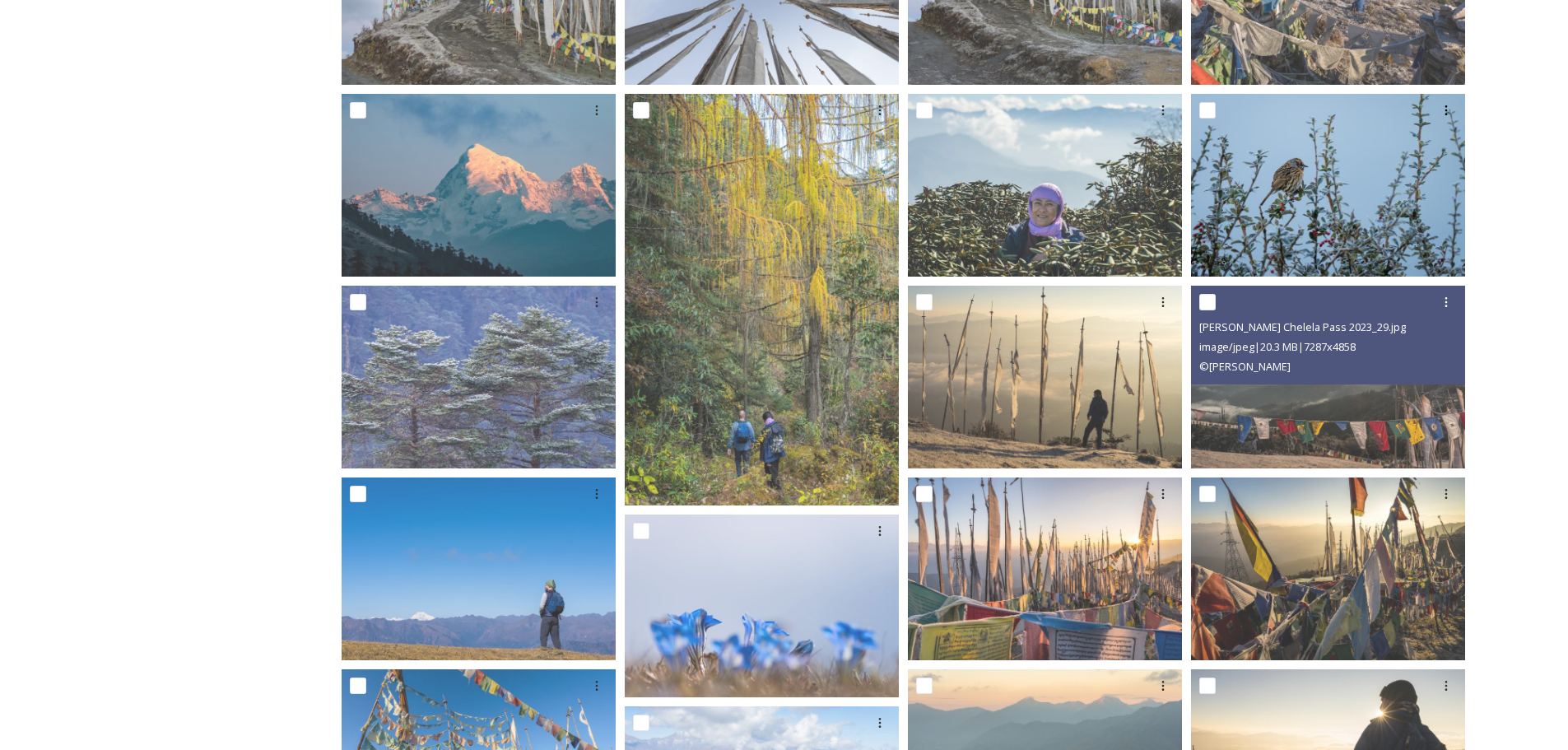
scroll to position [988, 0]
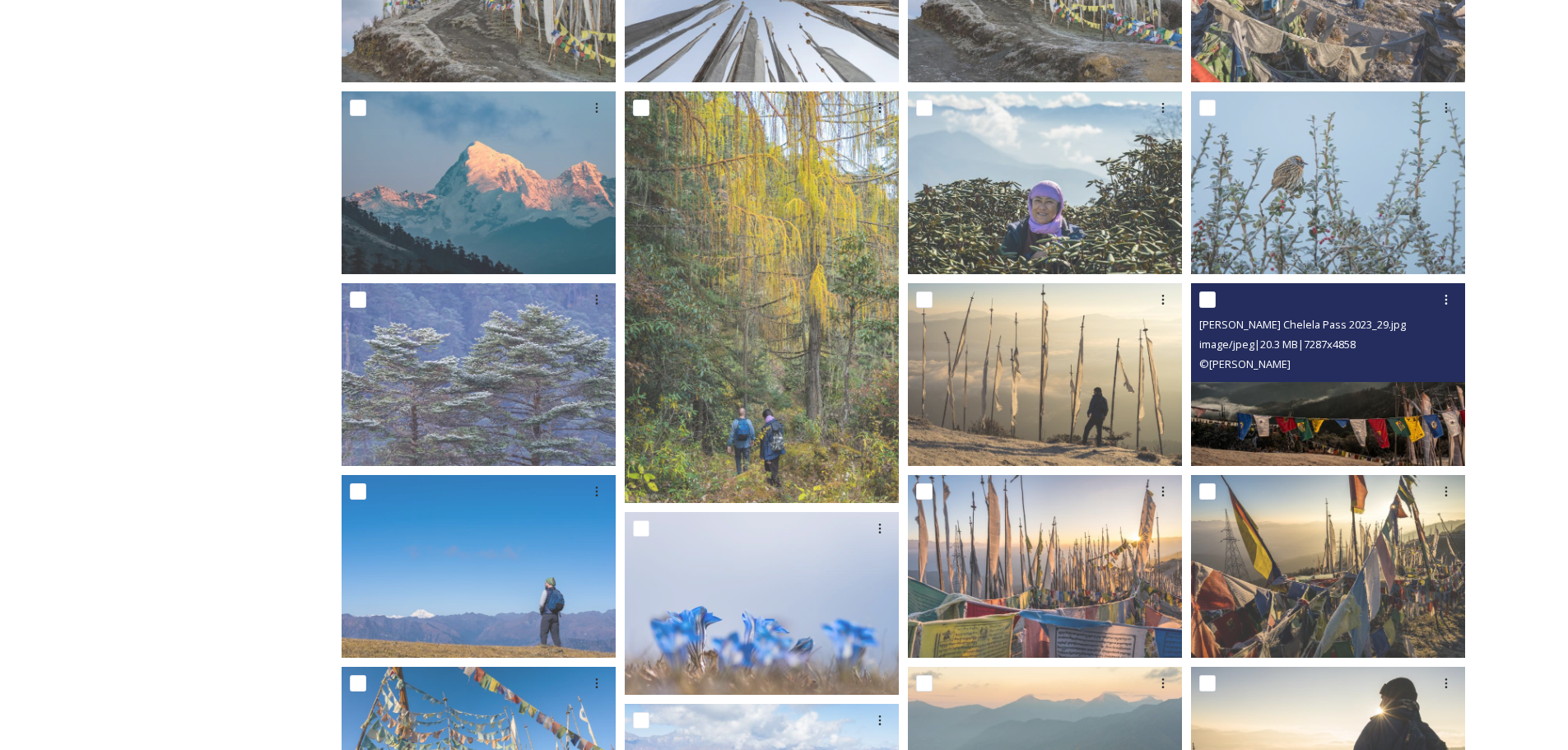
click at [1305, 406] on img at bounding box center [1327, 374] width 274 height 183
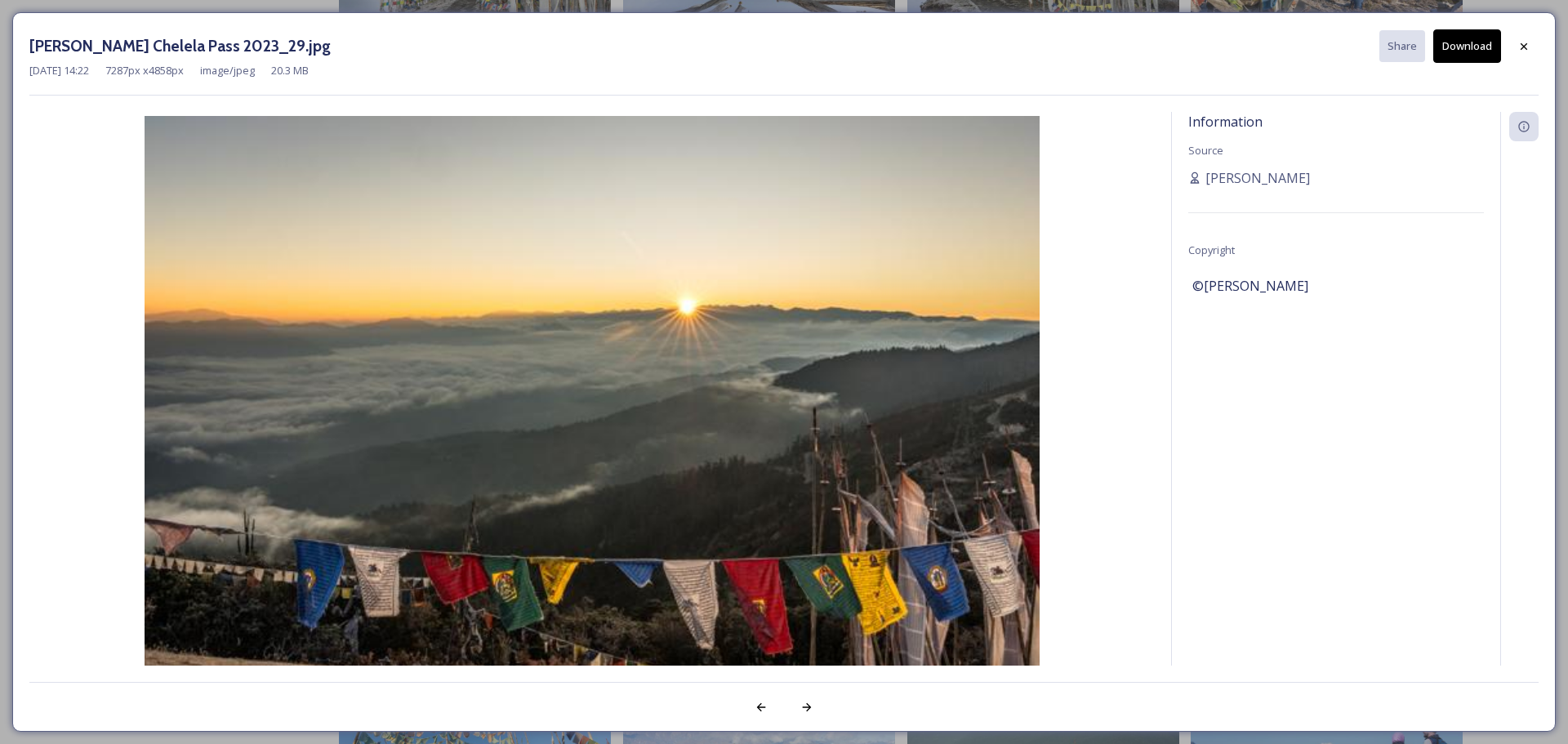
click at [1479, 46] on button "Download" at bounding box center [1466, 46] width 68 height 33
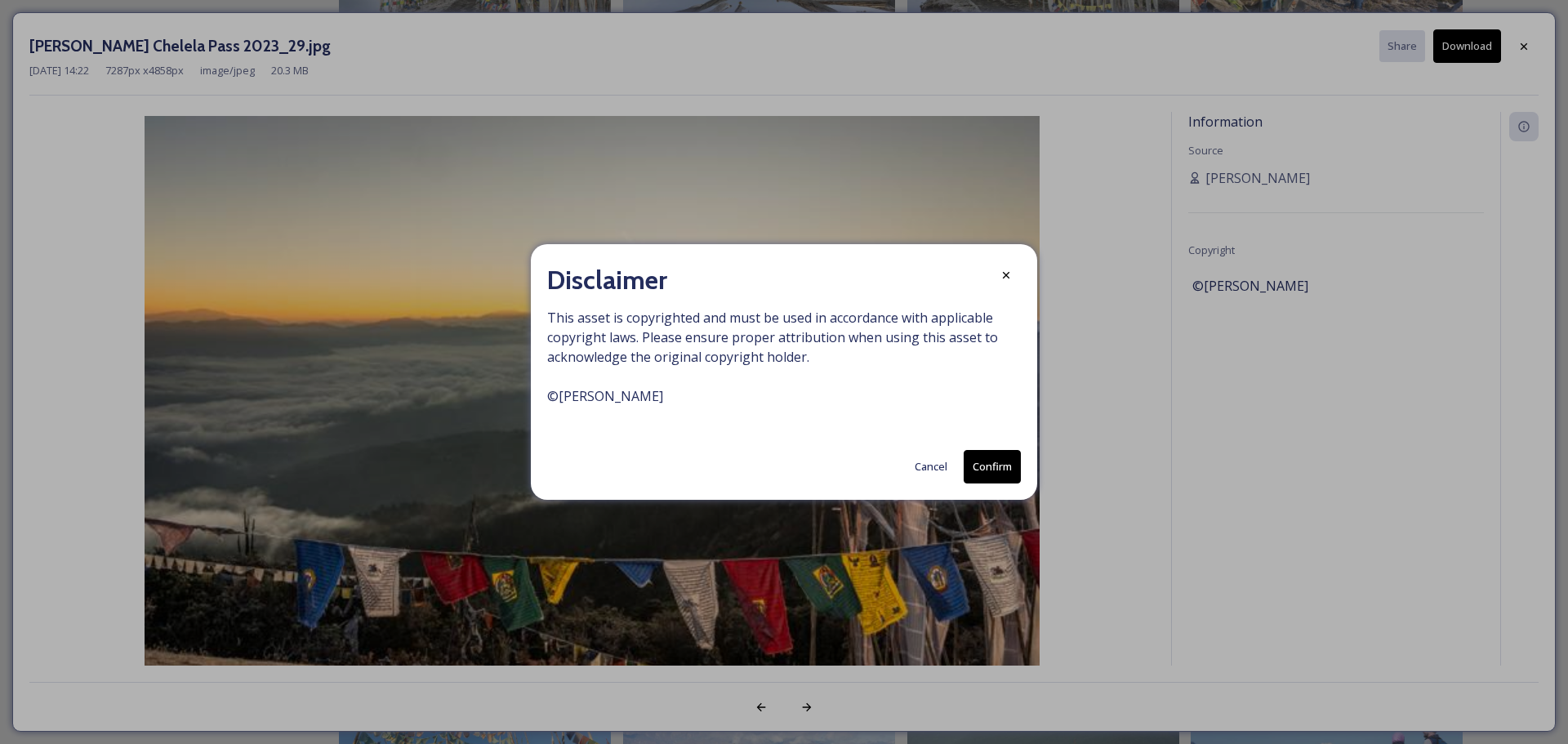
click at [1004, 272] on icon at bounding box center [1006, 275] width 13 height 13
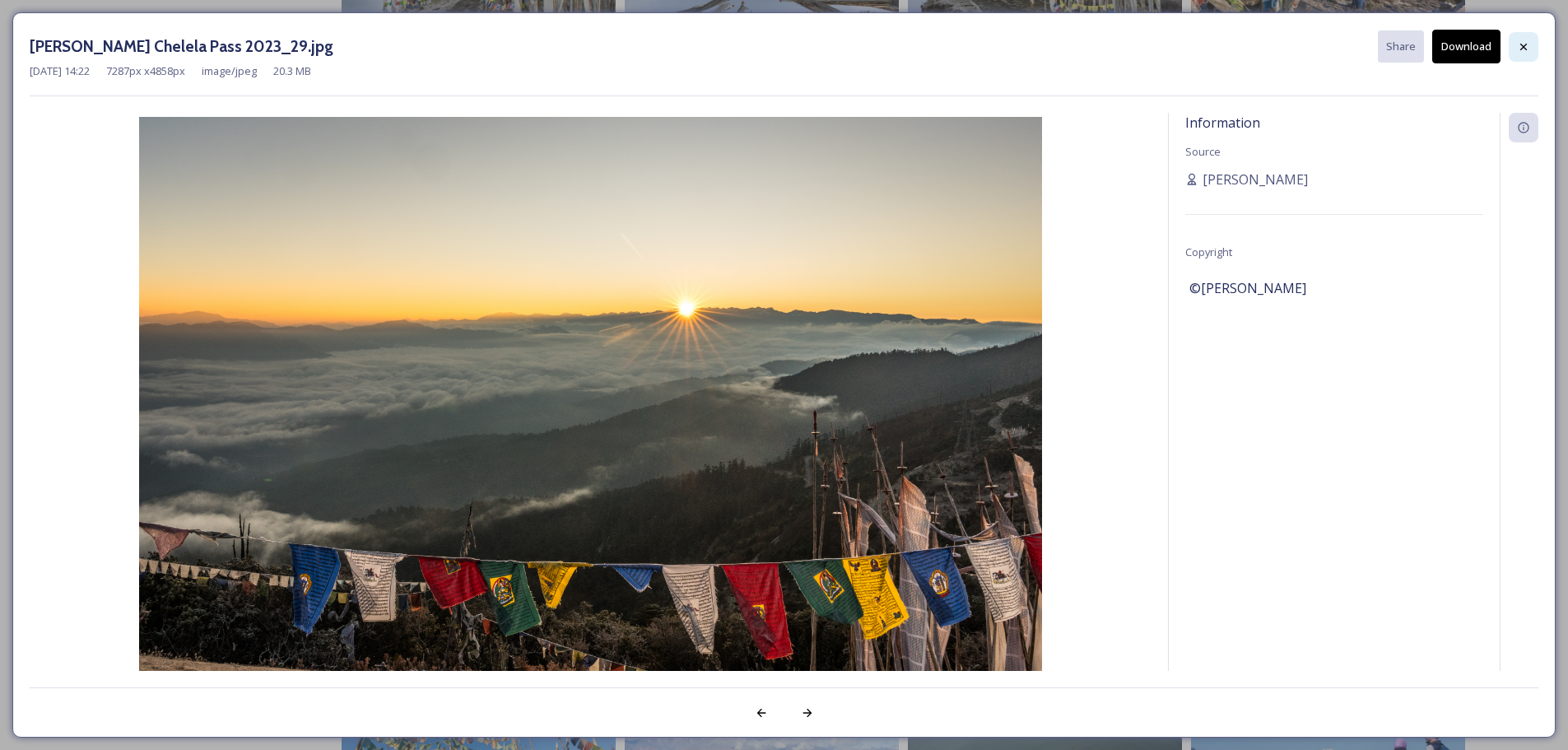
click at [1534, 42] on div at bounding box center [1523, 47] width 30 height 30
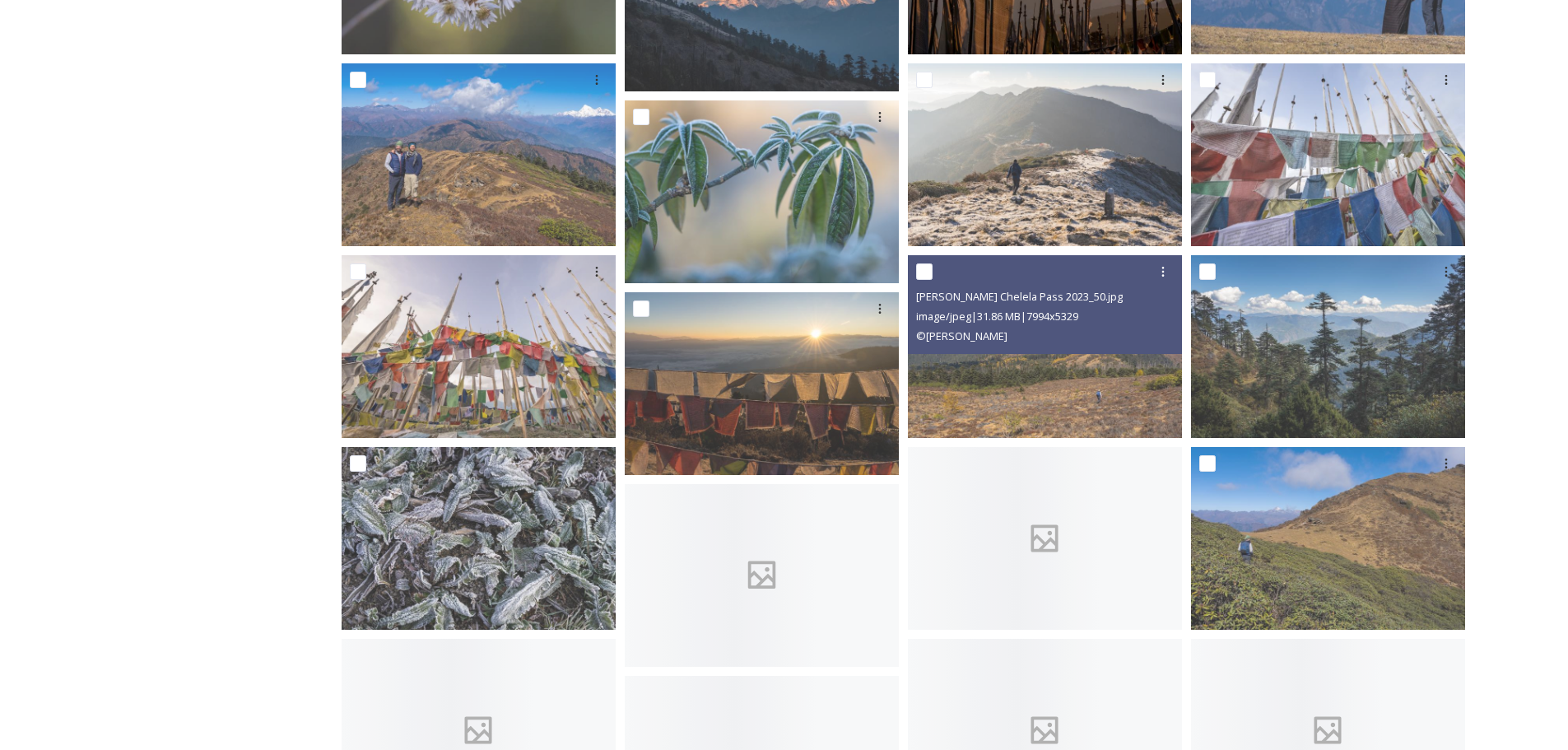
scroll to position [1975, 0]
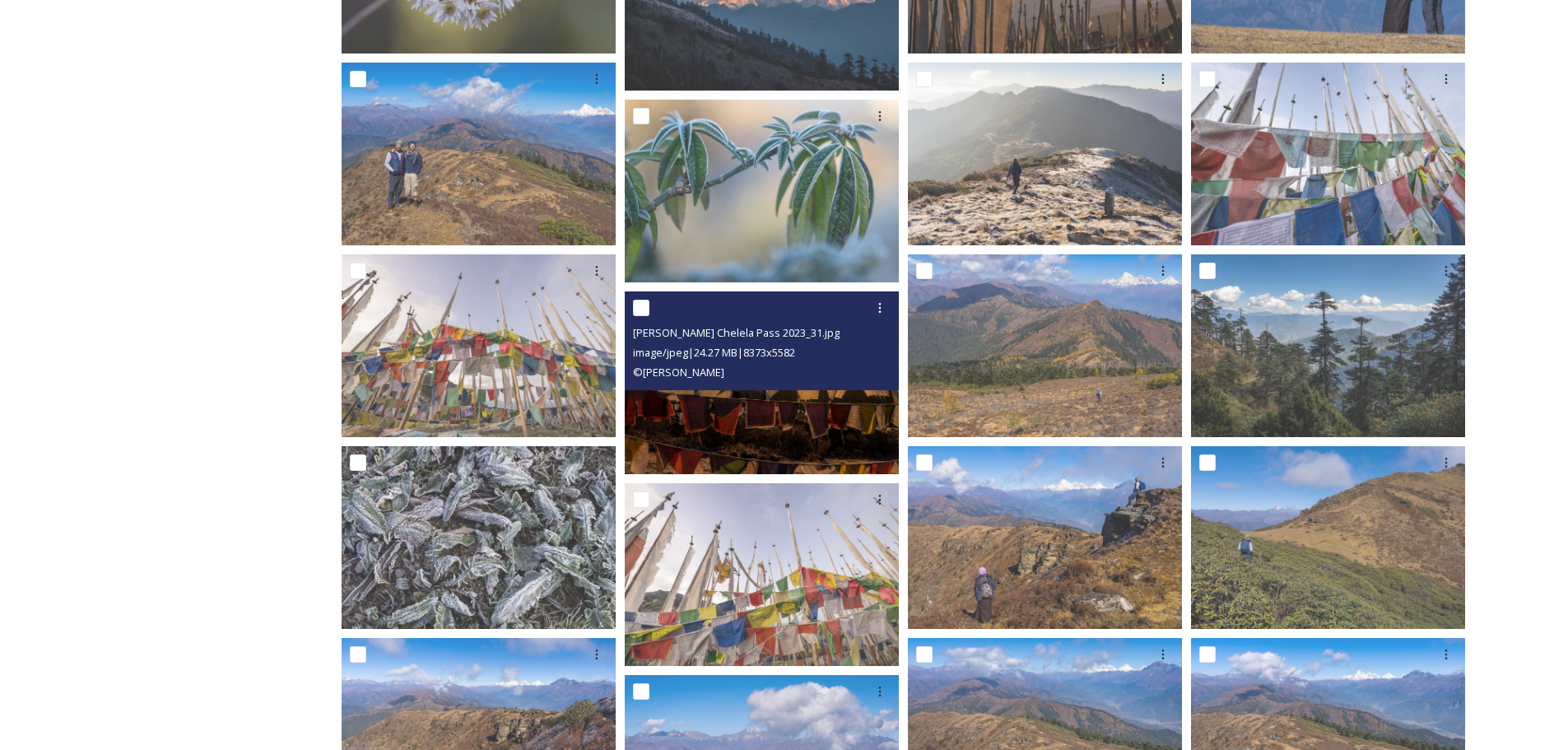
click at [768, 415] on img at bounding box center [762, 382] width 274 height 183
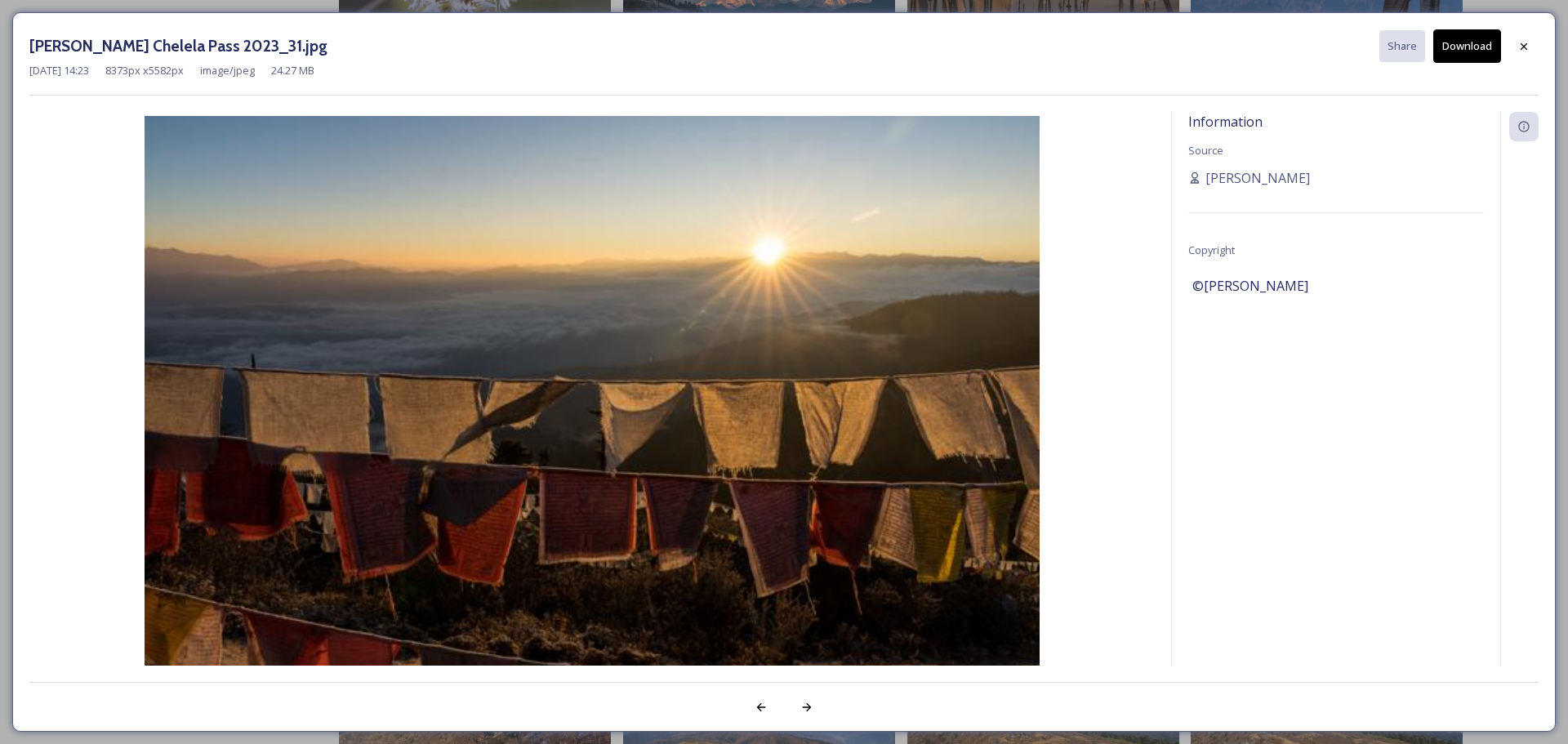
click at [1465, 45] on button "Download" at bounding box center [1466, 46] width 68 height 33
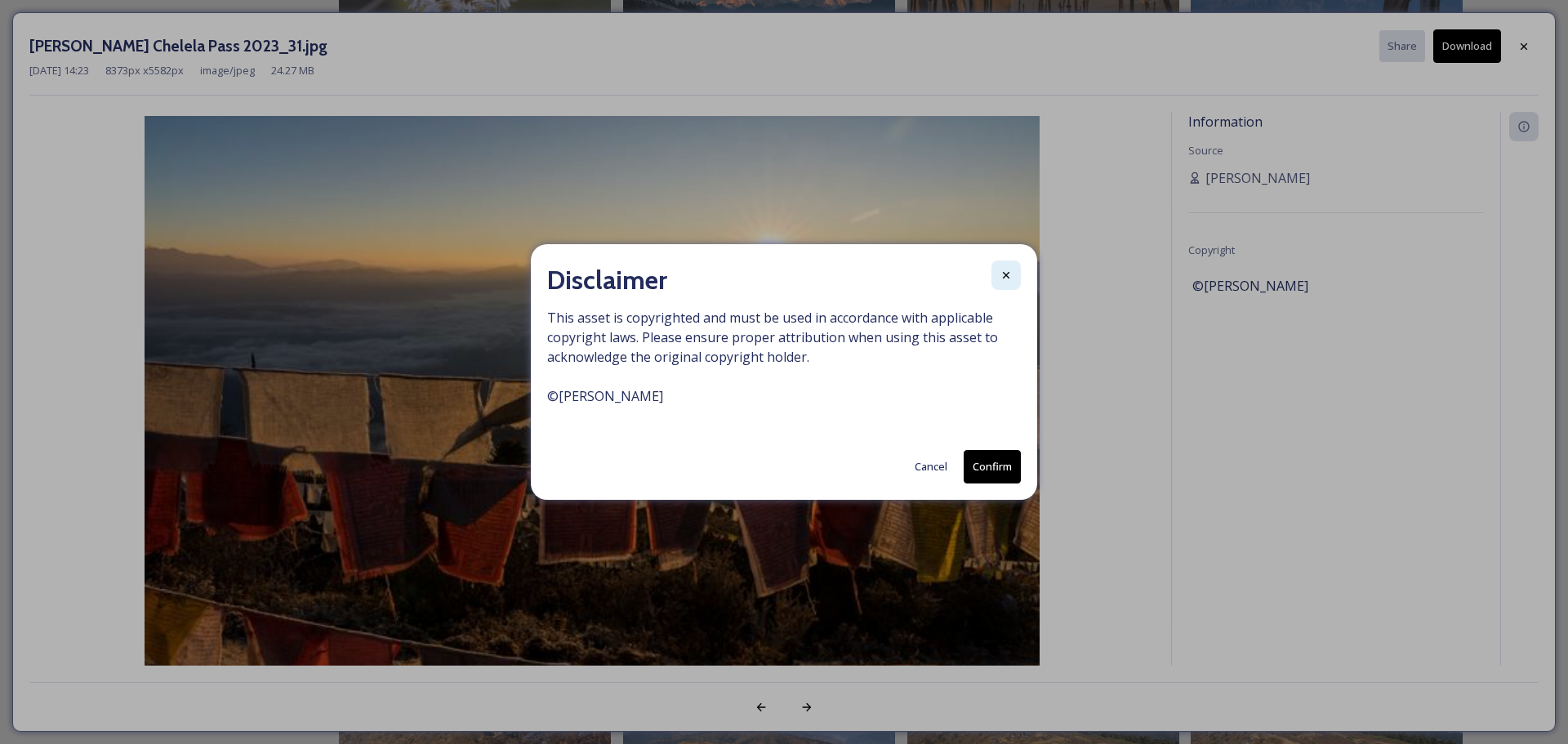
click at [1014, 268] on div at bounding box center [1006, 275] width 30 height 30
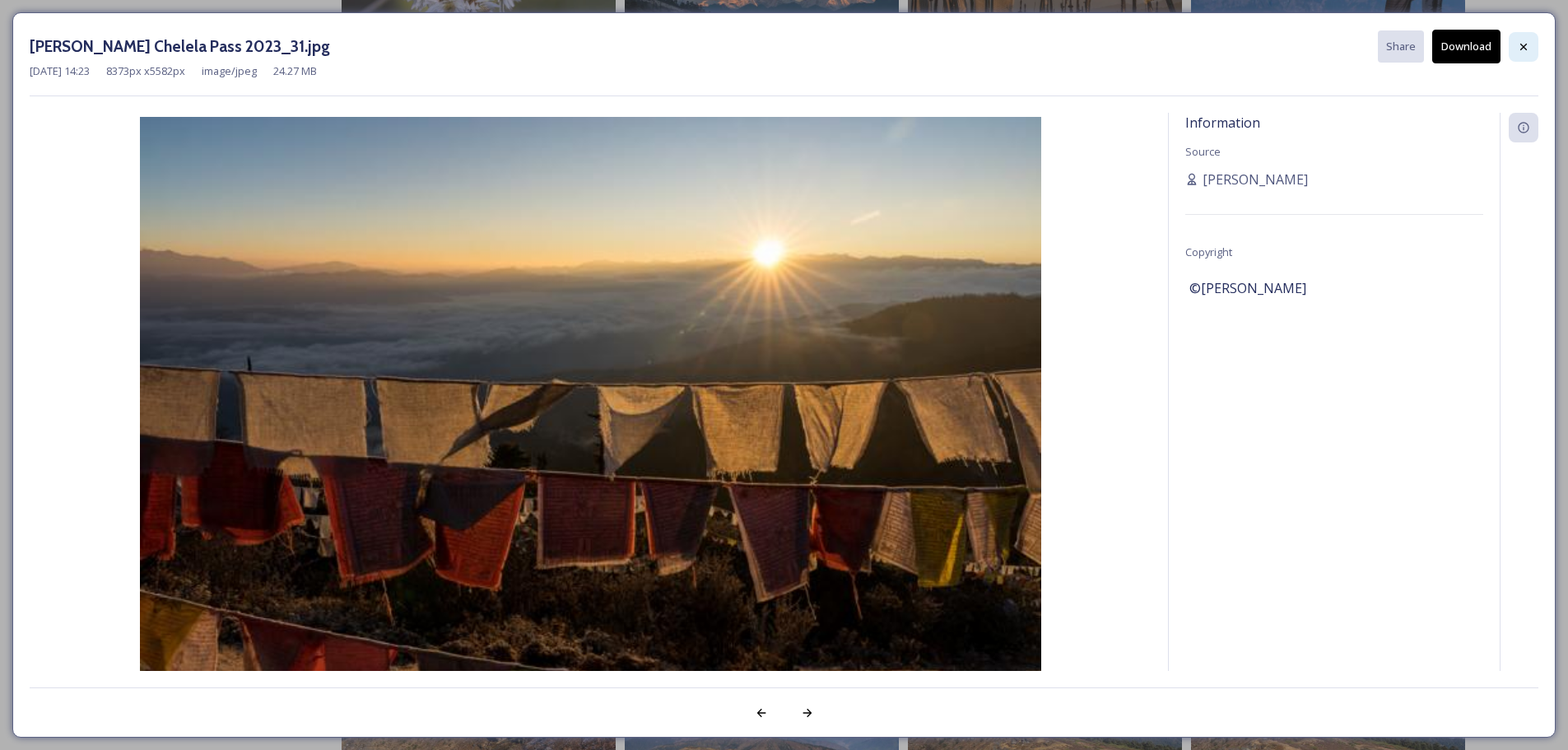
click at [1517, 49] on icon at bounding box center [1523, 47] width 13 height 13
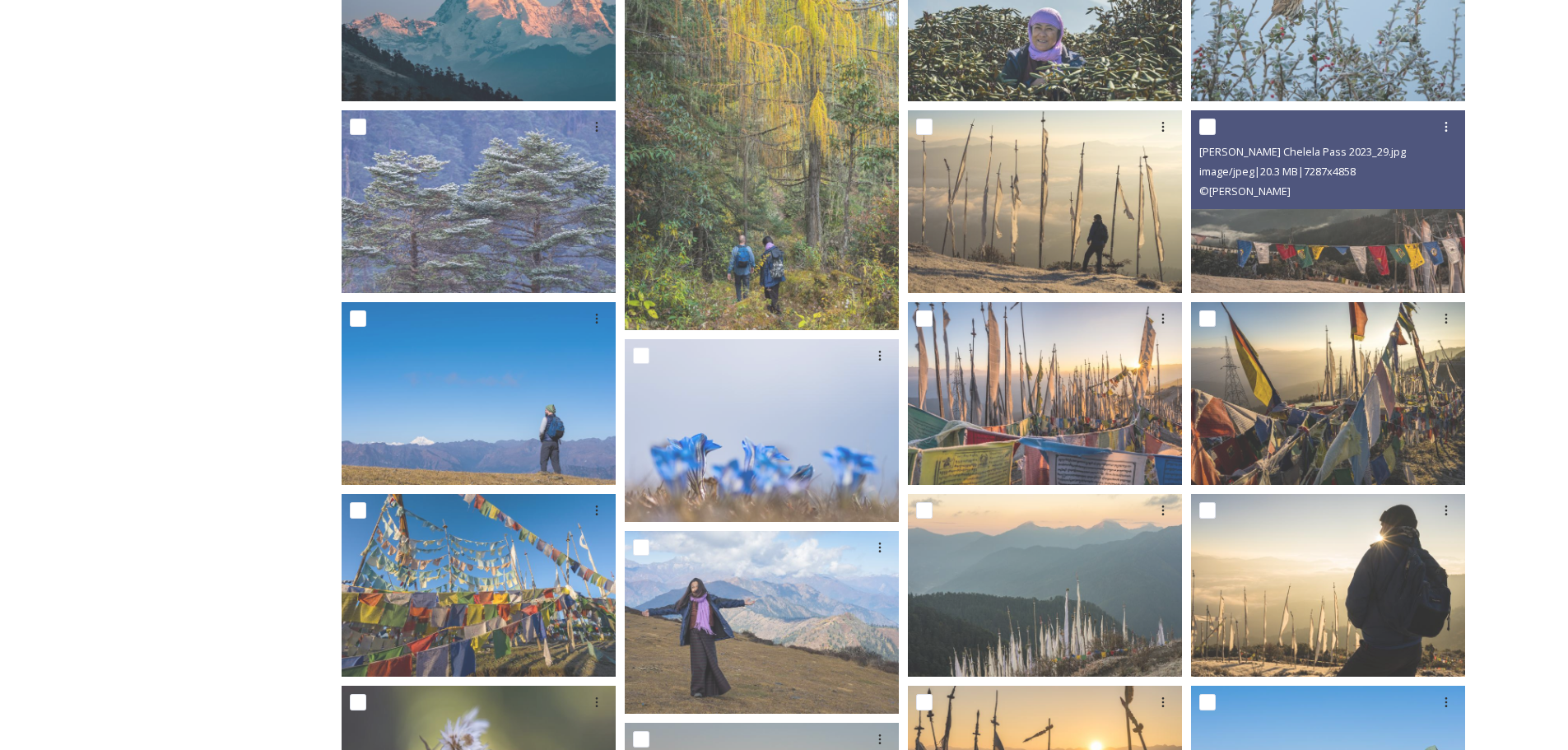
scroll to position [1159, 0]
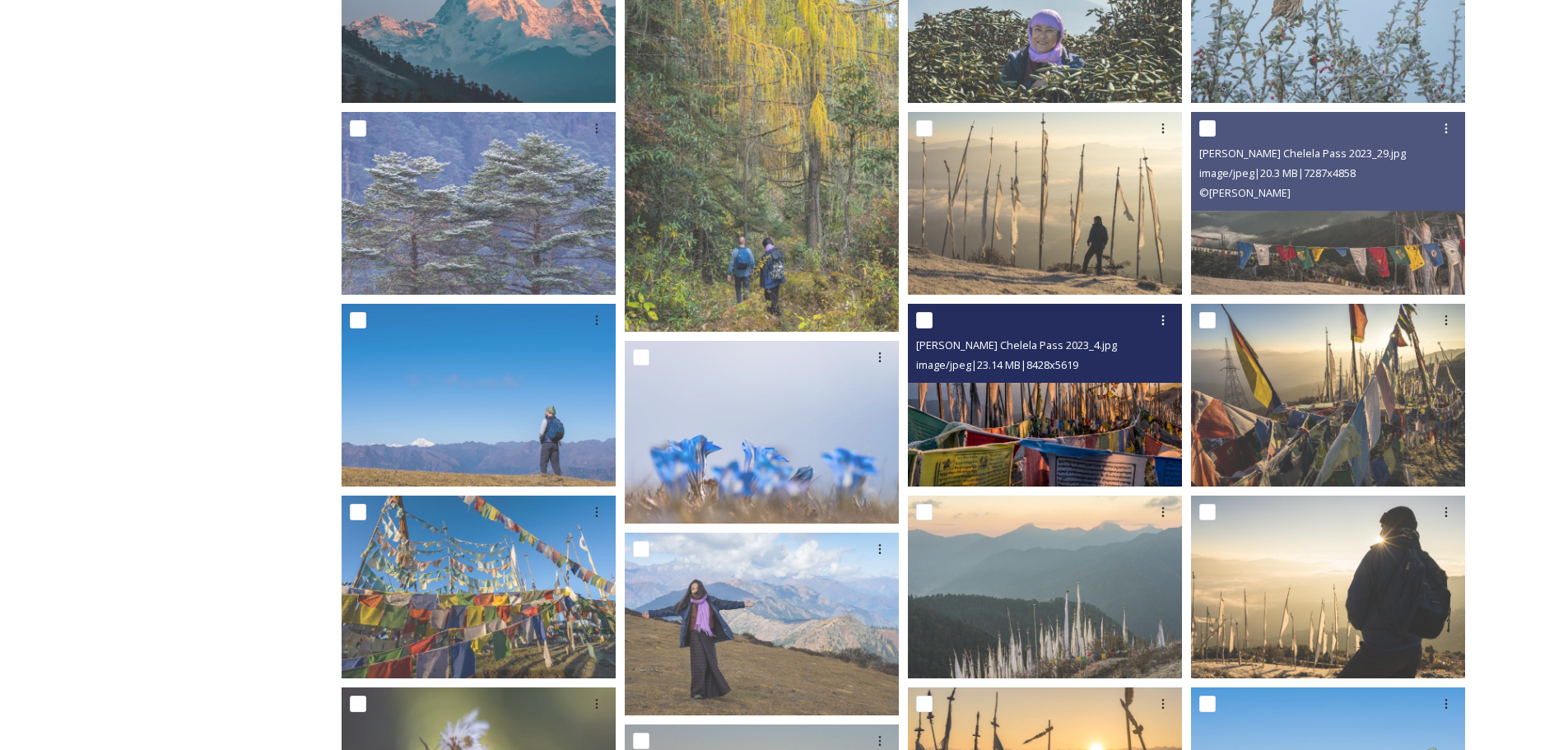
click at [1072, 430] on img at bounding box center [1045, 396] width 274 height 183
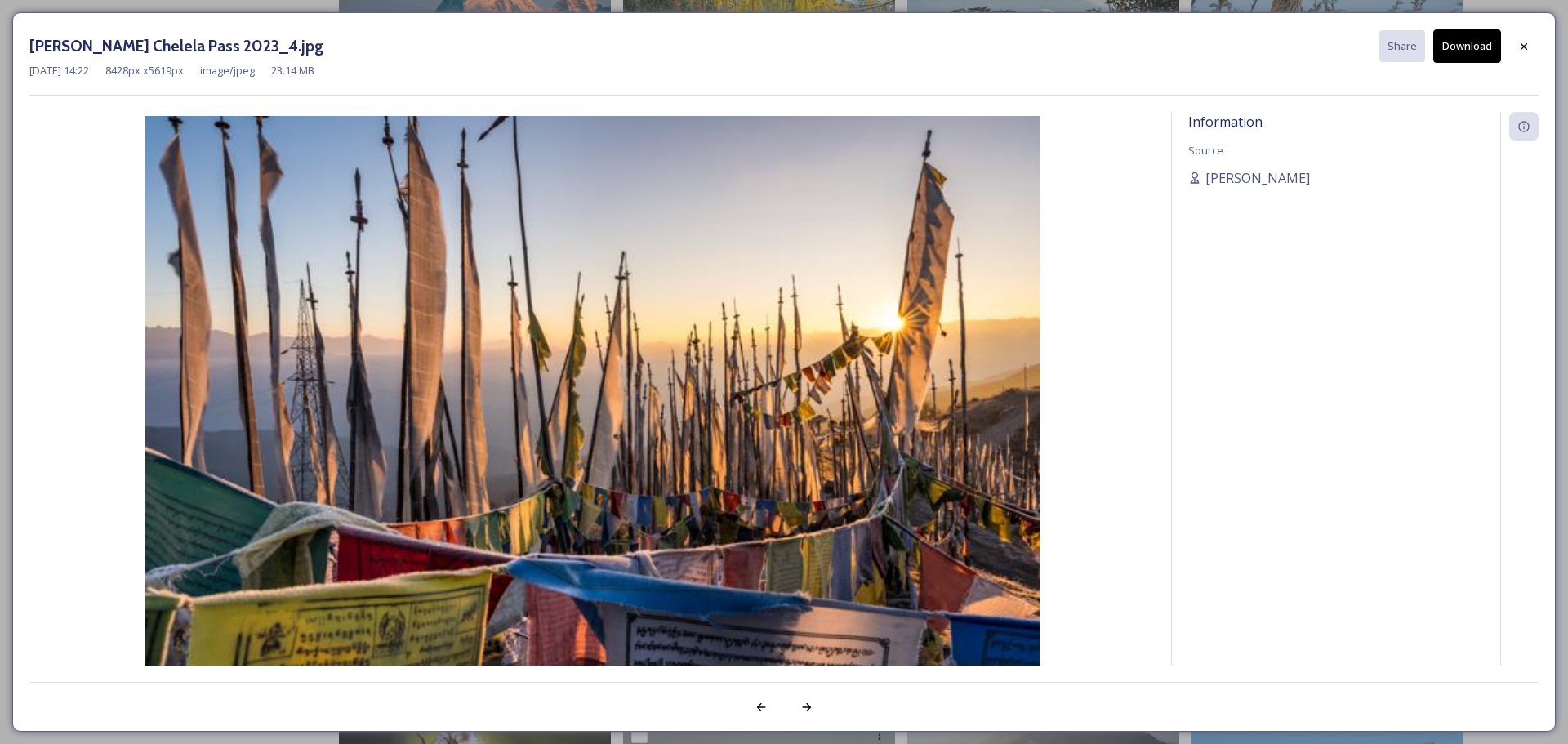
click at [1478, 33] on button "Download" at bounding box center [1466, 46] width 68 height 33
click at [1516, 41] on div at bounding box center [1524, 46] width 30 height 30
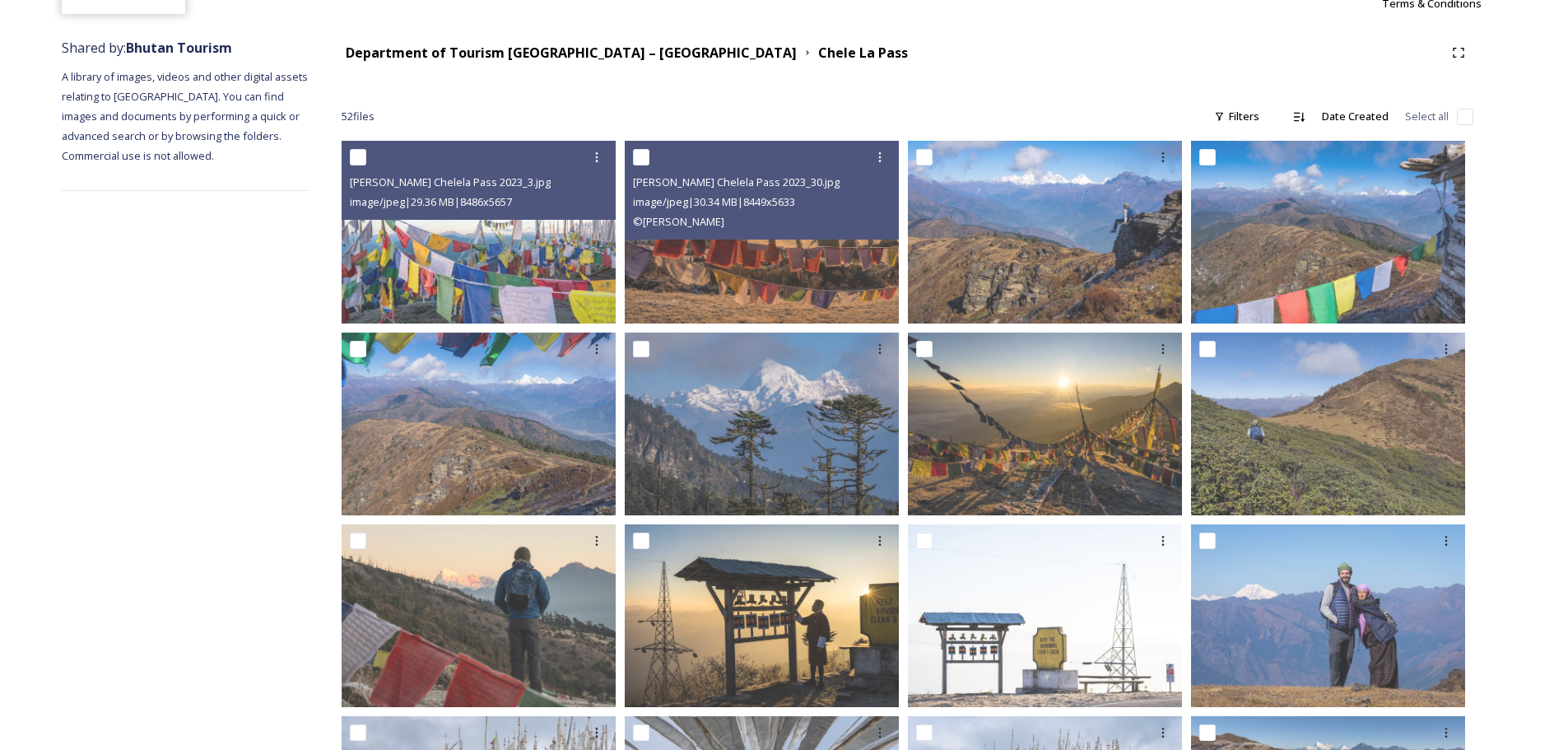
scroll to position [0, 0]
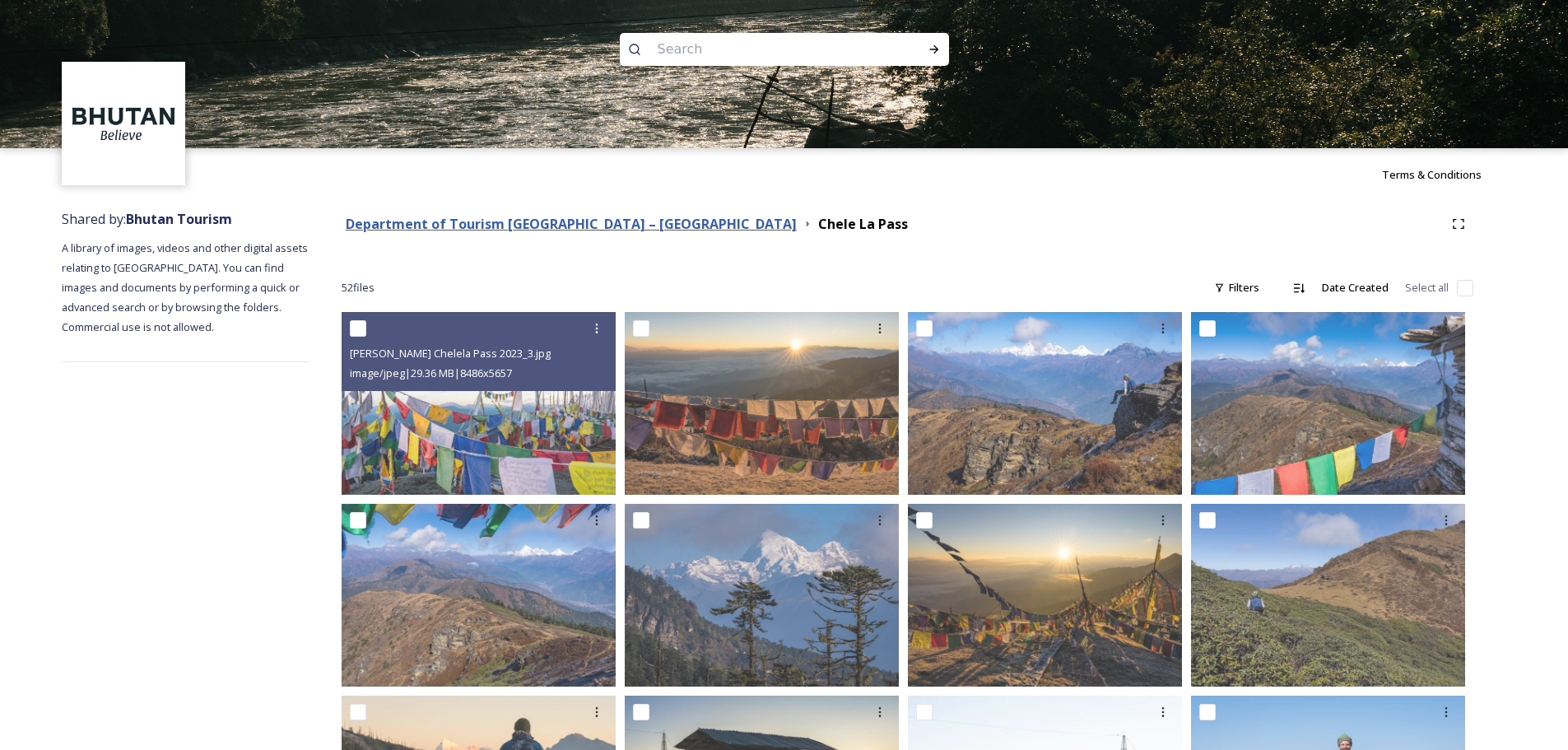
click at [631, 227] on strong "Department of Tourism [GEOGRAPHIC_DATA] – [GEOGRAPHIC_DATA]" at bounding box center [571, 223] width 451 height 18
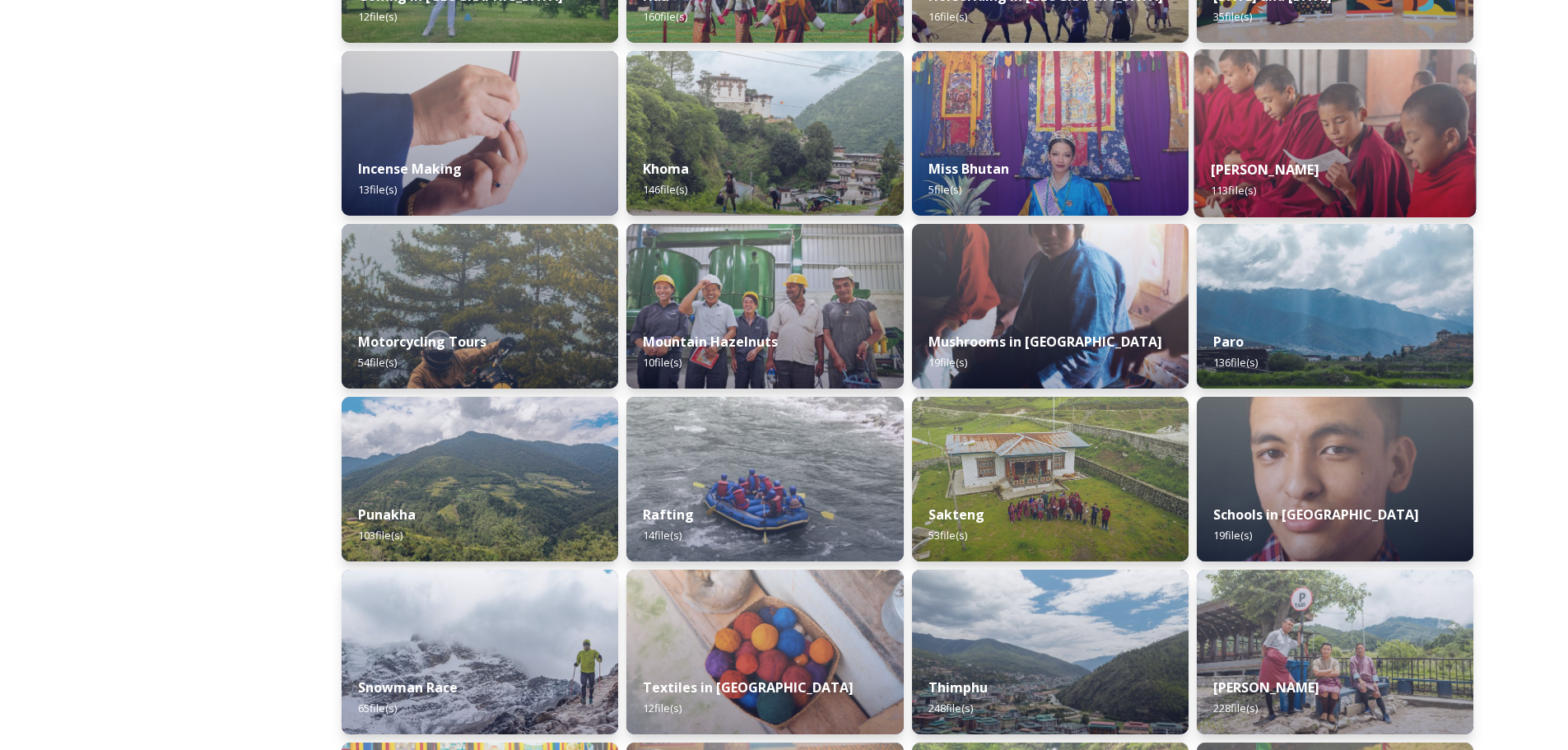
scroll to position [905, 0]
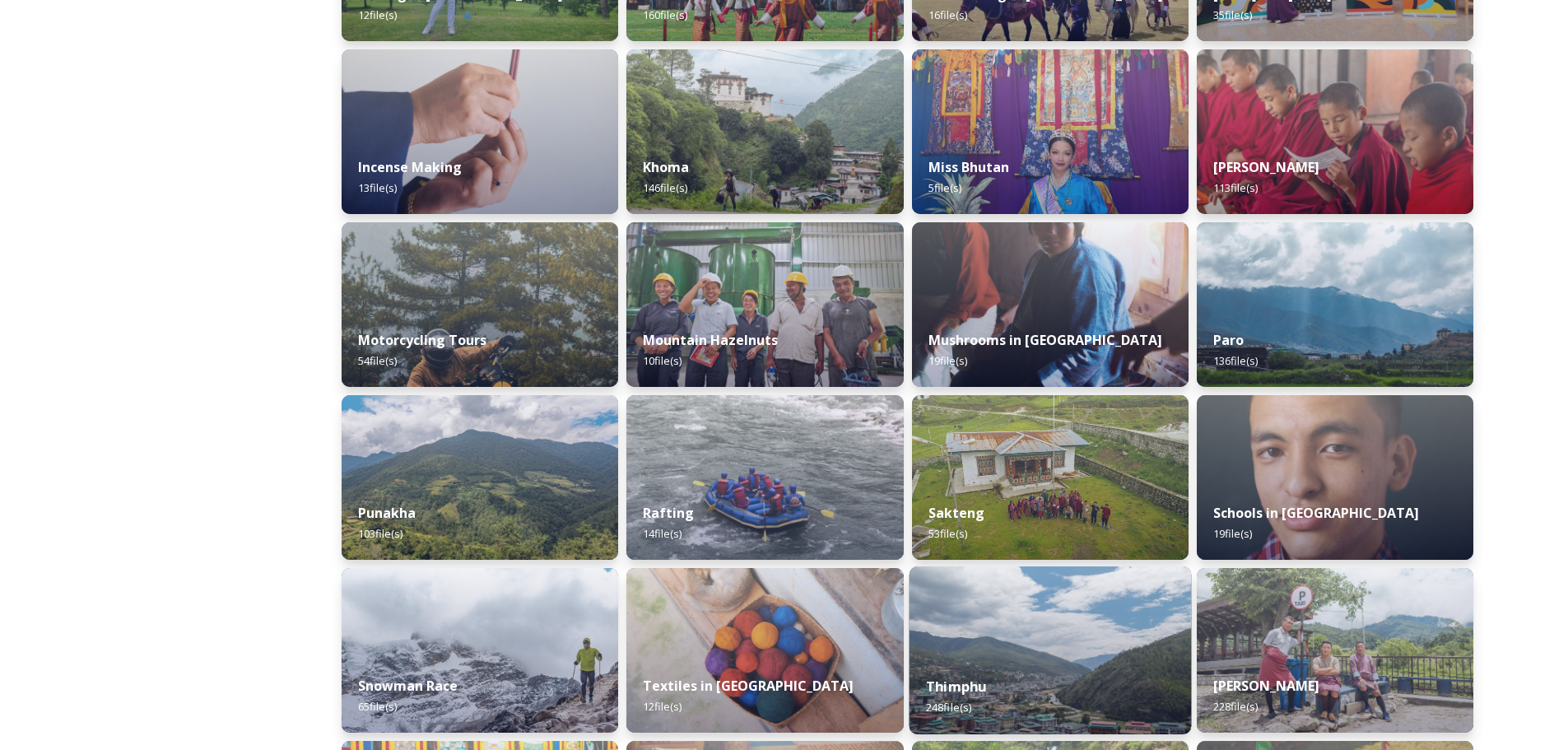
click at [1025, 644] on img at bounding box center [1049, 650] width 283 height 168
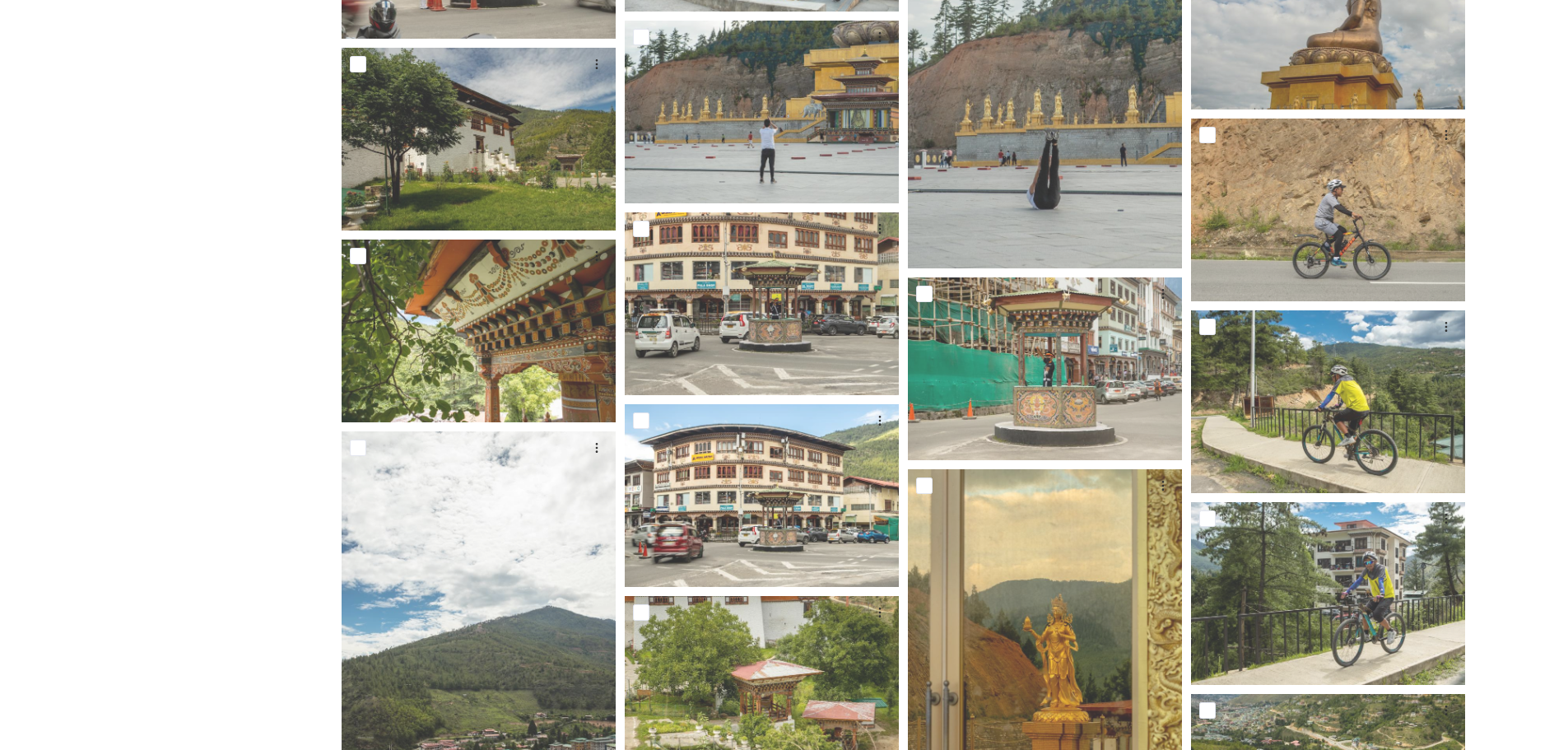
scroll to position [11979, 0]
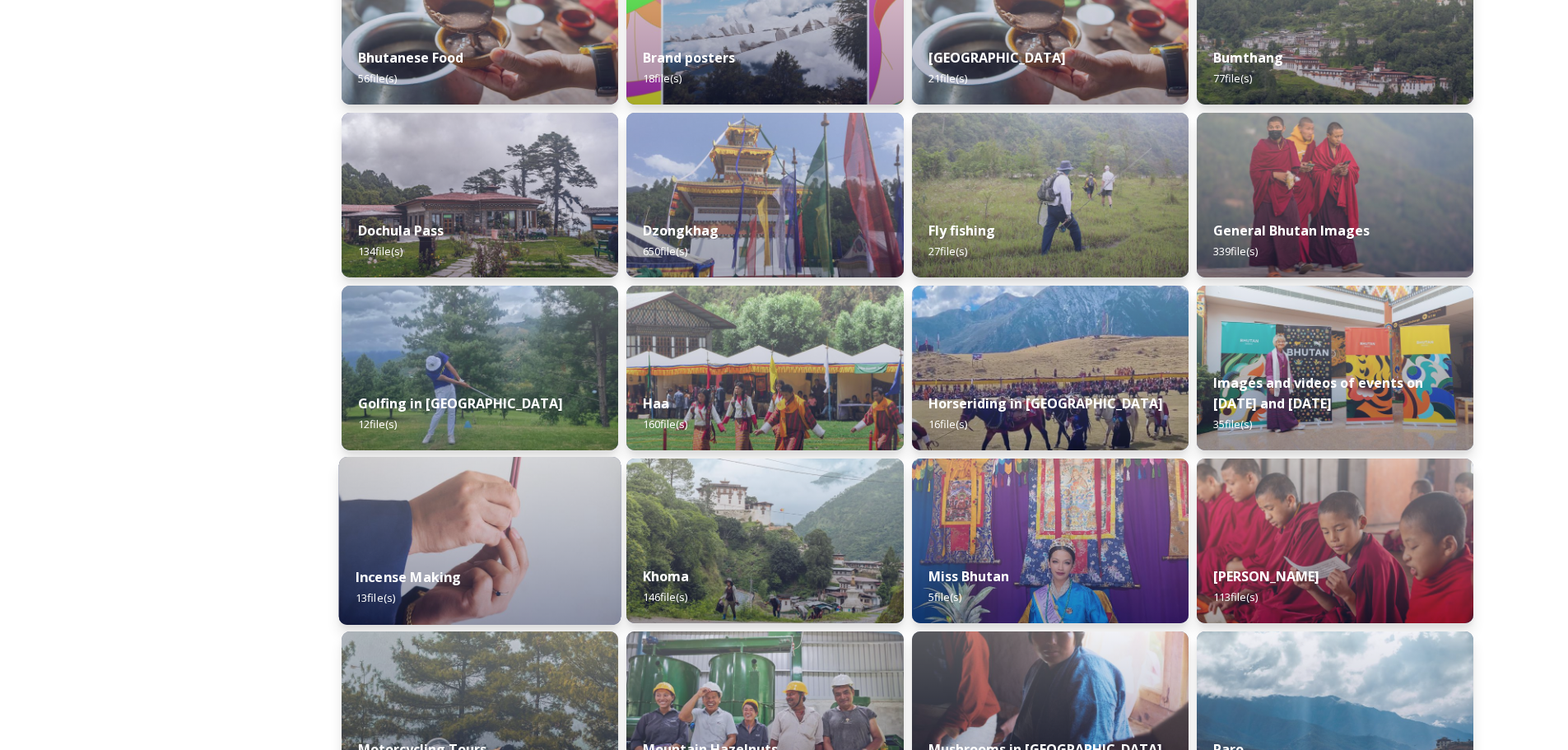
scroll to position [493, 0]
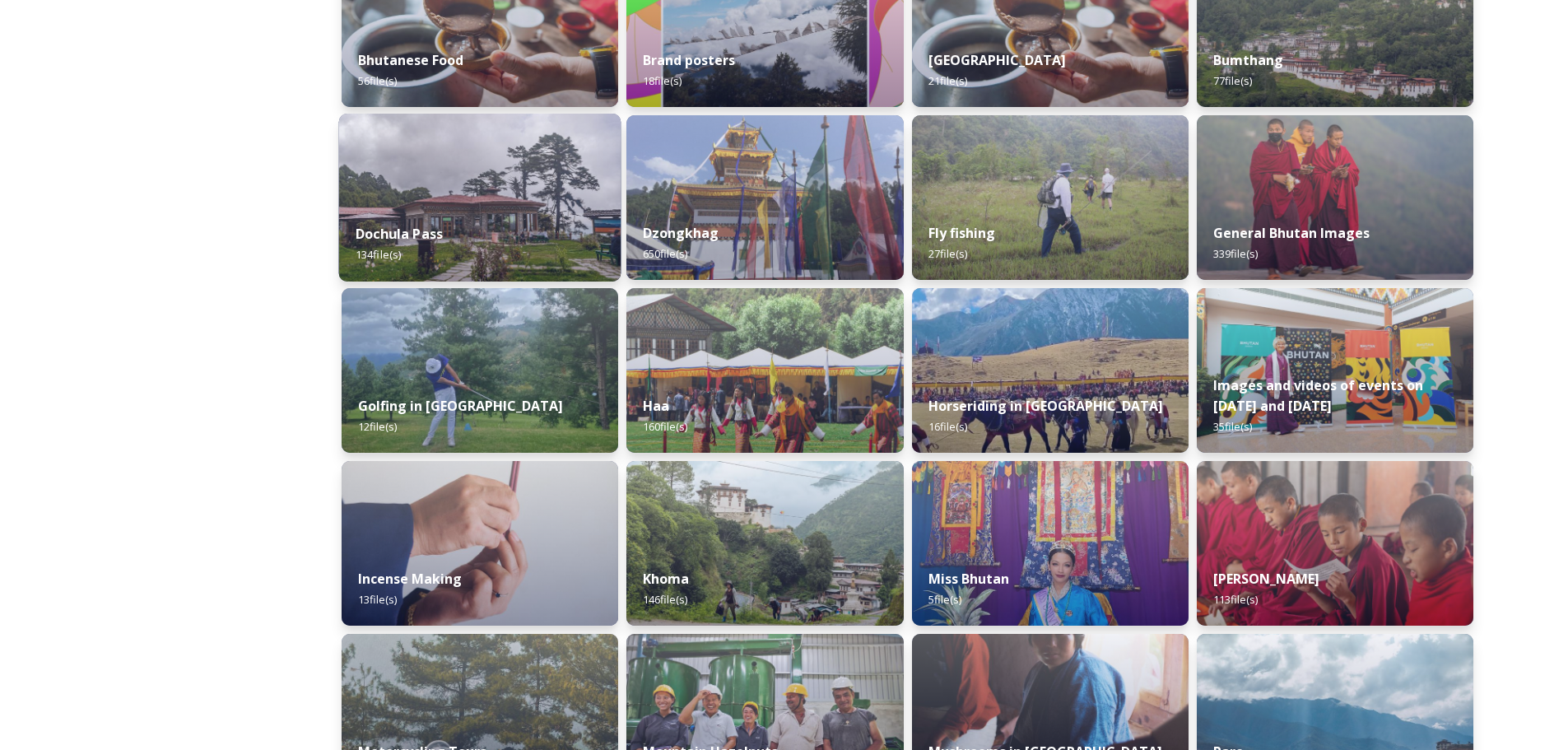
click at [477, 192] on img at bounding box center [479, 198] width 283 height 168
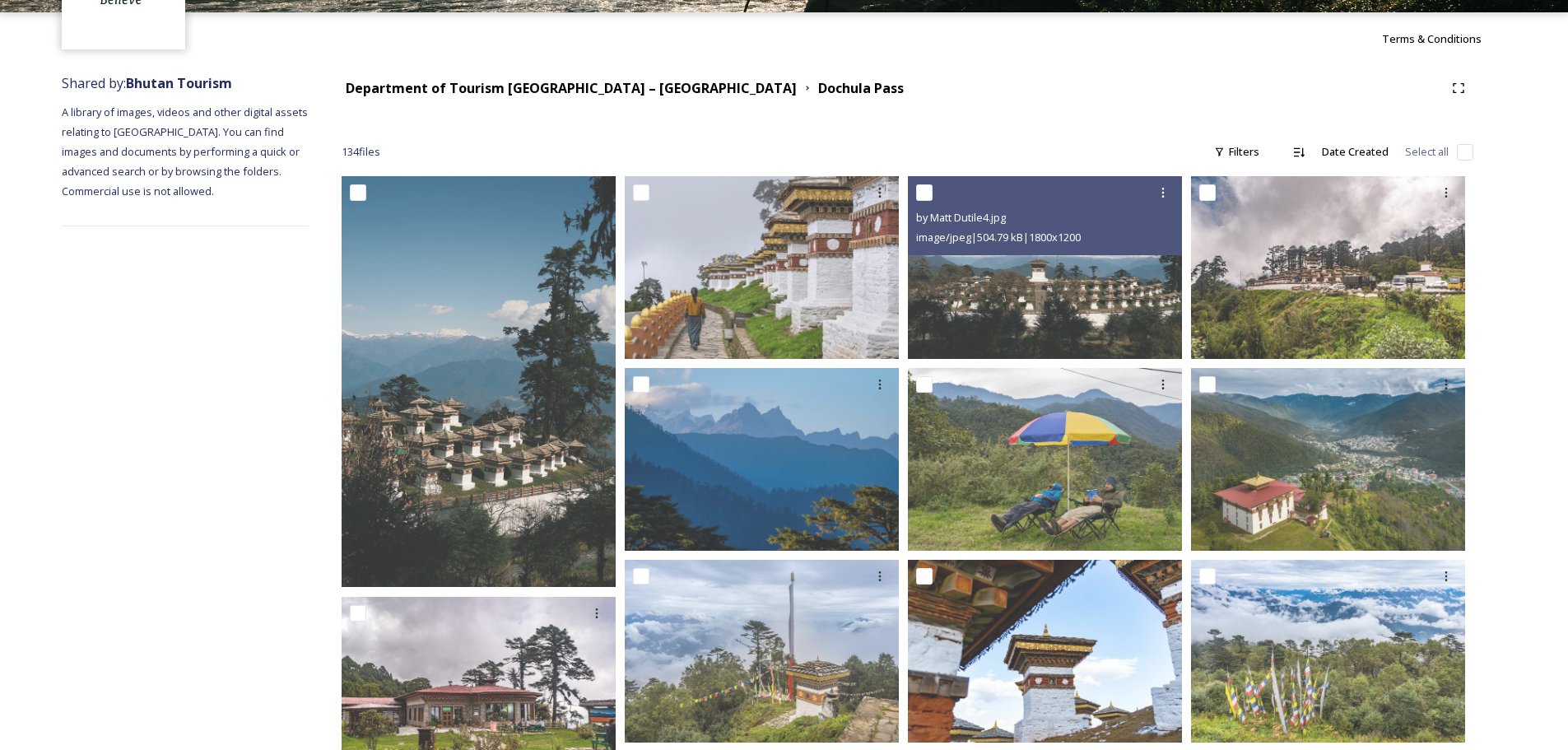
scroll to position [164, 0]
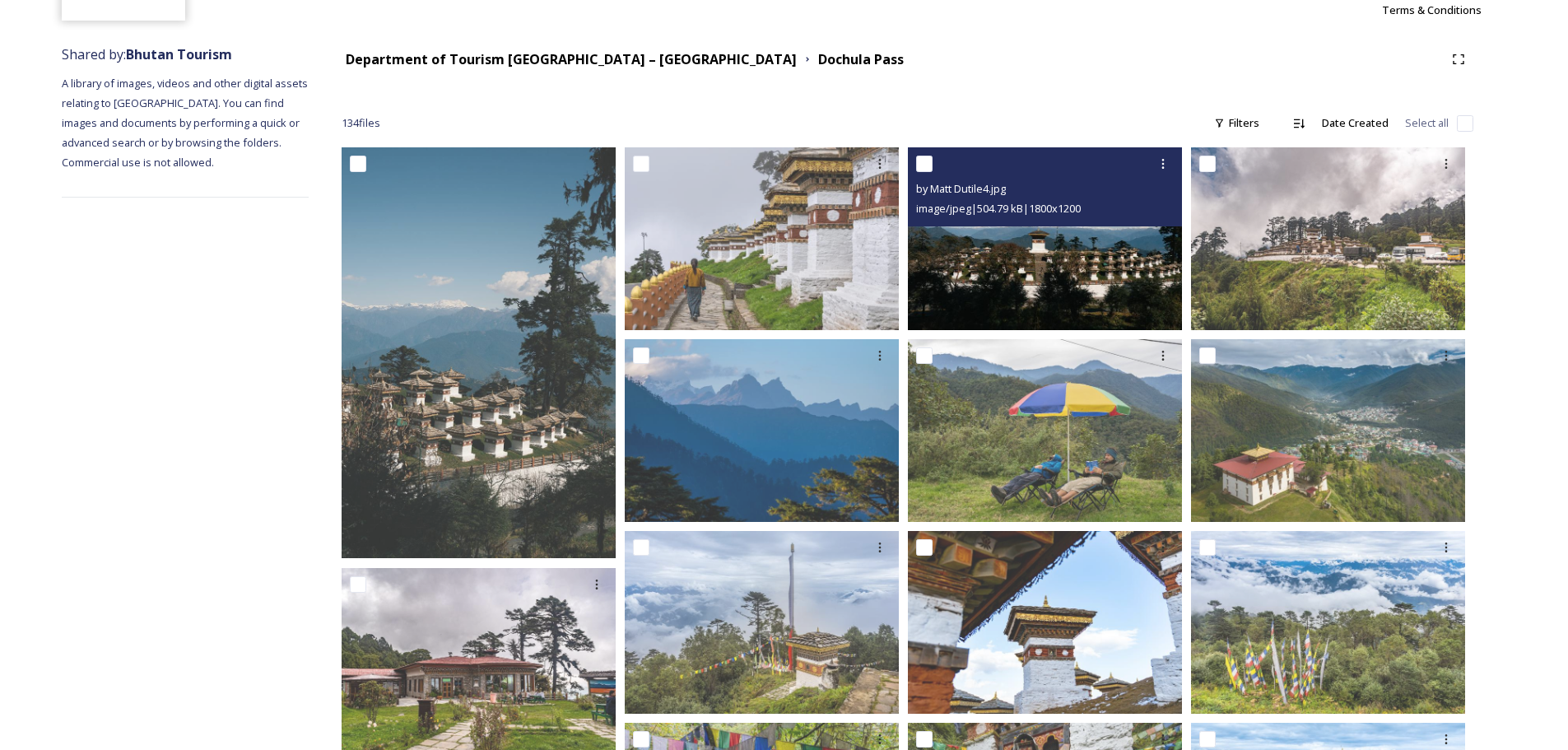
click at [1034, 269] on img at bounding box center [1045, 239] width 274 height 183
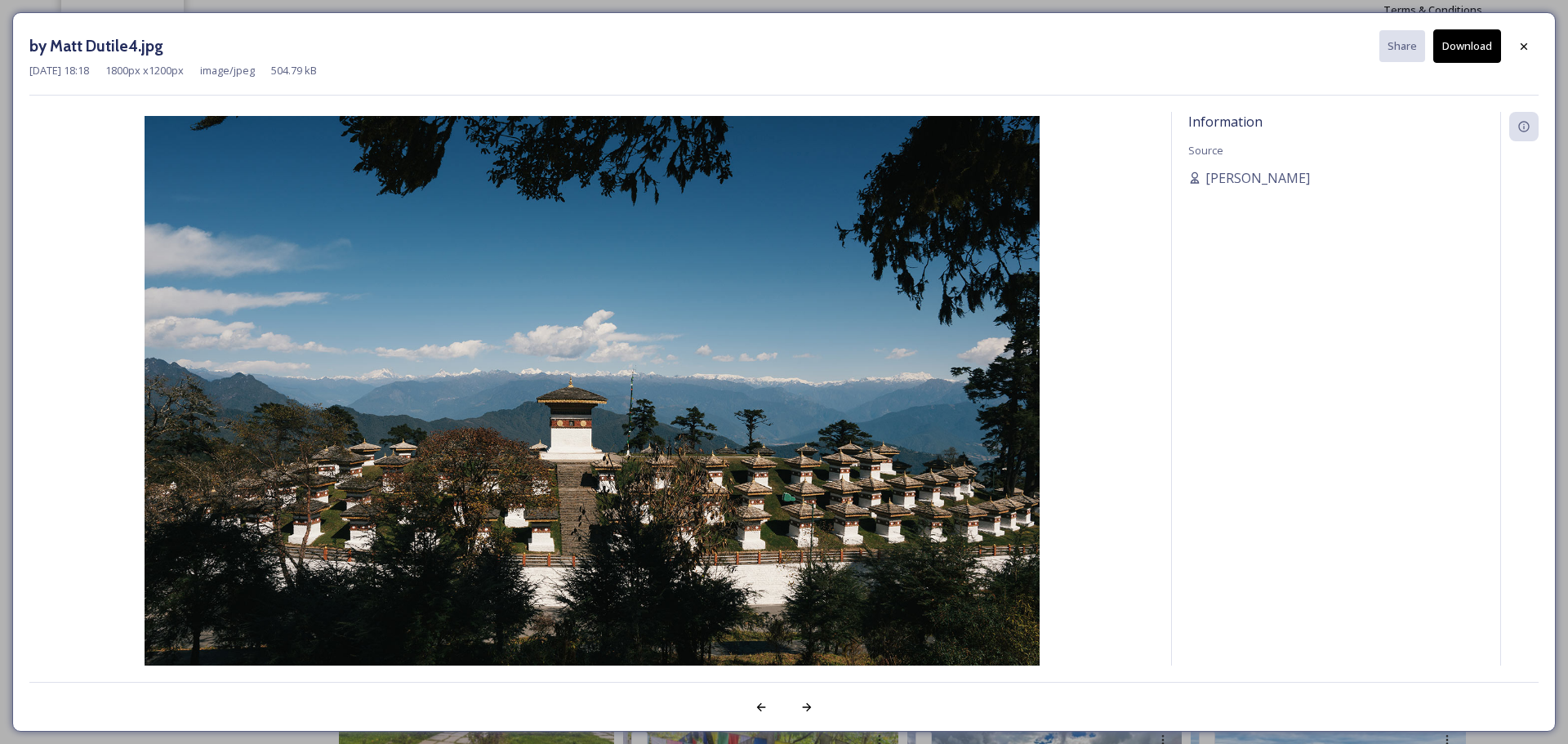
click at [1465, 45] on button "Download" at bounding box center [1466, 46] width 68 height 33
click at [1518, 44] on icon at bounding box center [1524, 46] width 13 height 13
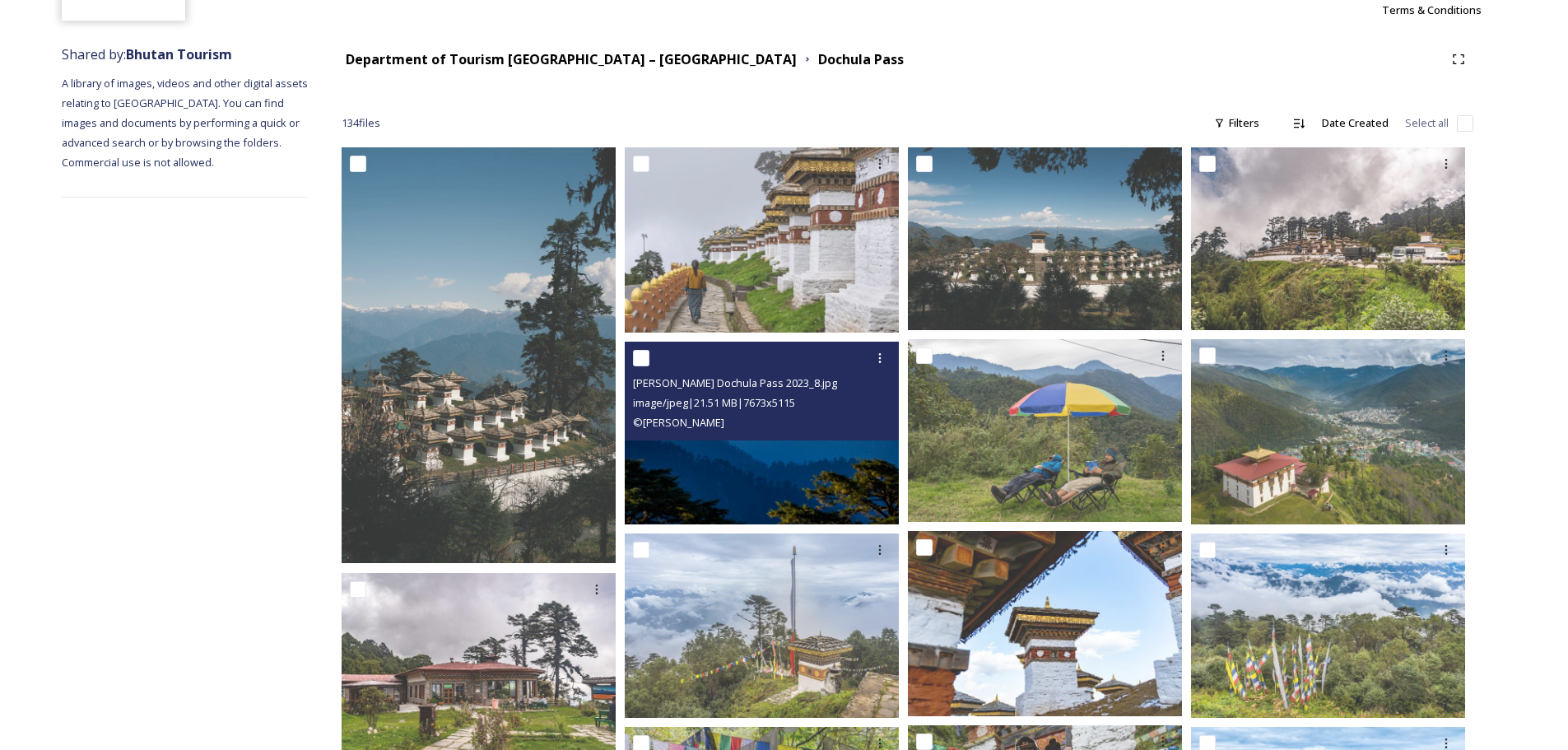
scroll to position [0, 0]
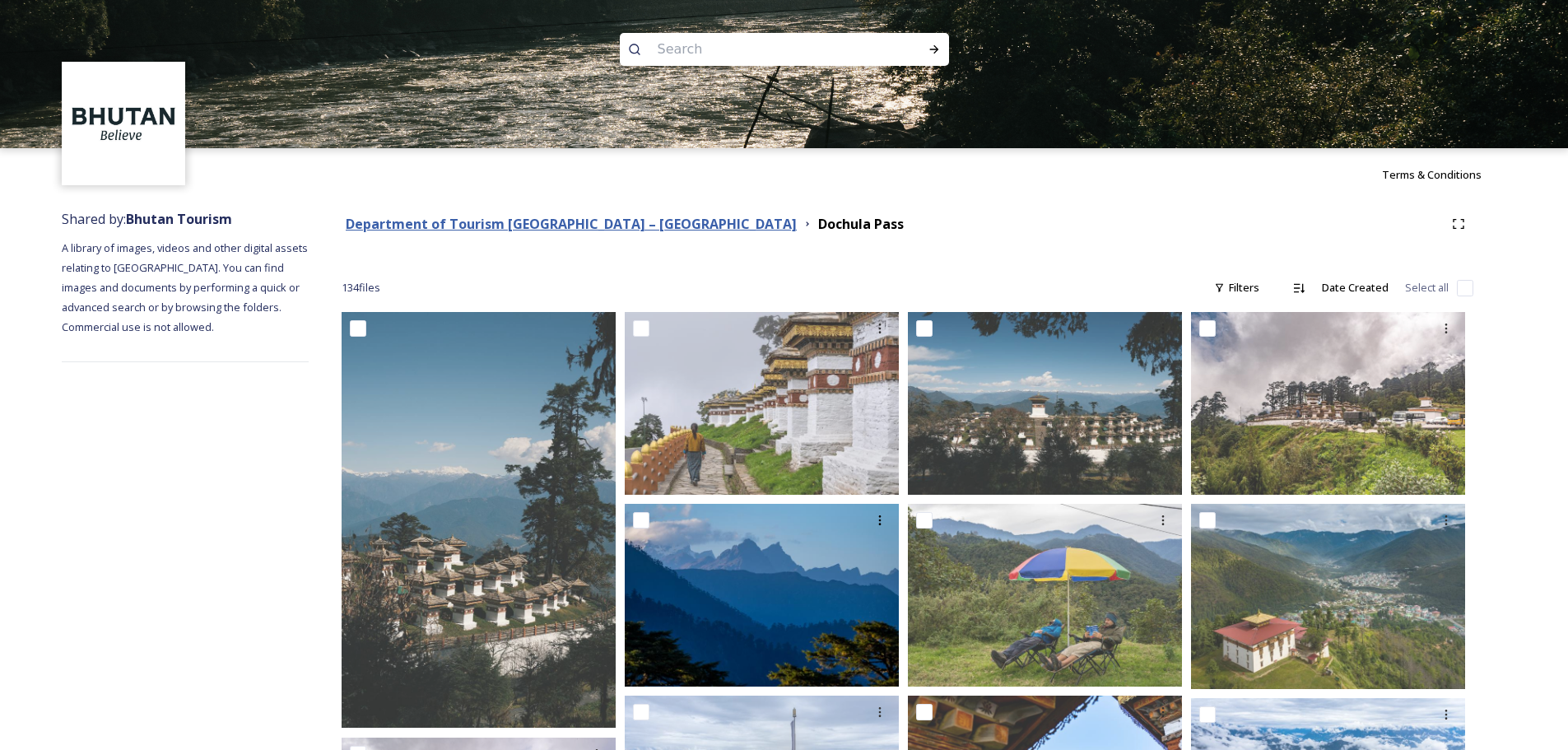
click at [547, 229] on strong "Department of Tourism [GEOGRAPHIC_DATA] – [GEOGRAPHIC_DATA]" at bounding box center [571, 223] width 451 height 18
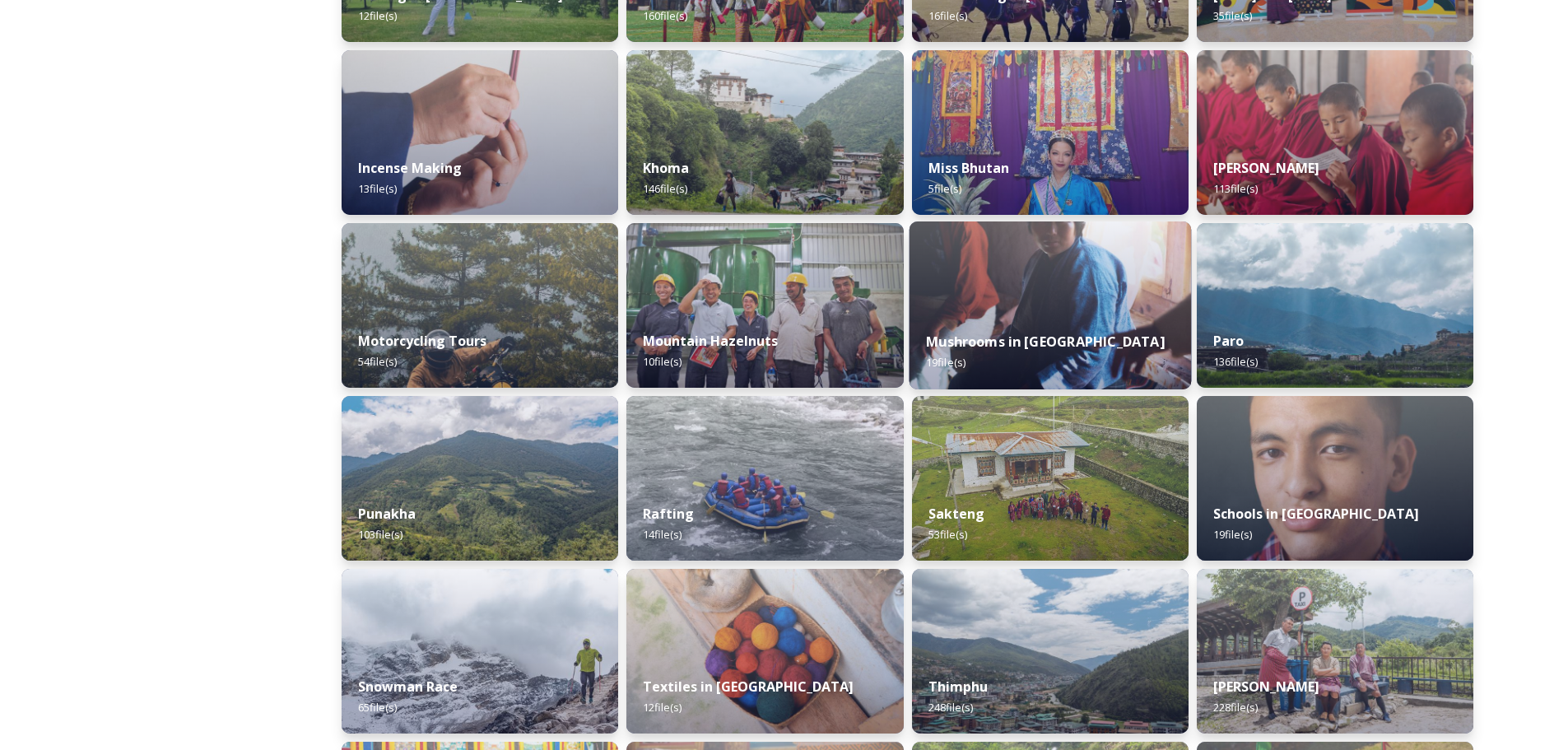
scroll to position [905, 0]
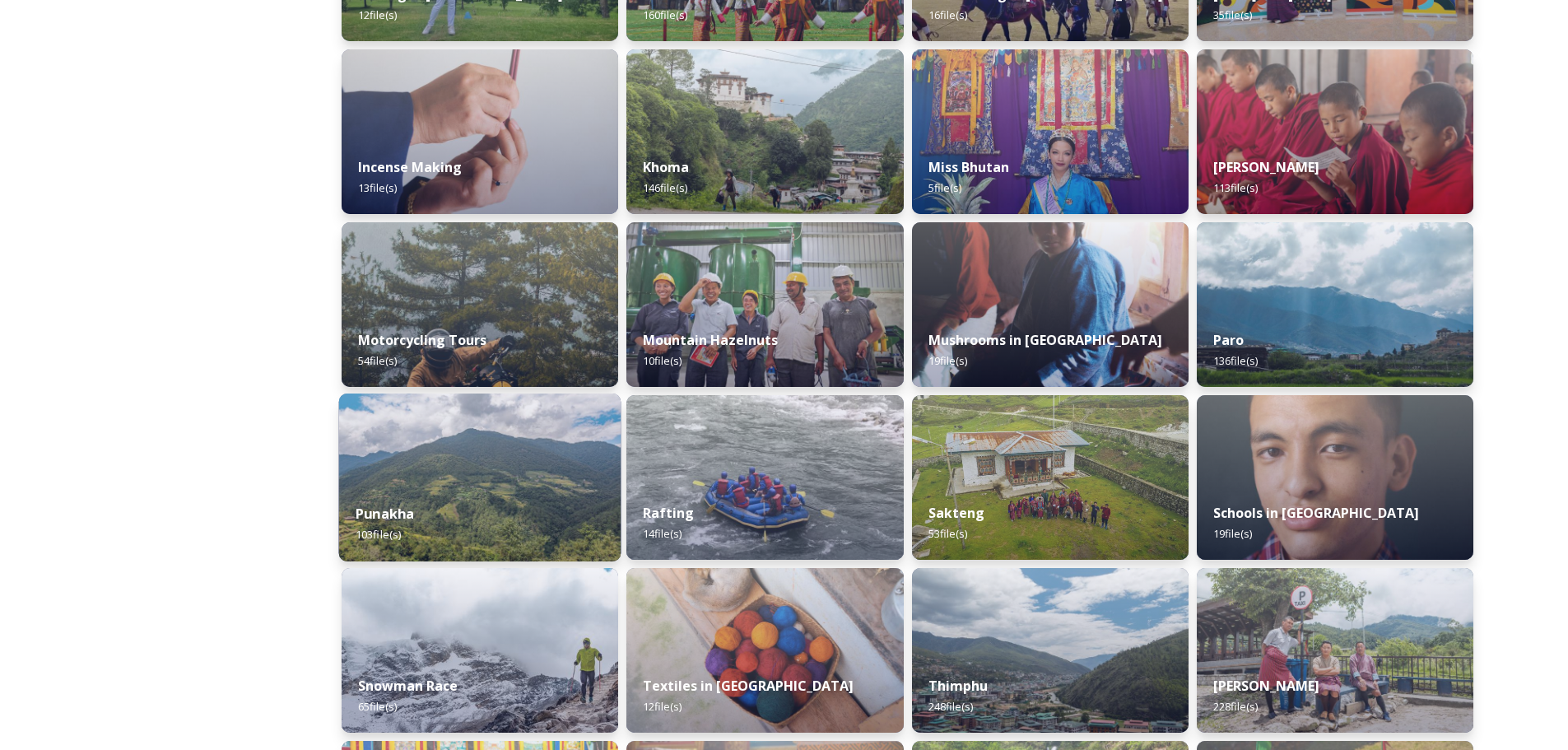
click at [425, 465] on img at bounding box center [479, 478] width 283 height 168
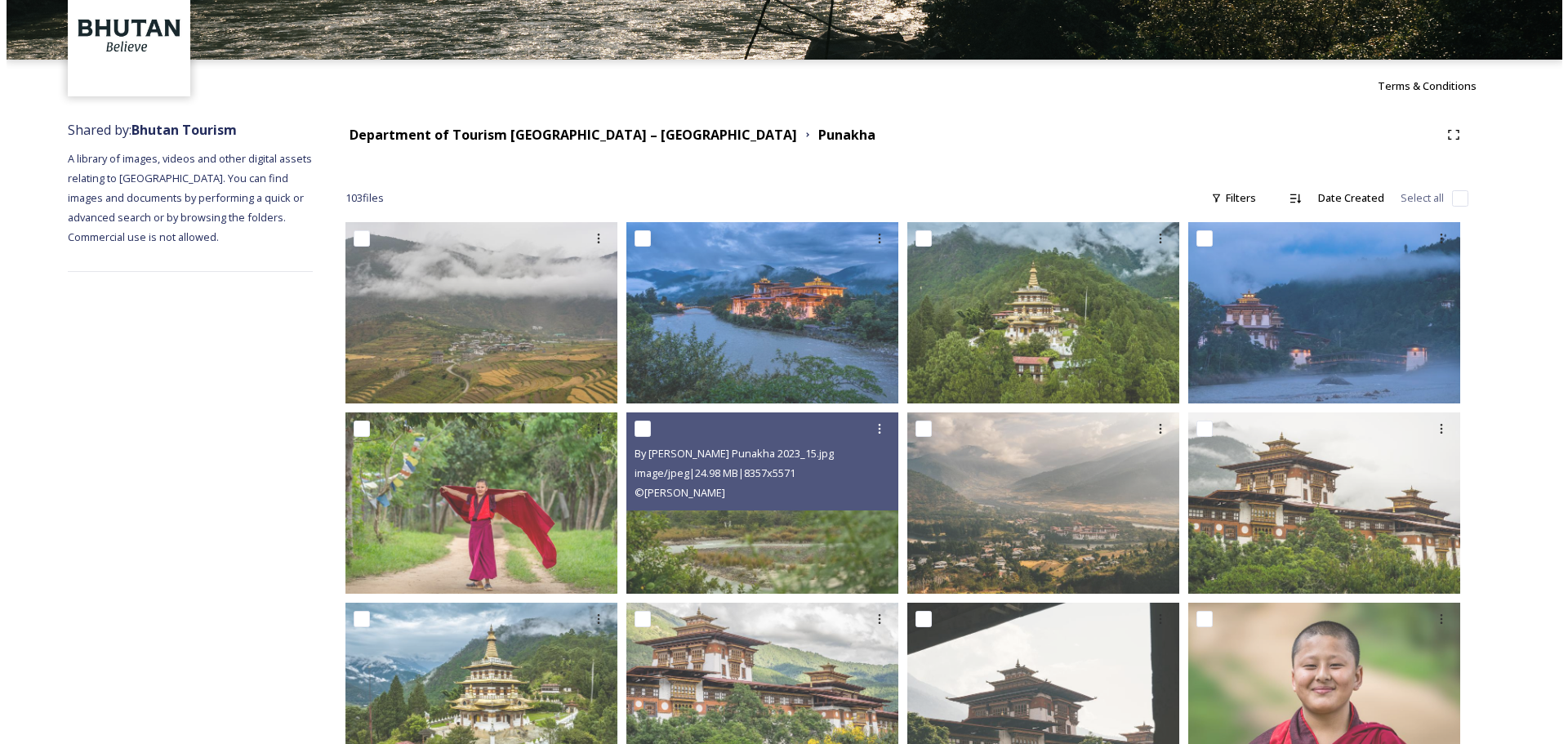
scroll to position [81, 0]
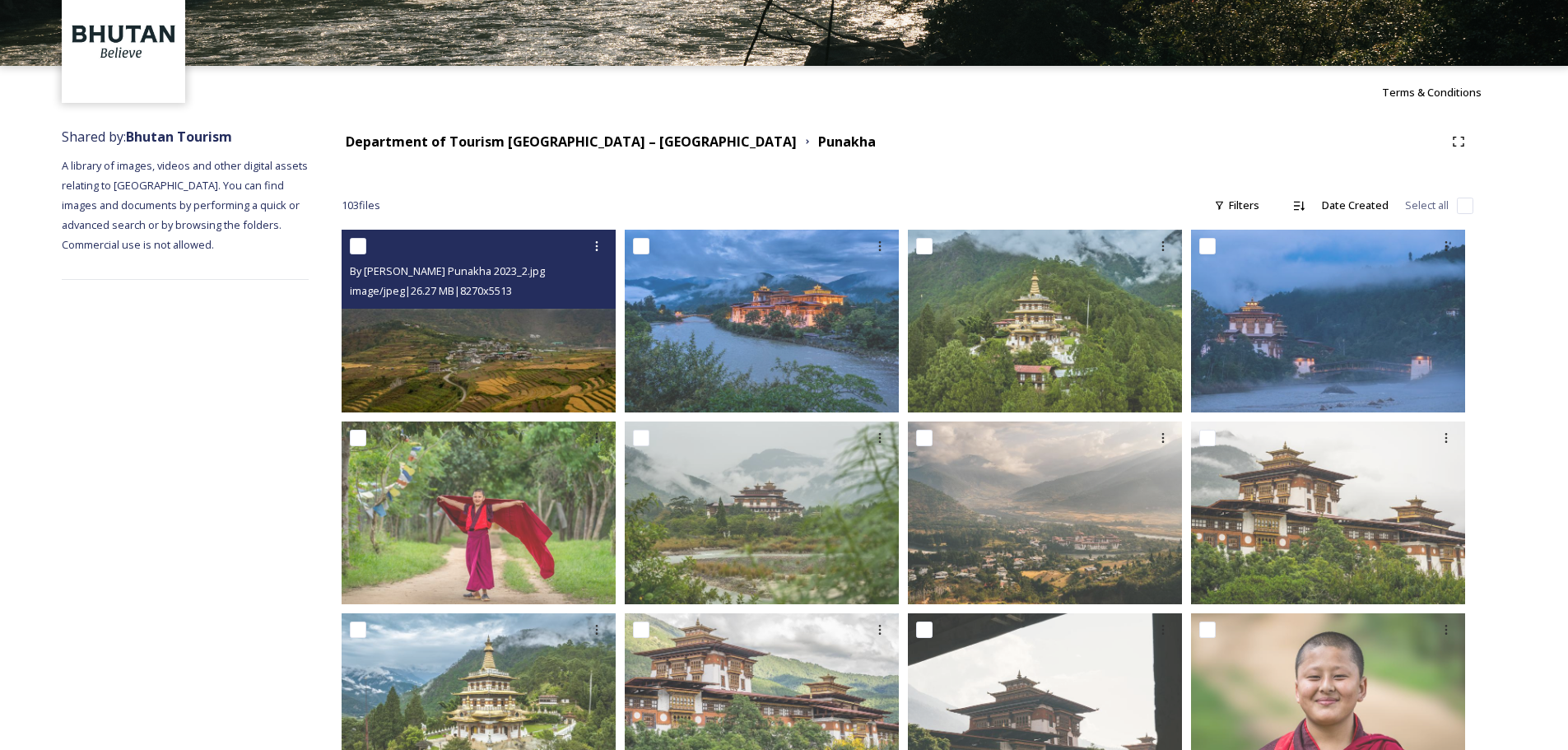
click at [469, 370] on img at bounding box center [479, 321] width 274 height 183
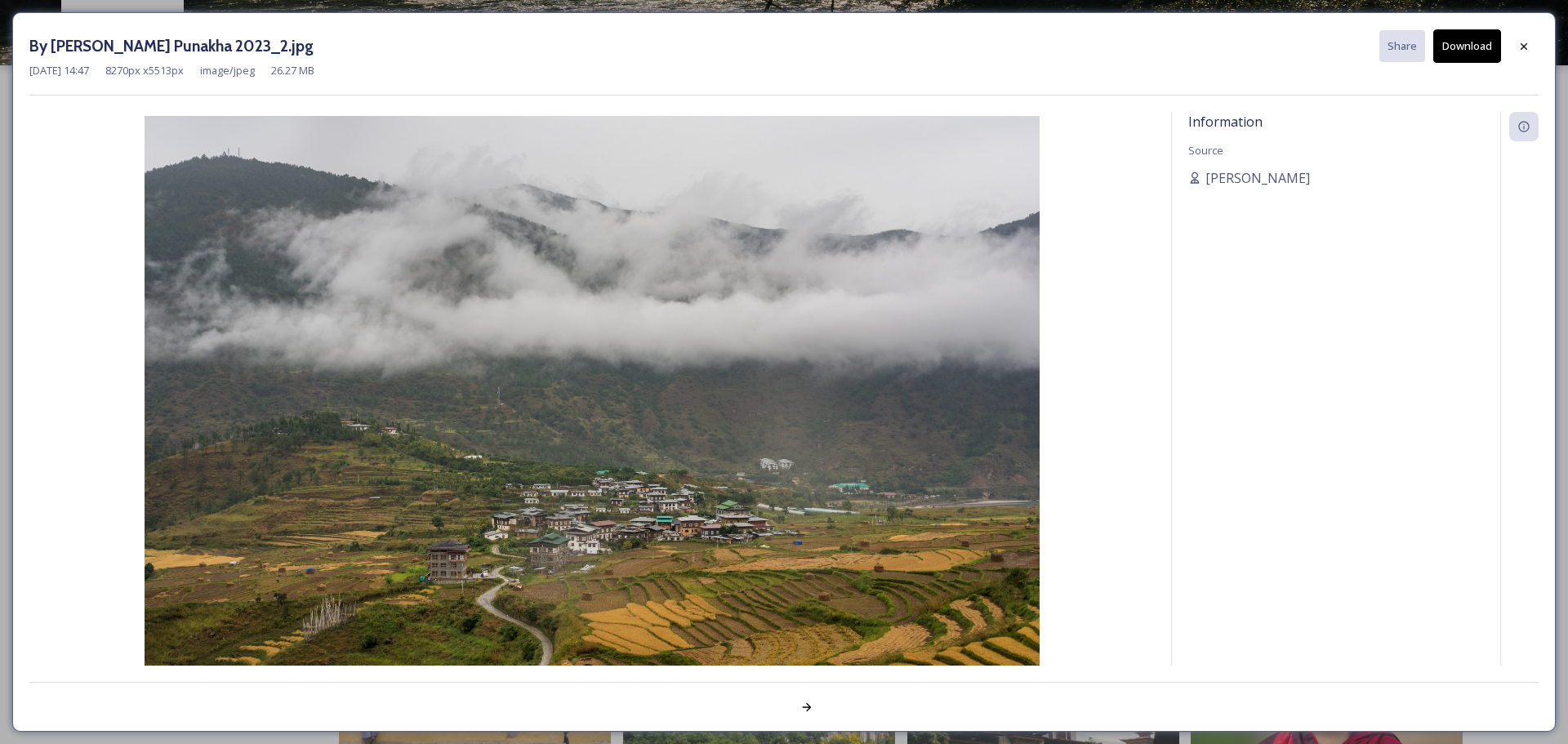
click at [1460, 41] on button "Download" at bounding box center [1466, 46] width 68 height 33
